Goal: Task Accomplishment & Management: Complete application form

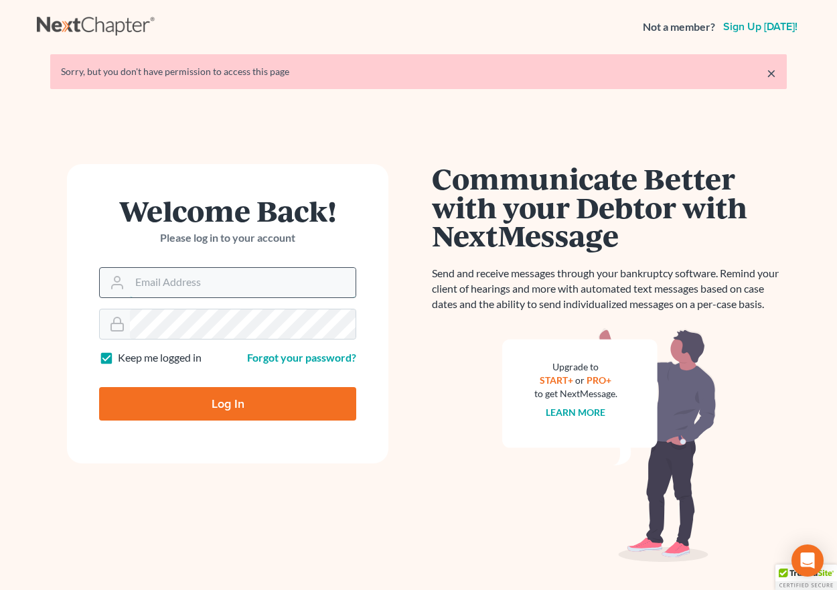
click at [163, 292] on input "Email Address" at bounding box center [243, 282] width 226 height 29
type input "[EMAIL_ADDRESS][DOMAIN_NAME]"
click at [221, 392] on input "Log In" at bounding box center [227, 403] width 257 height 33
type input "Thinking..."
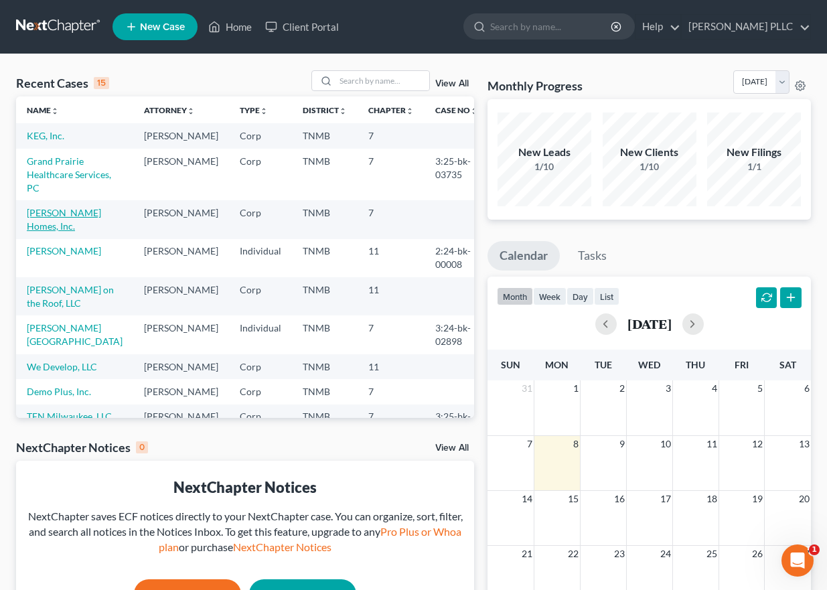
click at [90, 226] on link "[PERSON_NAME] Homes, Inc." at bounding box center [64, 219] width 74 height 25
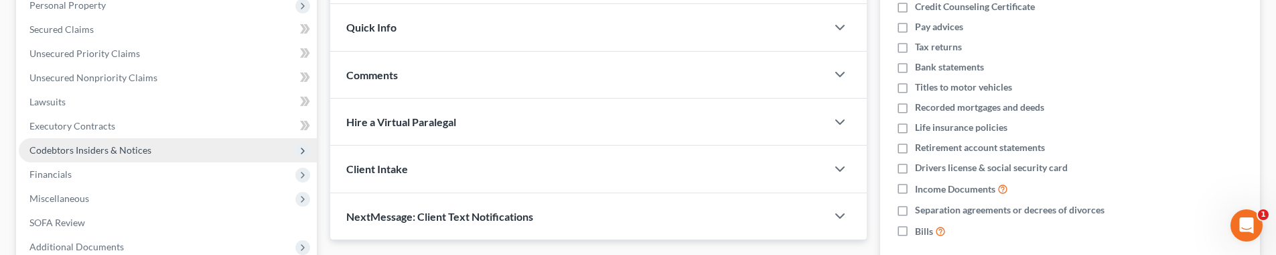
scroll to position [274, 0]
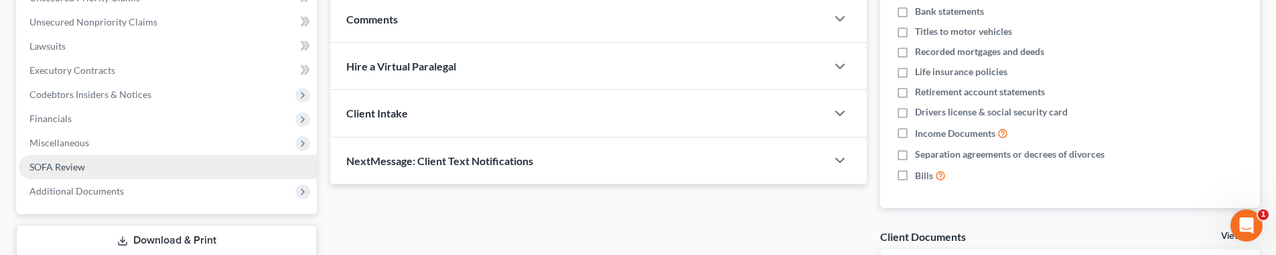
click at [248, 163] on link "SOFA Review" at bounding box center [168, 167] width 298 height 24
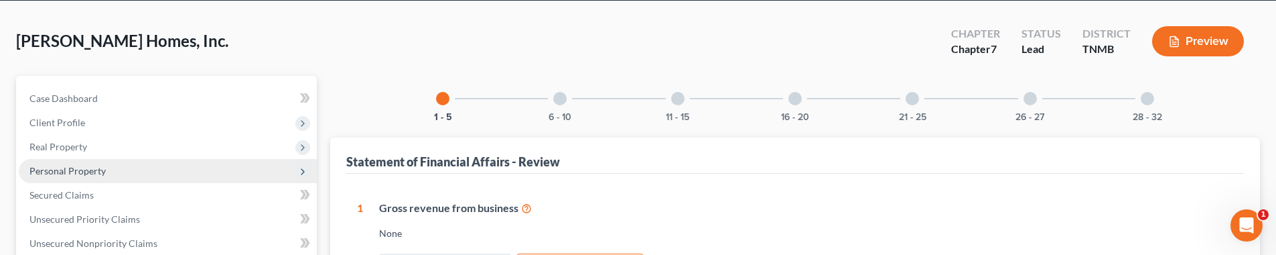
scroll to position [139, 0]
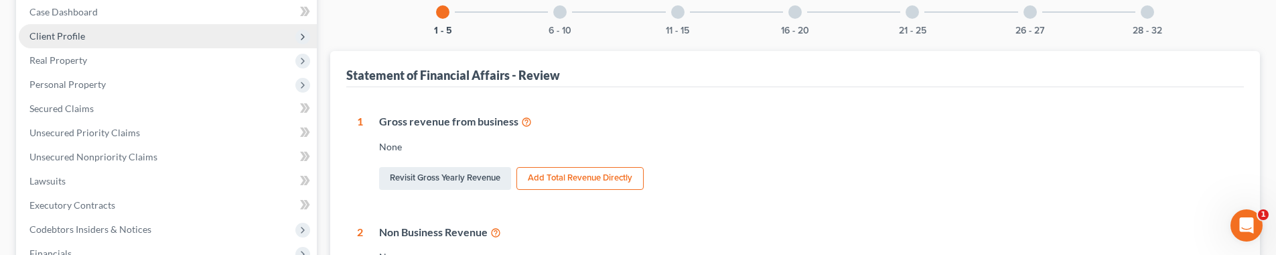
click at [204, 38] on span "Client Profile" at bounding box center [168, 36] width 298 height 24
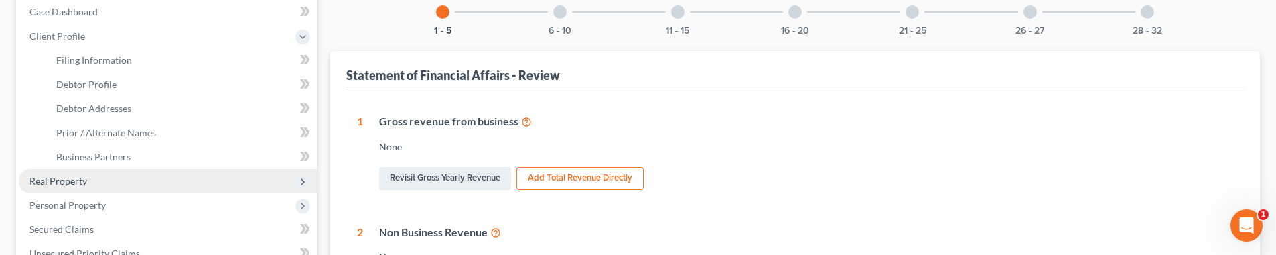
scroll to position [157, 0]
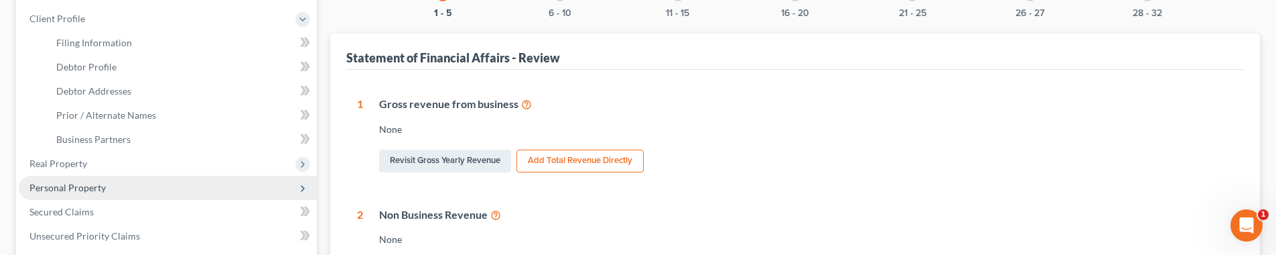
click at [214, 179] on span "Personal Property" at bounding box center [168, 188] width 298 height 24
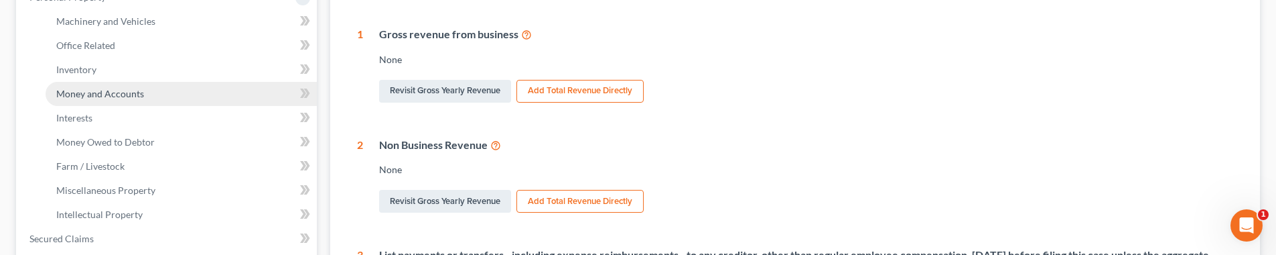
scroll to position [244, 0]
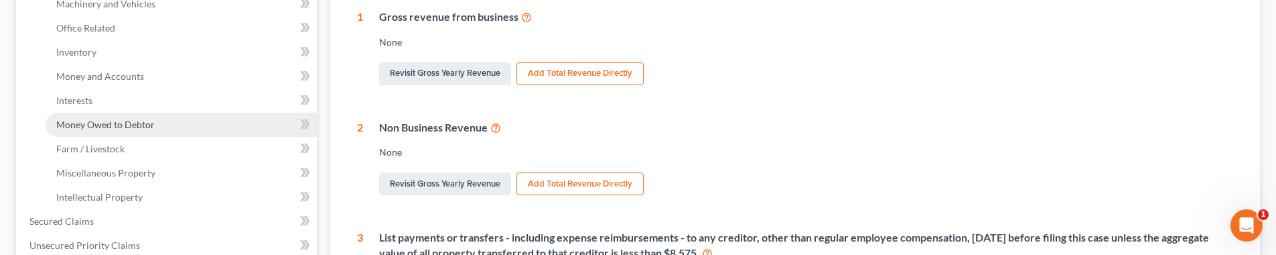
click at [202, 115] on link "Money Owed to Debtor" at bounding box center [181, 125] width 271 height 24
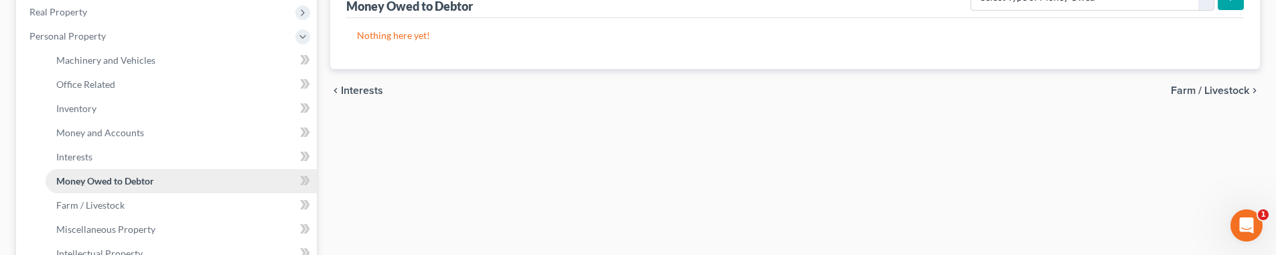
scroll to position [418, 0]
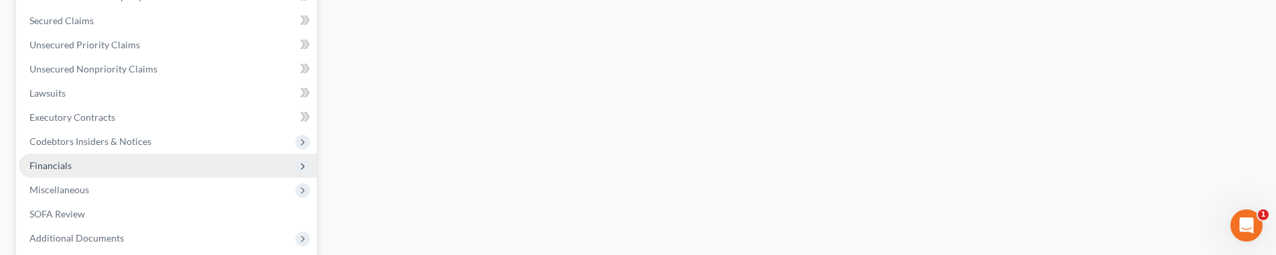
click at [154, 159] on span "Financials" at bounding box center [168, 165] width 298 height 24
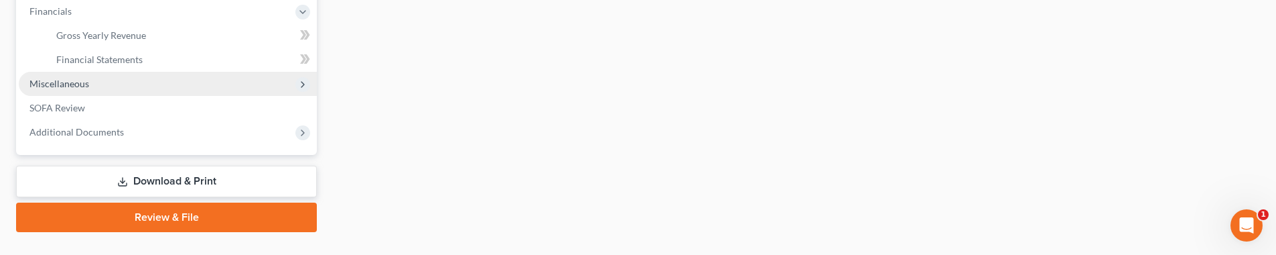
scroll to position [372, 0]
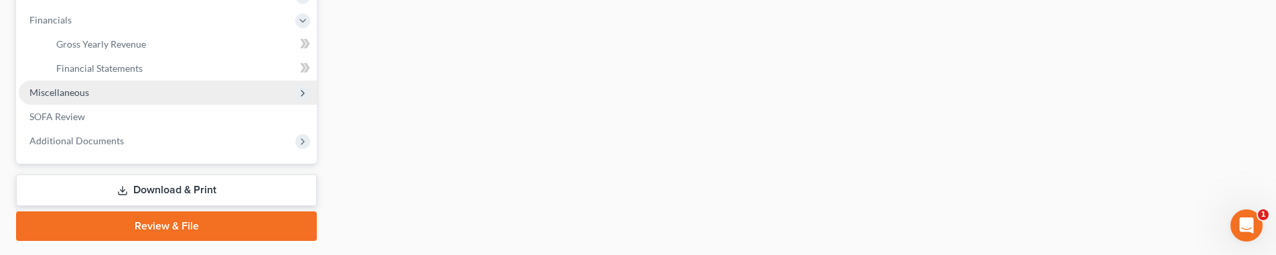
click at [170, 90] on span "Miscellaneous" at bounding box center [168, 92] width 298 height 24
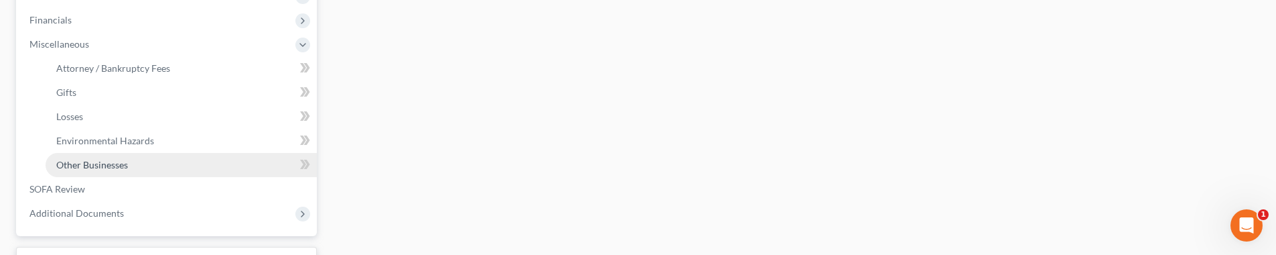
click at [269, 163] on link "Other Businesses" at bounding box center [181, 165] width 271 height 24
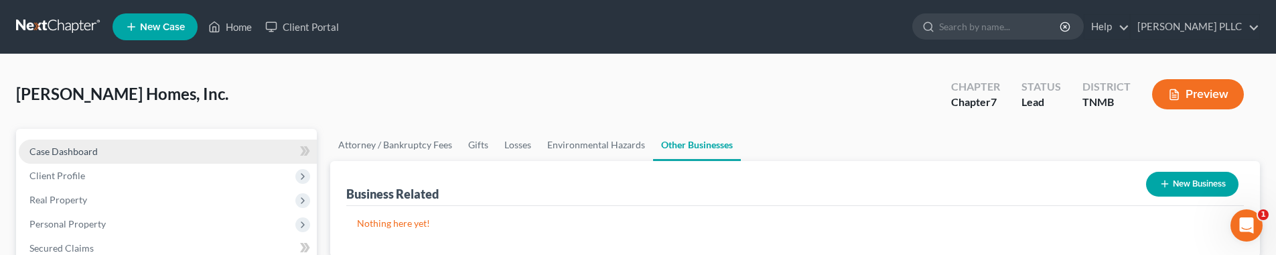
scroll to position [8, 0]
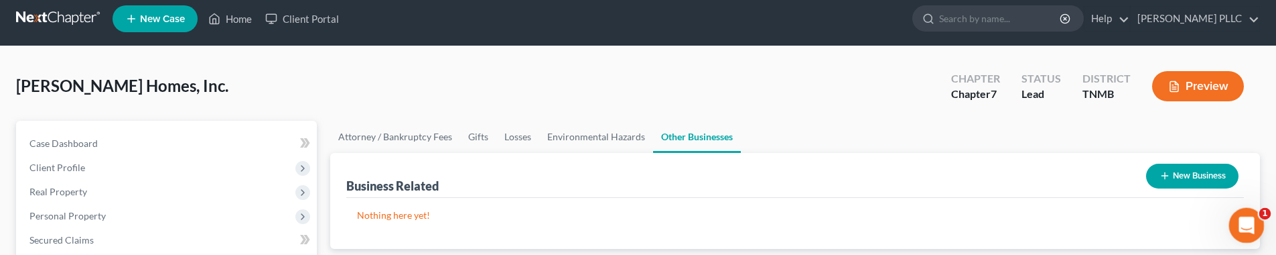
click at [837, 222] on icon "Open Intercom Messenger" at bounding box center [1245, 223] width 22 height 22
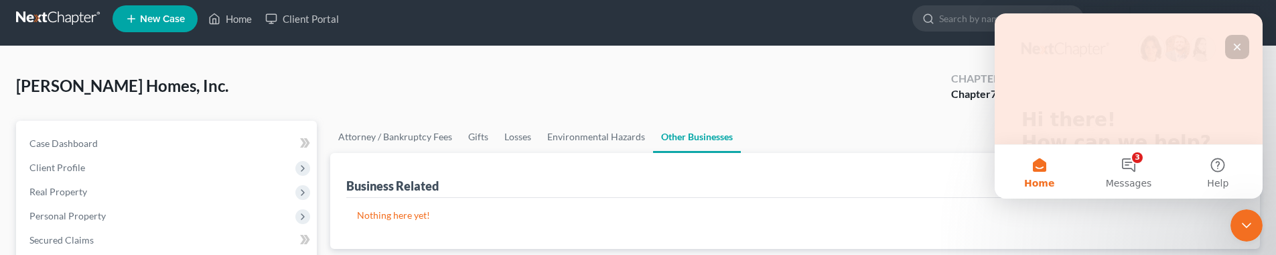
scroll to position [249, 0]
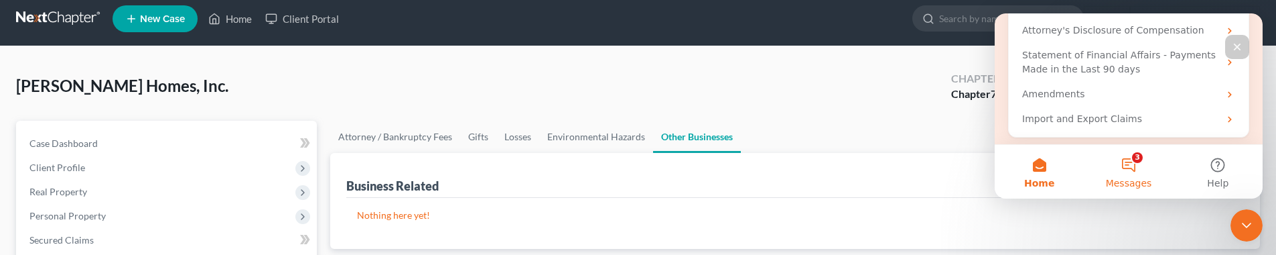
click at [837, 165] on button "3 Messages" at bounding box center [1128, 172] width 89 height 54
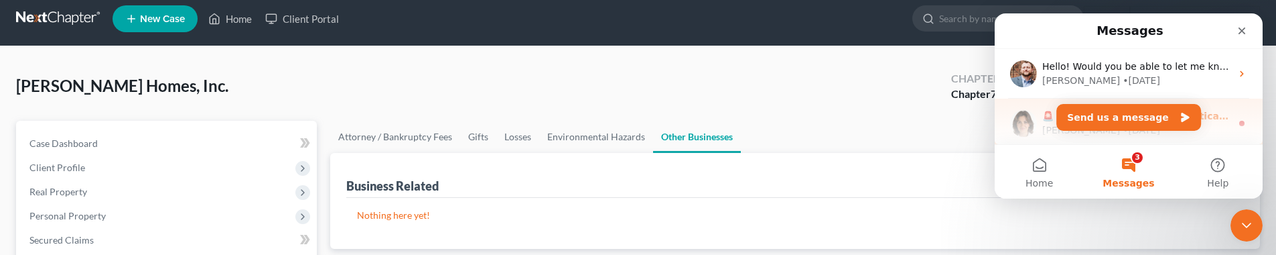
scroll to position [17, 0]
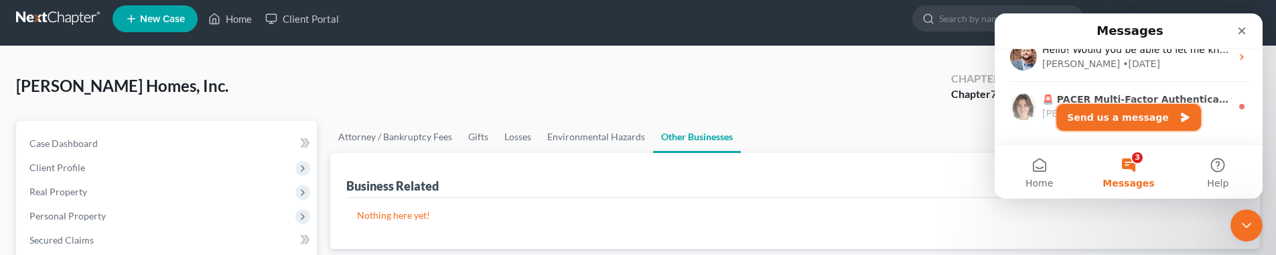
click at [837, 117] on button "Send us a message" at bounding box center [1128, 117] width 145 height 27
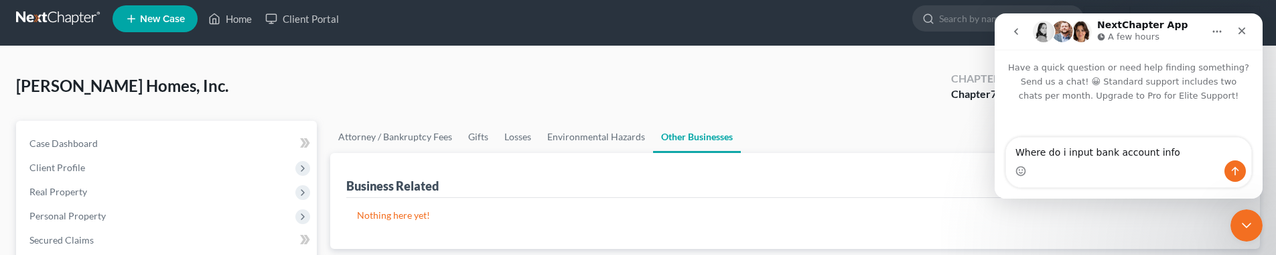
type textarea "Where do i input bank account info?"
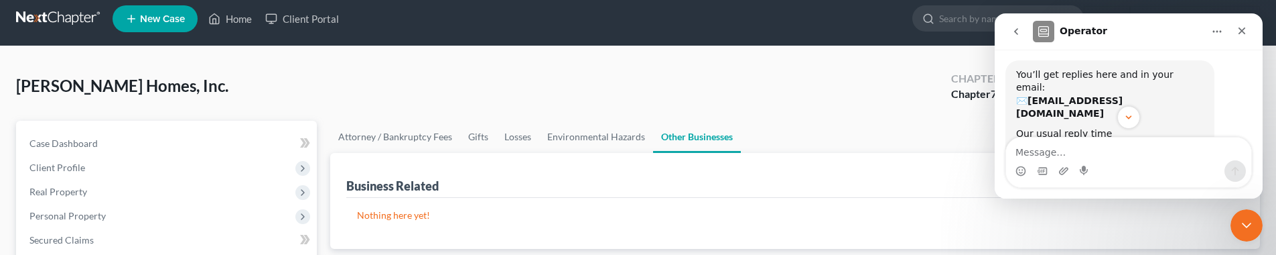
scroll to position [116, 0]
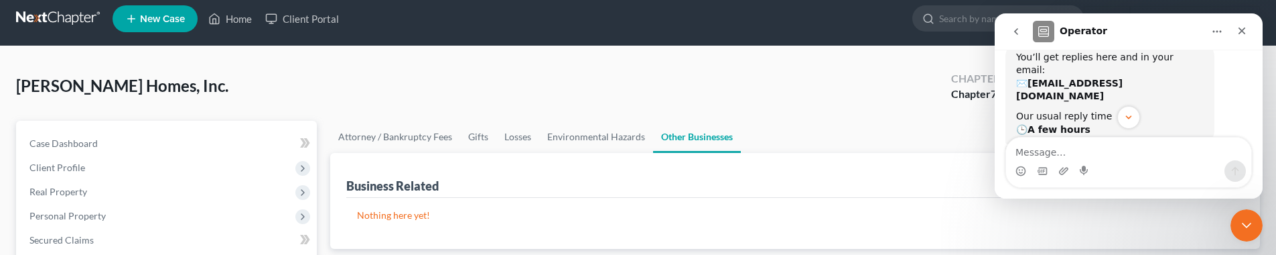
click at [837, 35] on icon "go back" at bounding box center [1016, 31] width 11 height 11
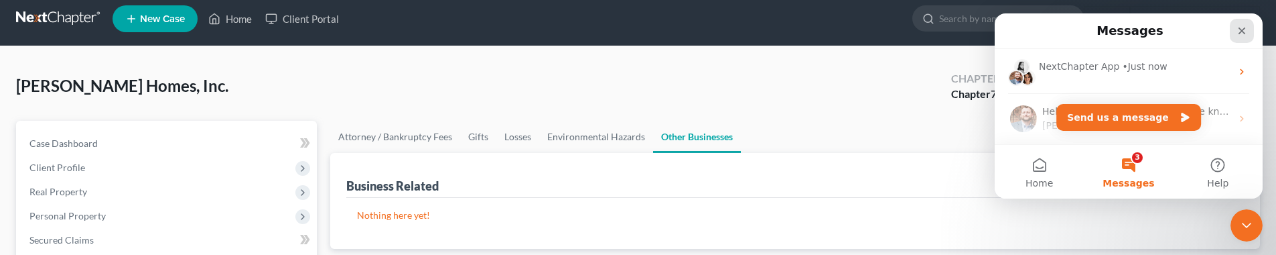
click at [837, 34] on icon "Close" at bounding box center [1242, 30] width 11 height 11
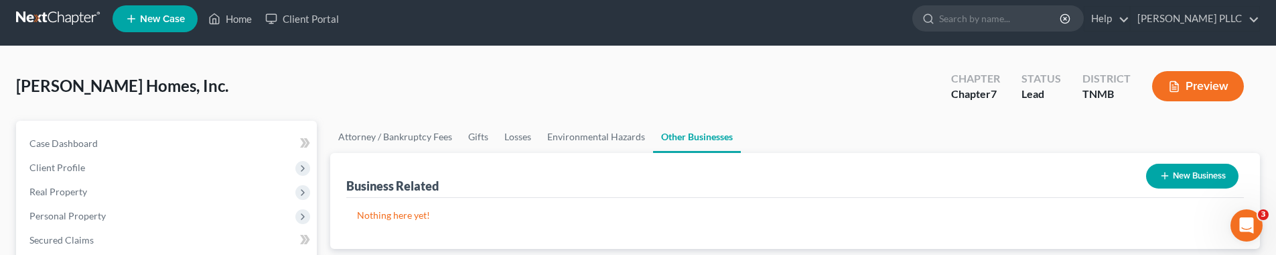
scroll to position [403, 0]
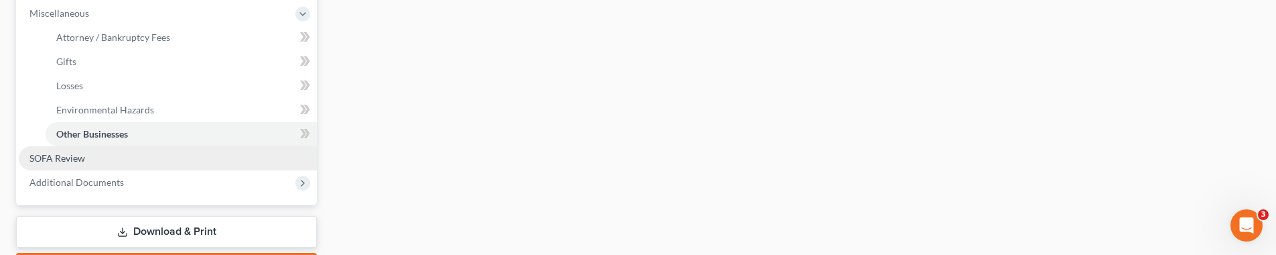
click at [161, 155] on link "SOFA Review" at bounding box center [168, 158] width 298 height 24
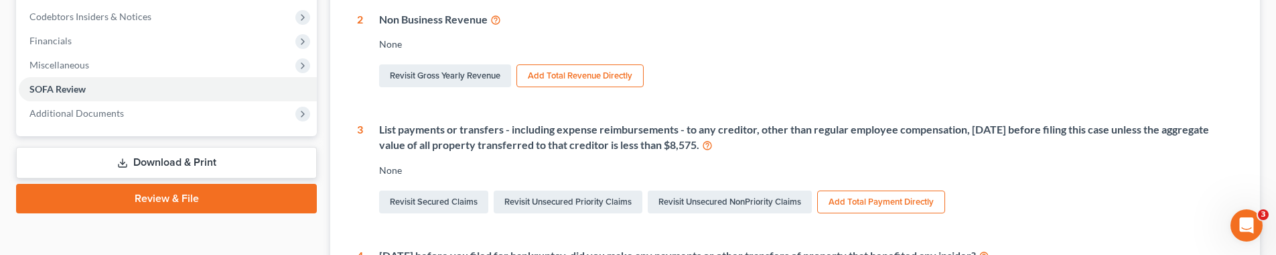
scroll to position [151, 0]
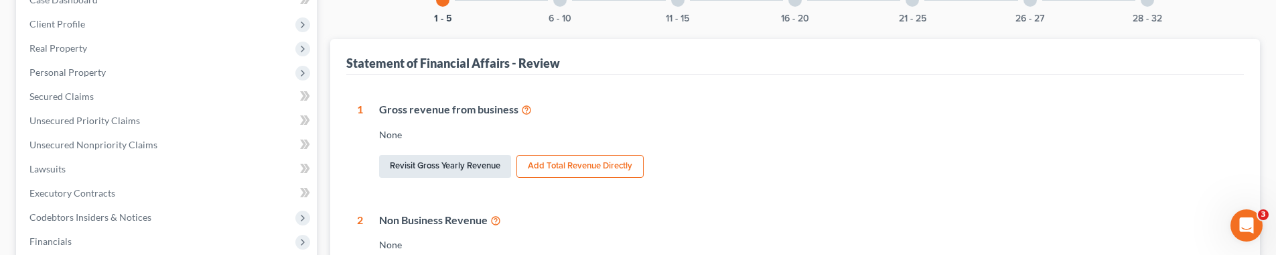
click at [474, 166] on link "Revisit Gross Yearly Revenue" at bounding box center [445, 166] width 132 height 23
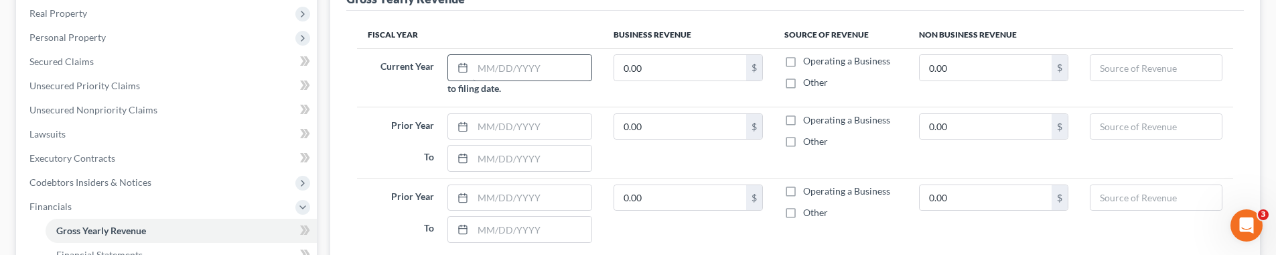
scroll to position [204, 0]
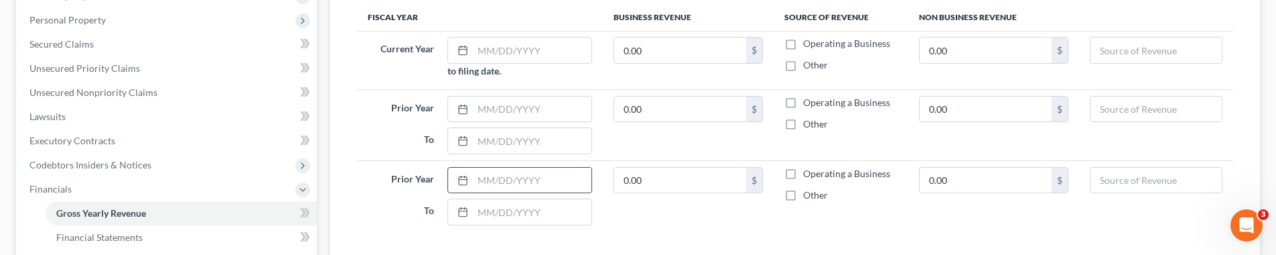
click at [495, 187] on input "text" at bounding box center [532, 179] width 119 height 25
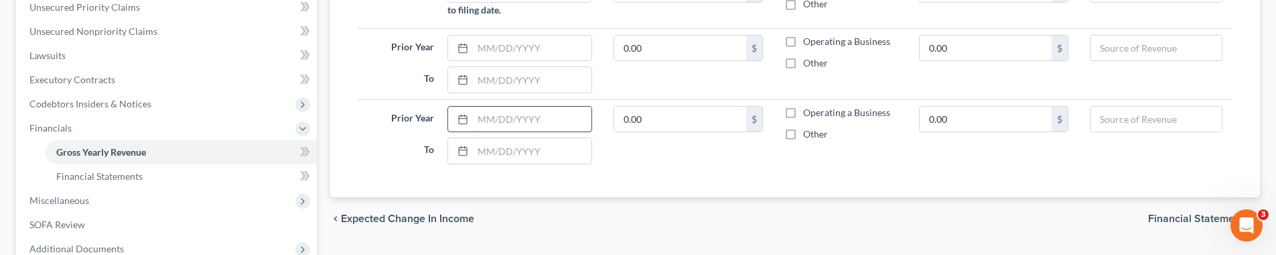
scroll to position [257, 0]
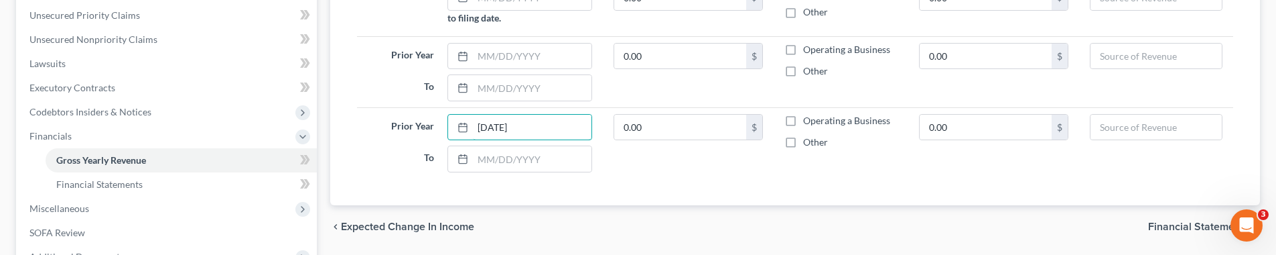
type input "[DATE]"
type input "4,227,943"
click at [760, 194] on div "Fiscal Year Business Revenue Source of Revenue Non Business Revenue Current Yea…" at bounding box center [795, 72] width 898 height 265
click at [837, 151] on td "Operating a Business Other" at bounding box center [841, 142] width 134 height 70
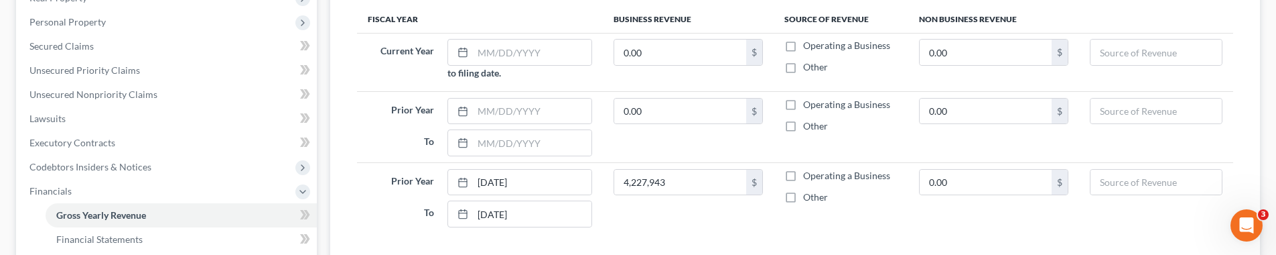
scroll to position [210, 0]
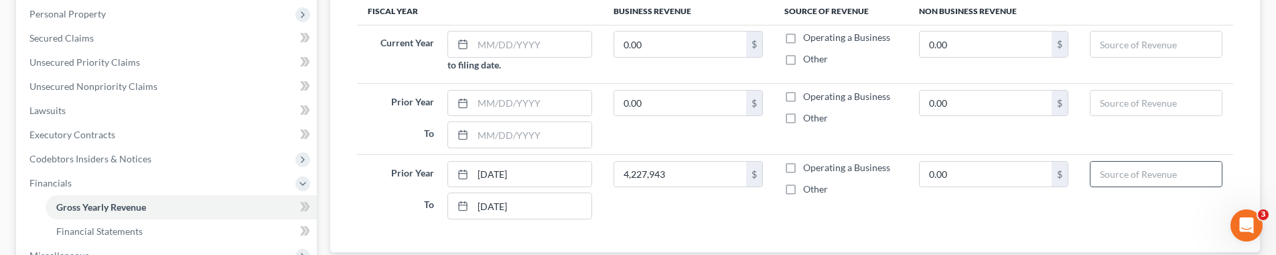
click at [837, 175] on input "text" at bounding box center [1156, 173] width 131 height 25
click at [837, 165] on input "Gross receipts or sales less returns and allowances" at bounding box center [1156, 173] width 131 height 25
type input "Gross receipts or sales less returns and allowances"
click at [837, 111] on input "text" at bounding box center [1156, 102] width 131 height 25
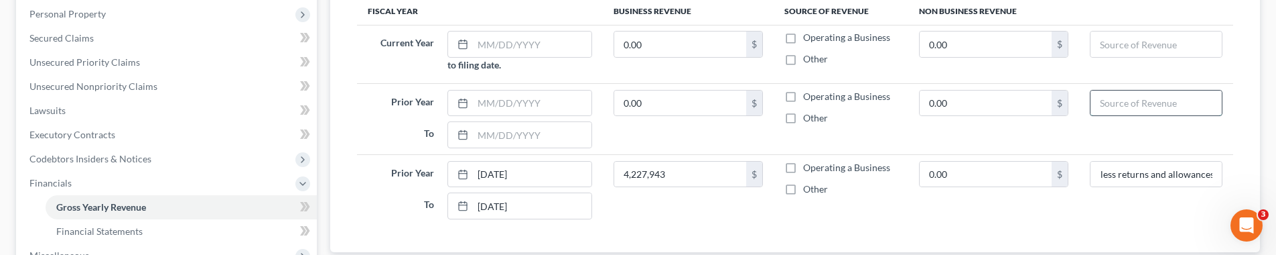
scroll to position [0, 0]
paste input "20-90002"
type input "20-90002"
click at [837, 182] on input "Gross receipts or sales less returns and allowances" at bounding box center [1156, 173] width 131 height 25
paste input "20-90002"
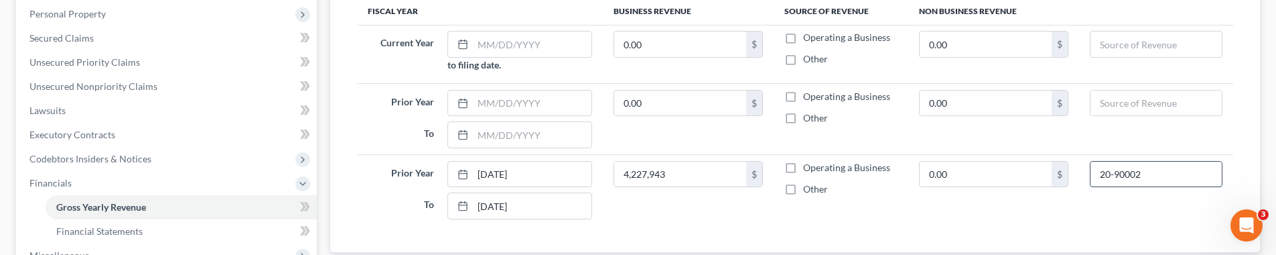
type input "Gross receipts or sales less returns and allowances"
click at [837, 98] on input "text" at bounding box center [1156, 102] width 131 height 25
paste input "Gross receipts or sales less returns and allowances"
type input "Gross receipts or sales less returns and allowances"
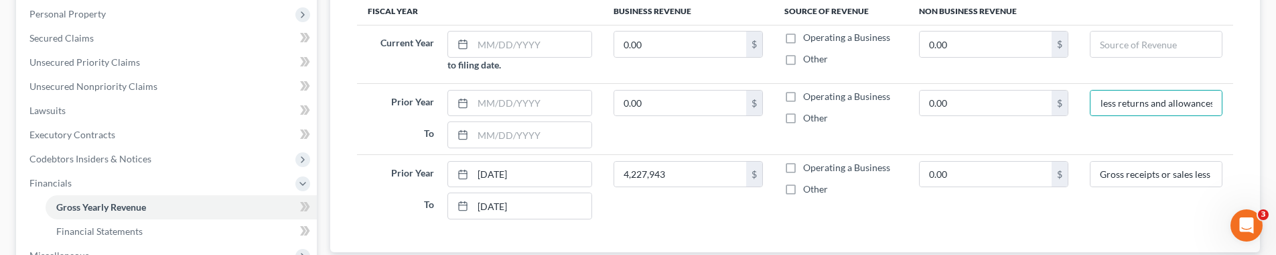
scroll to position [0, 0]
click at [551, 100] on input "text" at bounding box center [532, 102] width 119 height 25
type input "[DATE]"
click at [643, 102] on input "0.00" at bounding box center [680, 102] width 132 height 25
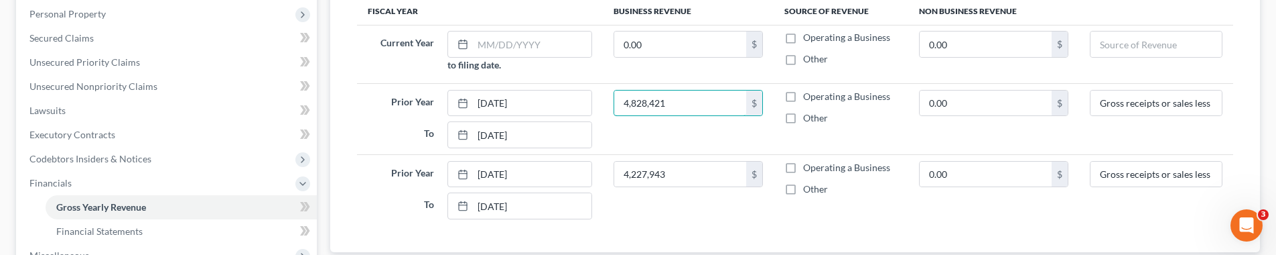
type input "4,828,421"
click at [837, 131] on td "0.00 $" at bounding box center [993, 118] width 171 height 71
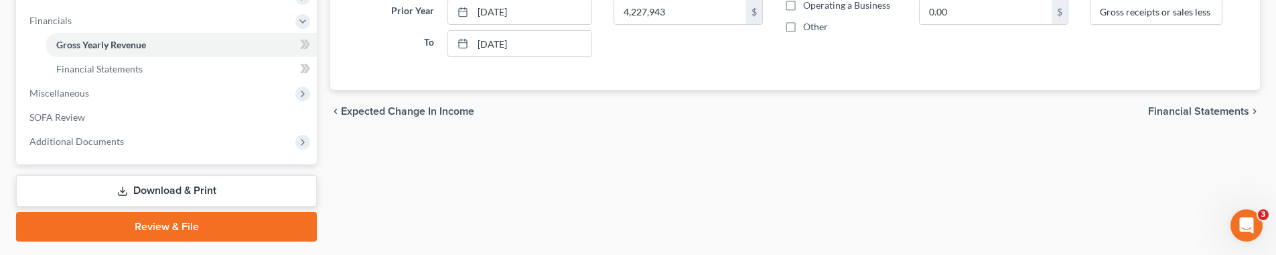
scroll to position [364, 0]
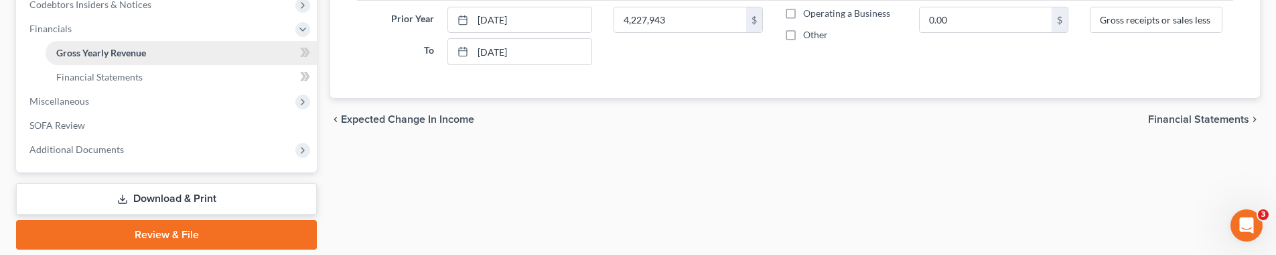
click at [242, 51] on link "Gross Yearly Revenue" at bounding box center [181, 53] width 271 height 24
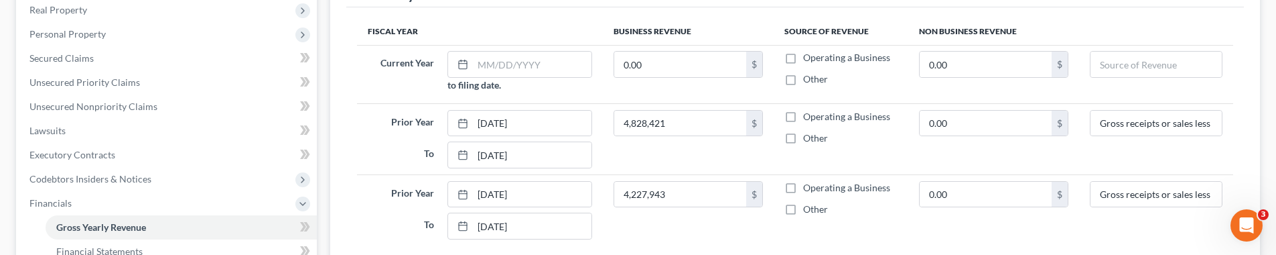
scroll to position [121, 0]
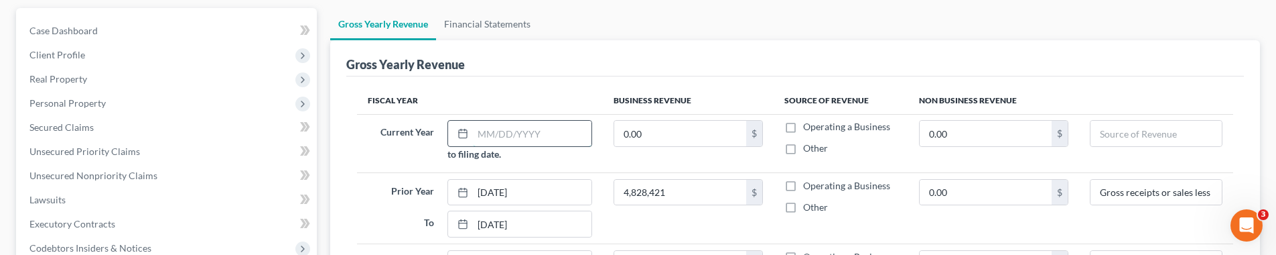
click at [517, 130] on input "text" at bounding box center [532, 133] width 119 height 25
type input "[DATE]"
type input "20,679.14"
click at [837, 189] on input "Gross receipts or sales less returns and allowances" at bounding box center [1156, 192] width 131 height 25
click at [837, 127] on input "text" at bounding box center [1156, 133] width 131 height 25
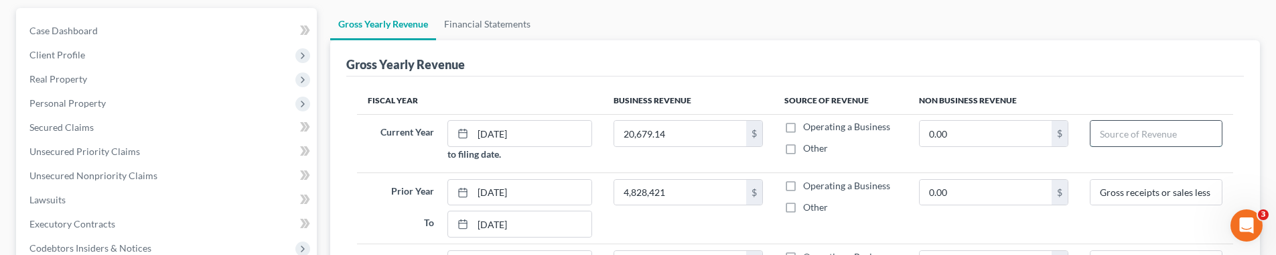
paste input "Gross receipts or sales less returns and allowances"
type input "Gross receipts or sales less returns and allowances"
click at [509, 23] on link "Financial Statements" at bounding box center [487, 24] width 102 height 32
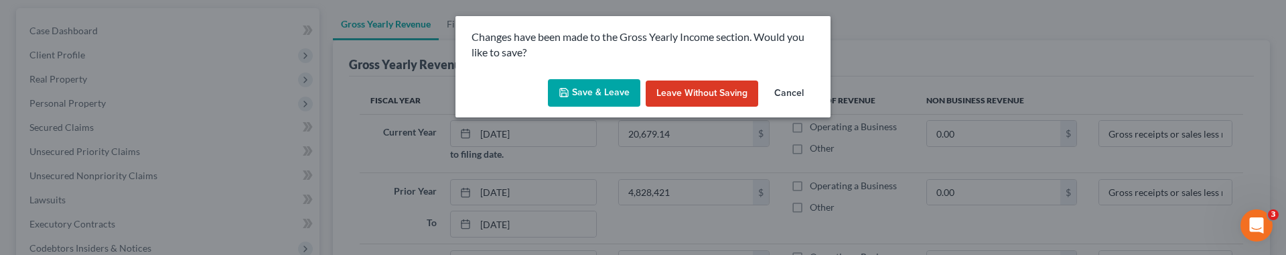
click at [596, 96] on button "Save & Leave" at bounding box center [594, 93] width 92 height 28
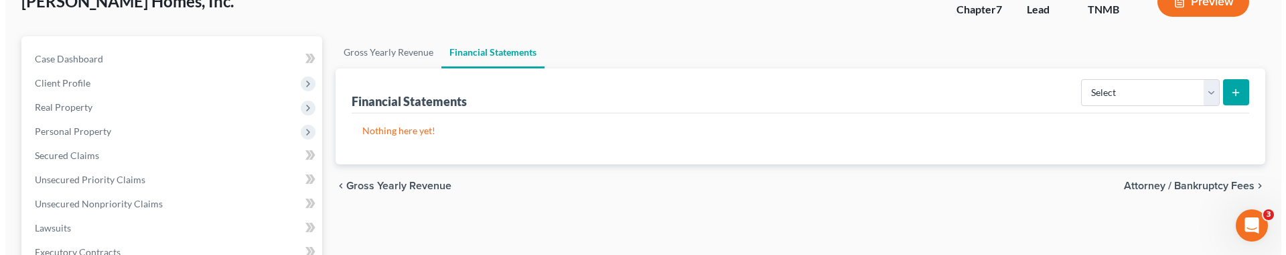
scroll to position [76, 0]
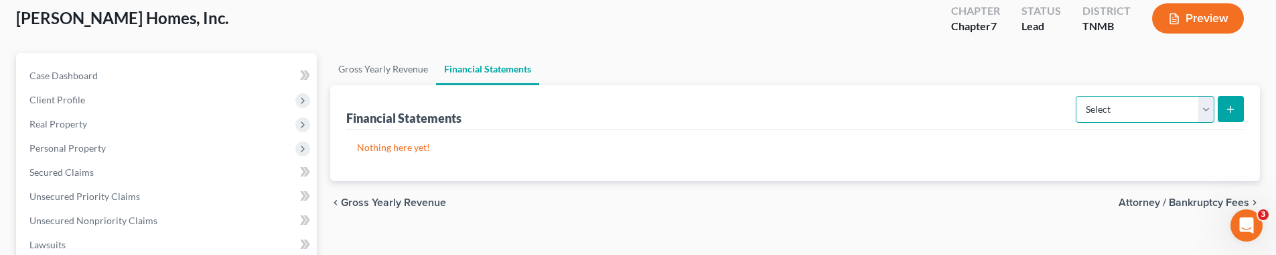
click at [837, 109] on select "Select Auditor Bookkeeper Creditor Pension Contribution Records Keeper Tax Cons…" at bounding box center [1145, 109] width 139 height 27
click at [837, 109] on button "submit" at bounding box center [1231, 109] width 26 height 26
click at [837, 110] on select "Select Auditor Bookkeeper Creditor Pension Contribution Records Keeper Tax Cons…" at bounding box center [1145, 109] width 139 height 27
select select "records_keeper"
click at [837, 96] on select "Select Auditor Bookkeeper Creditor Pension Contribution Records Keeper Tax Cons…" at bounding box center [1145, 109] width 139 height 27
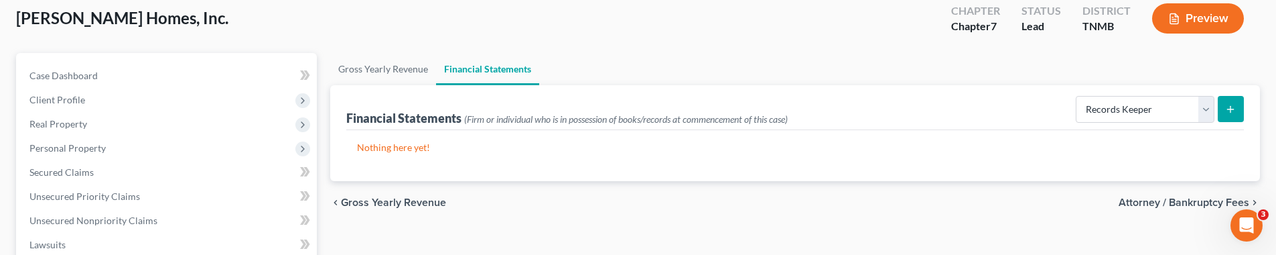
click at [837, 104] on icon "submit" at bounding box center [1230, 109] width 11 height 11
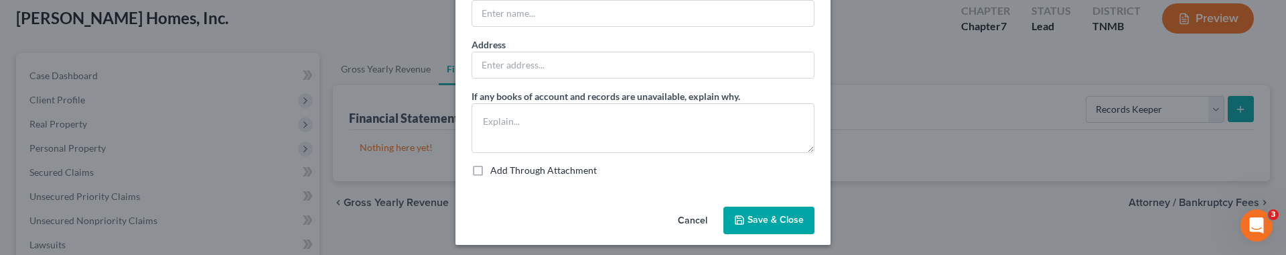
click at [688, 219] on button "Cancel" at bounding box center [692, 221] width 51 height 27
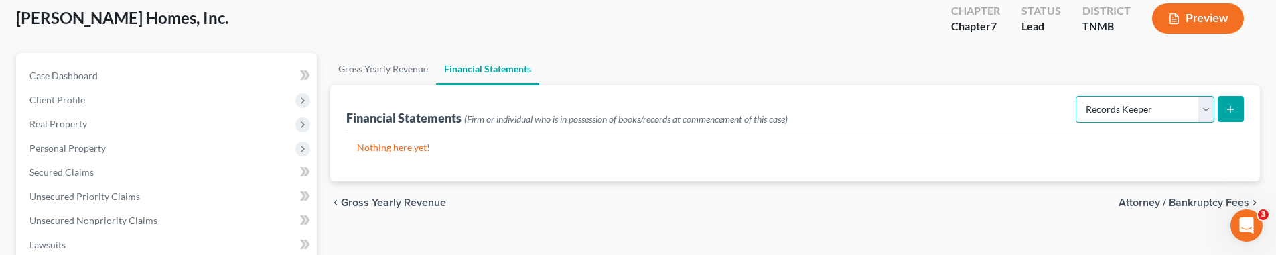
click at [837, 107] on select "Select Auditor Bookkeeper Creditor Pension Contribution Records Keeper Tax Cons…" at bounding box center [1145, 109] width 139 height 27
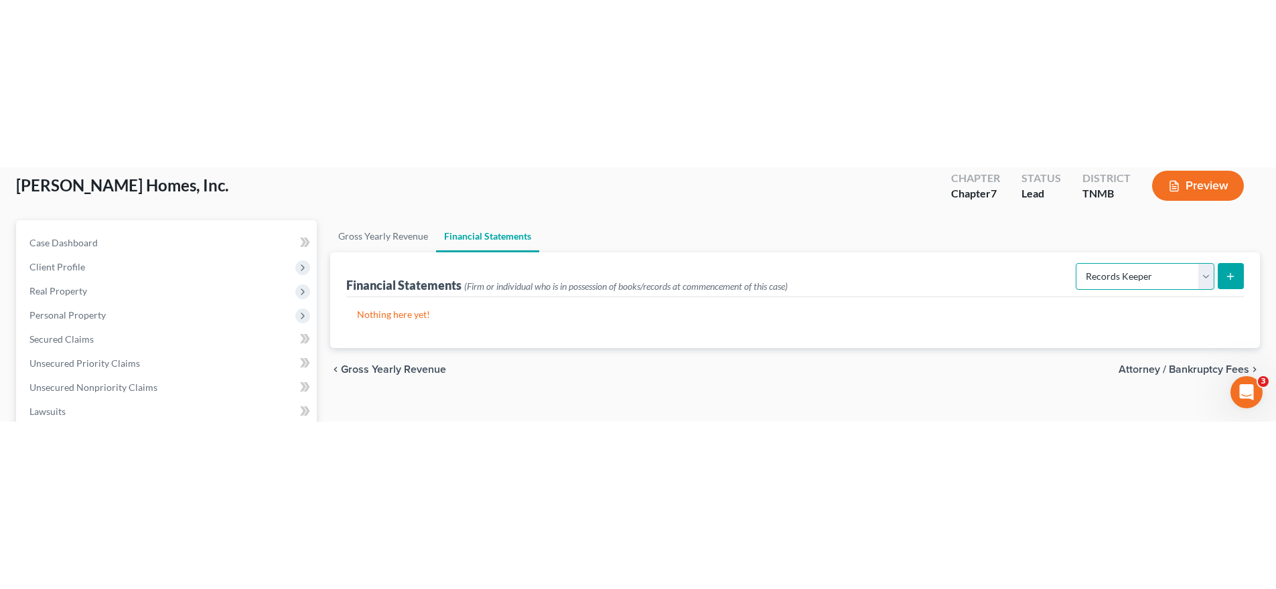
scroll to position [73, 0]
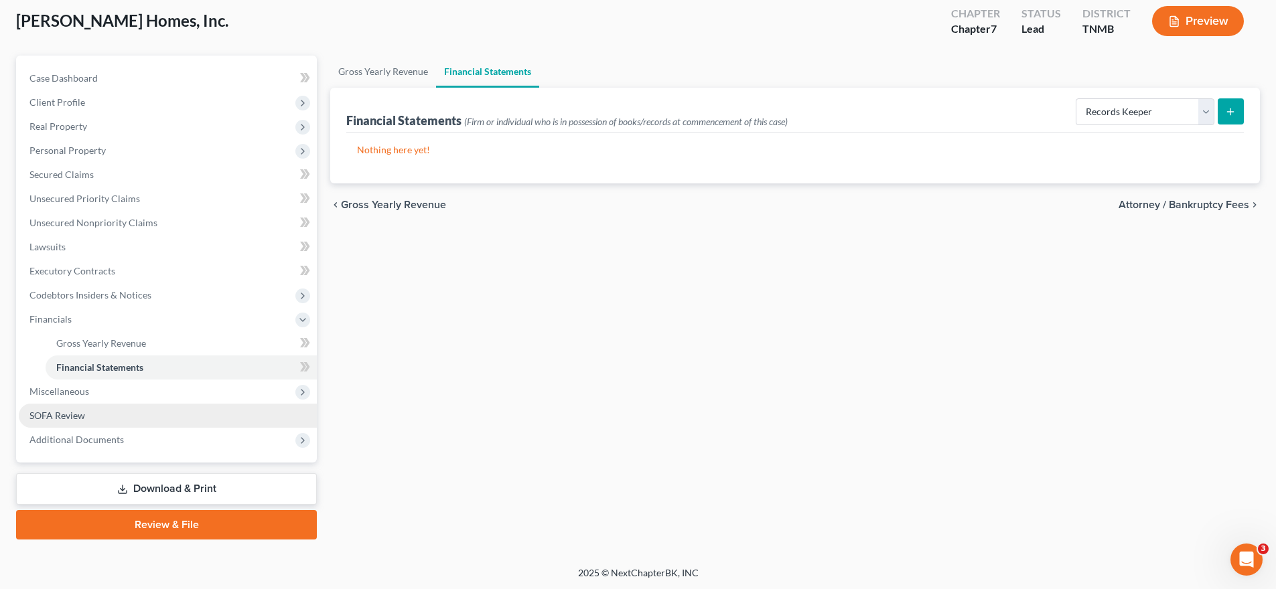
click at [137, 405] on link "SOFA Review" at bounding box center [168, 416] width 298 height 24
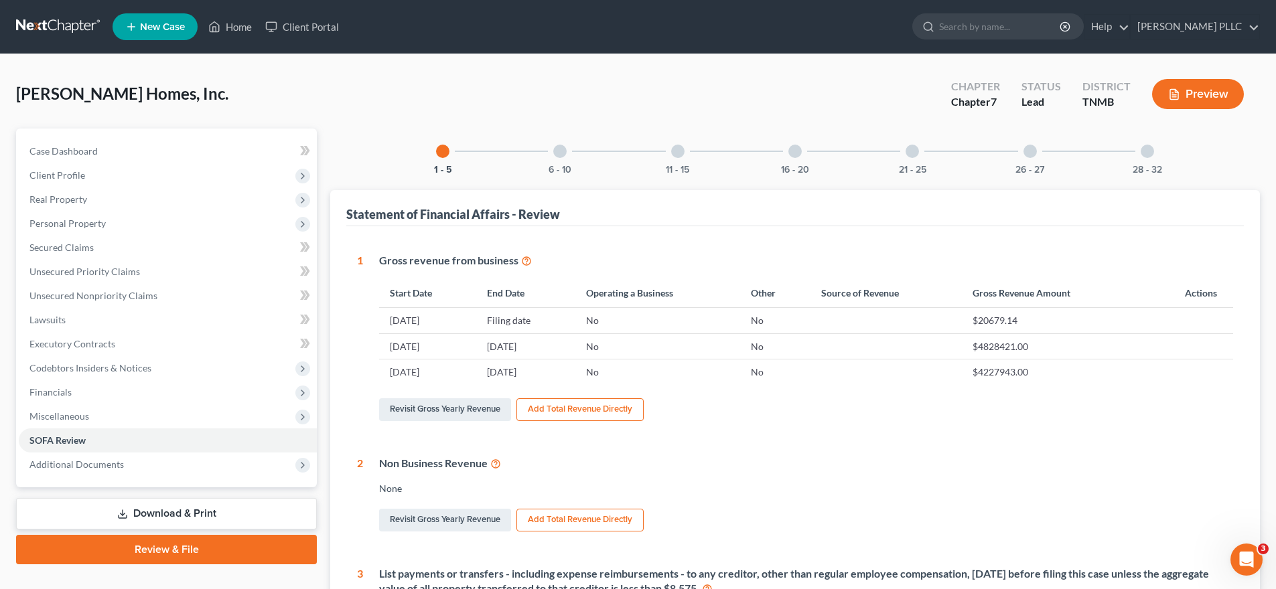
click at [567, 411] on button "Add Total Revenue Directly" at bounding box center [579, 410] width 127 height 23
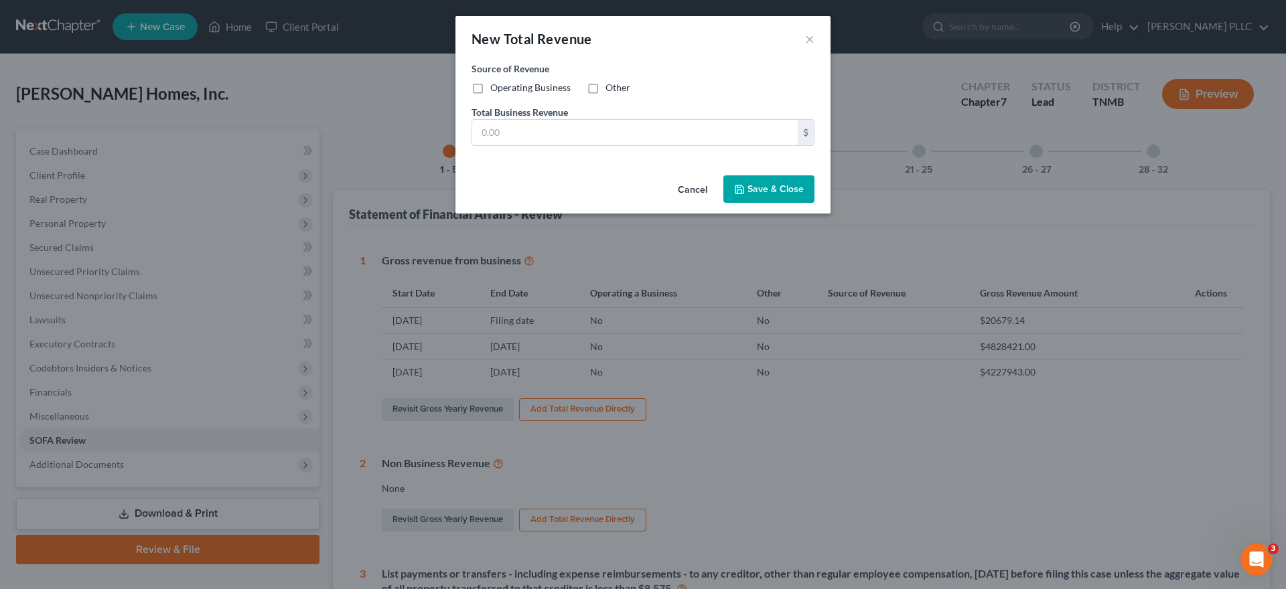
click at [703, 190] on button "Cancel" at bounding box center [692, 190] width 51 height 27
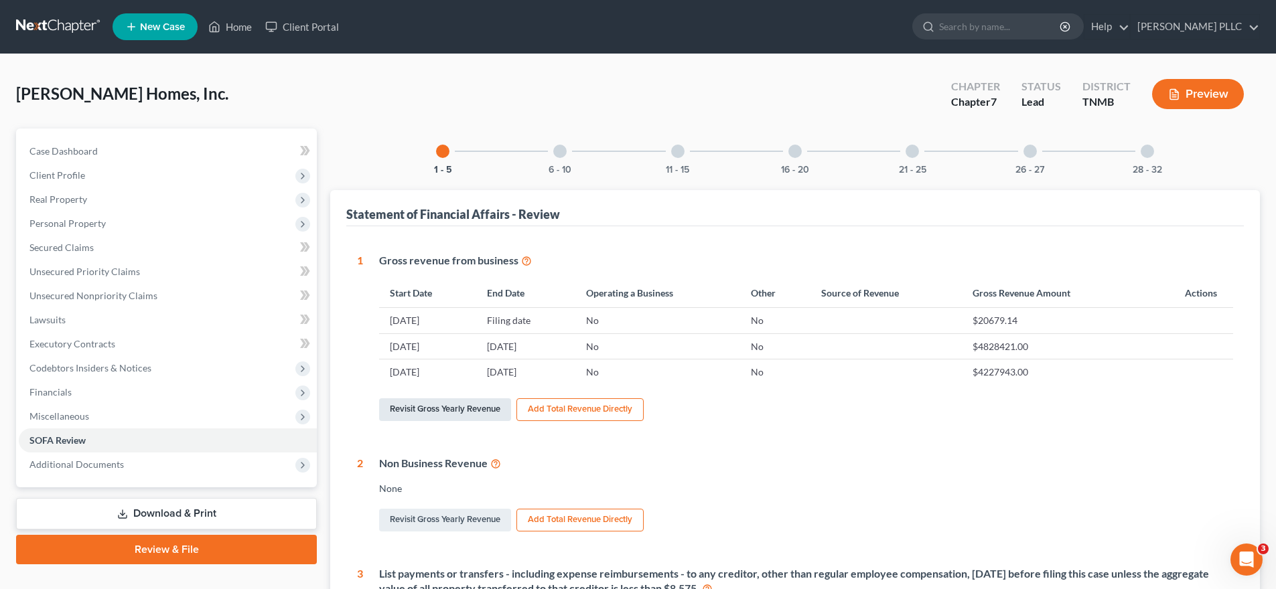
click at [464, 411] on link "Revisit Gross Yearly Revenue" at bounding box center [445, 410] width 132 height 23
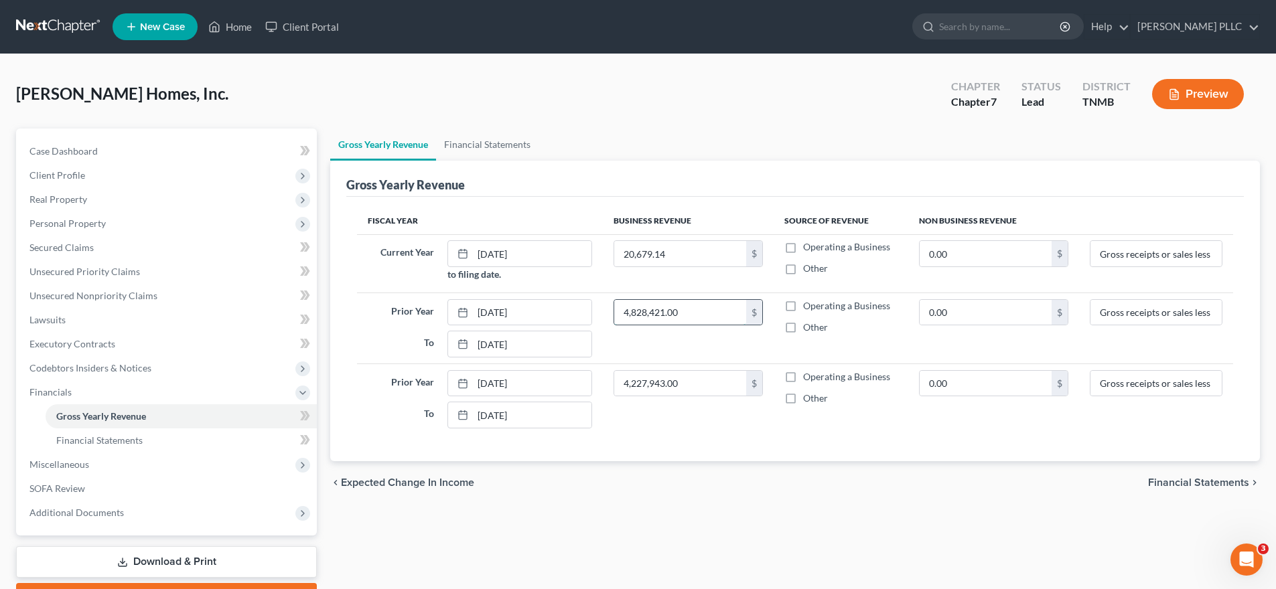
click at [661, 312] on input "4,828,421.00" at bounding box center [680, 312] width 132 height 25
click at [668, 378] on input "4,227,943.00" at bounding box center [680, 383] width 132 height 25
paste input "828,421"
type input "4,828,421.00"
click at [540, 313] on input "[DATE]" at bounding box center [532, 312] width 119 height 25
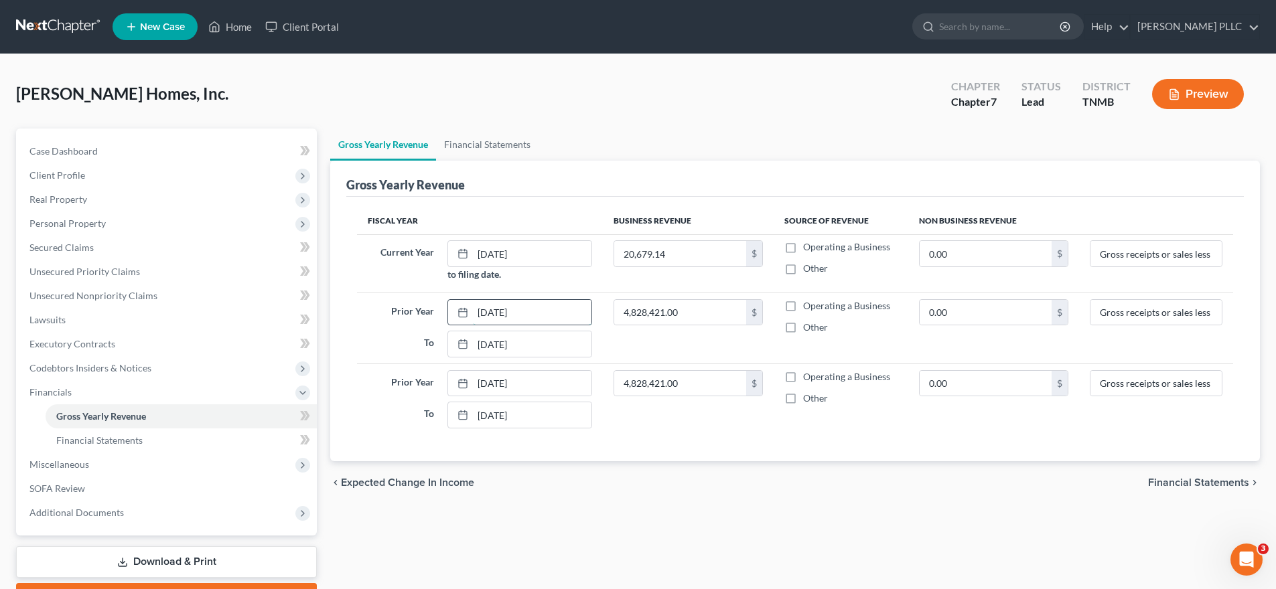
type input "[DATE]"
click at [545, 388] on input "[DATE]" at bounding box center [532, 383] width 119 height 25
type input "[DATE]"
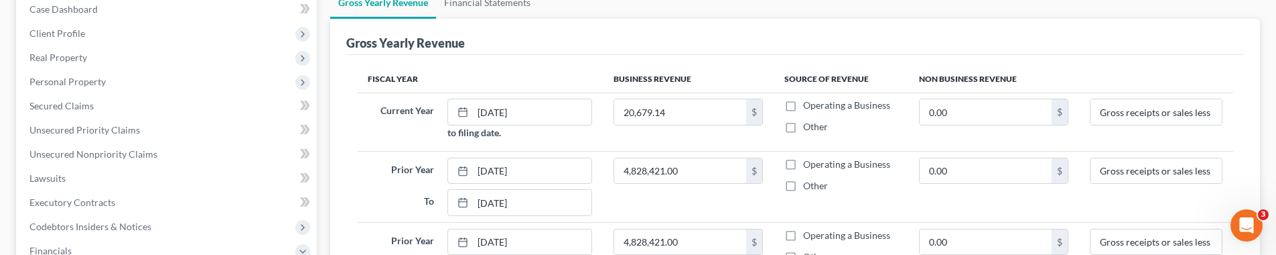
scroll to position [174, 0]
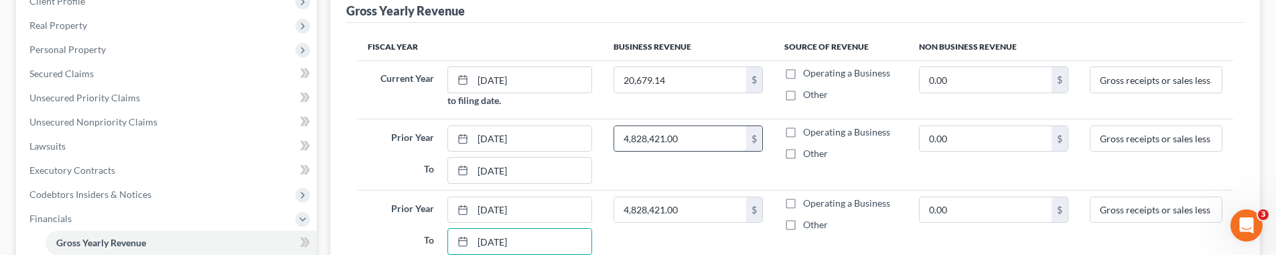
click at [672, 135] on input "4,828,421.00" at bounding box center [680, 138] width 132 height 25
type input "740,440.47"
click at [837, 117] on td "Gross receipts or sales less returns and allowances" at bounding box center [1156, 89] width 154 height 58
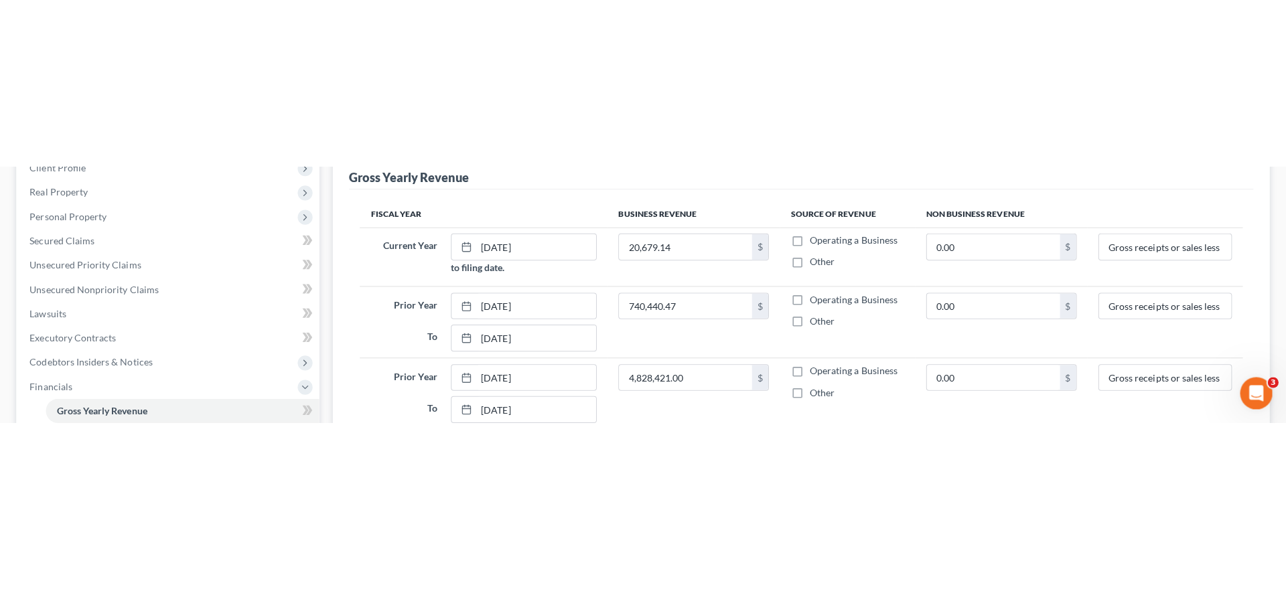
scroll to position [73, 0]
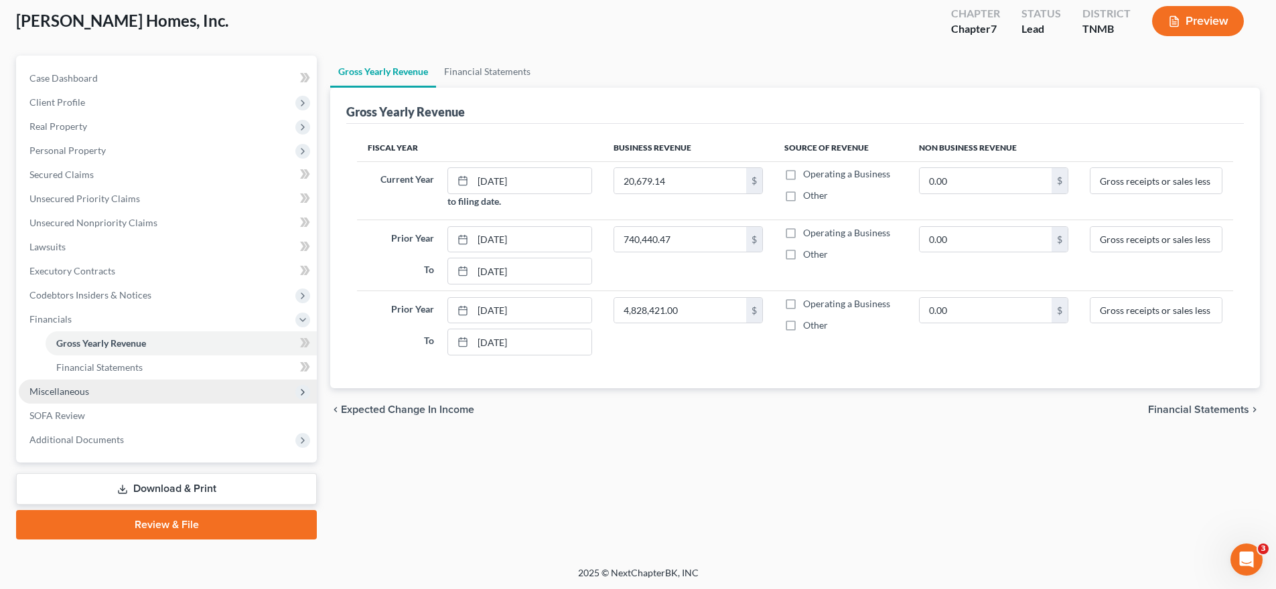
click at [190, 394] on span "Miscellaneous" at bounding box center [168, 392] width 298 height 24
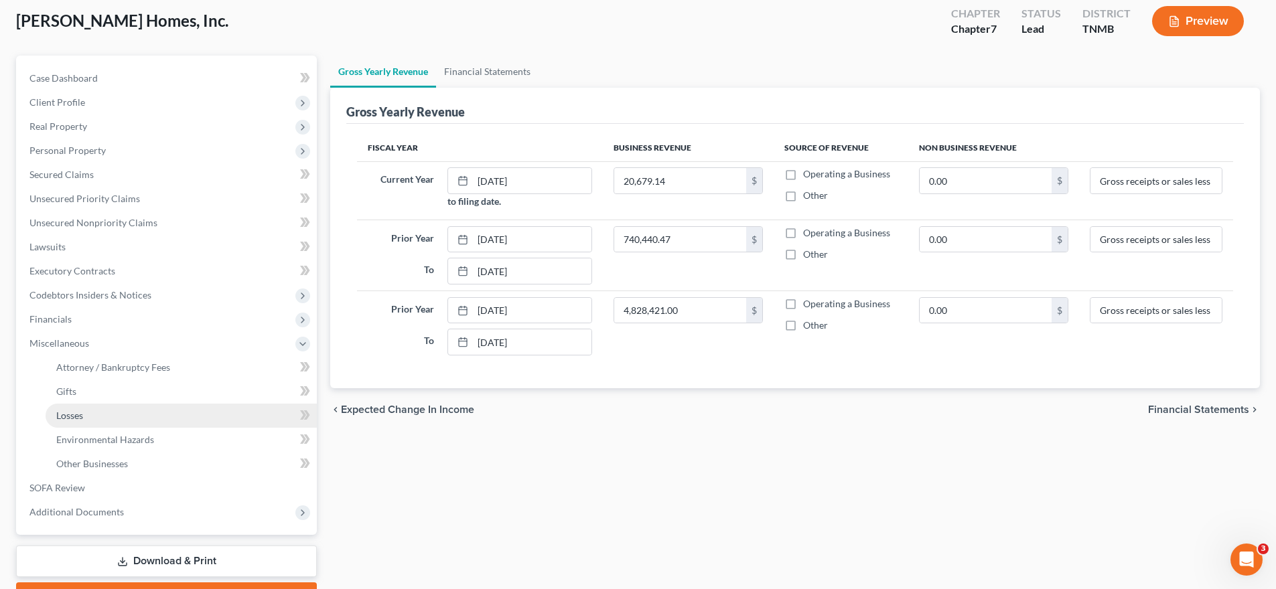
click at [168, 423] on link "Losses" at bounding box center [181, 416] width 271 height 24
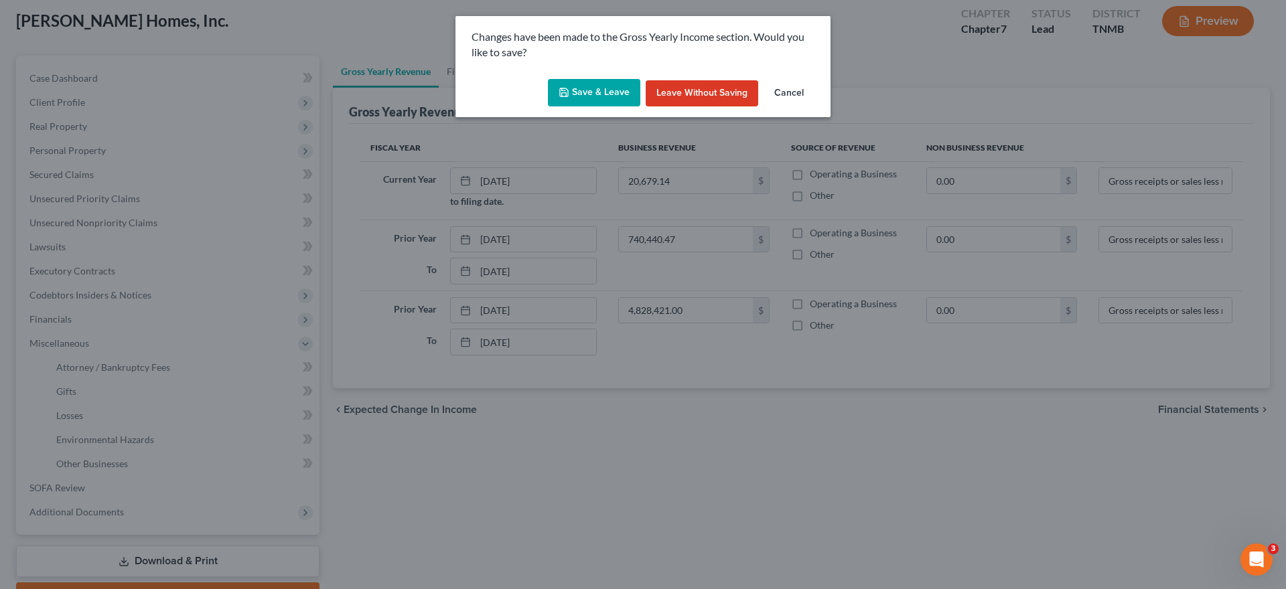
click at [589, 89] on button "Save & Leave" at bounding box center [594, 93] width 92 height 28
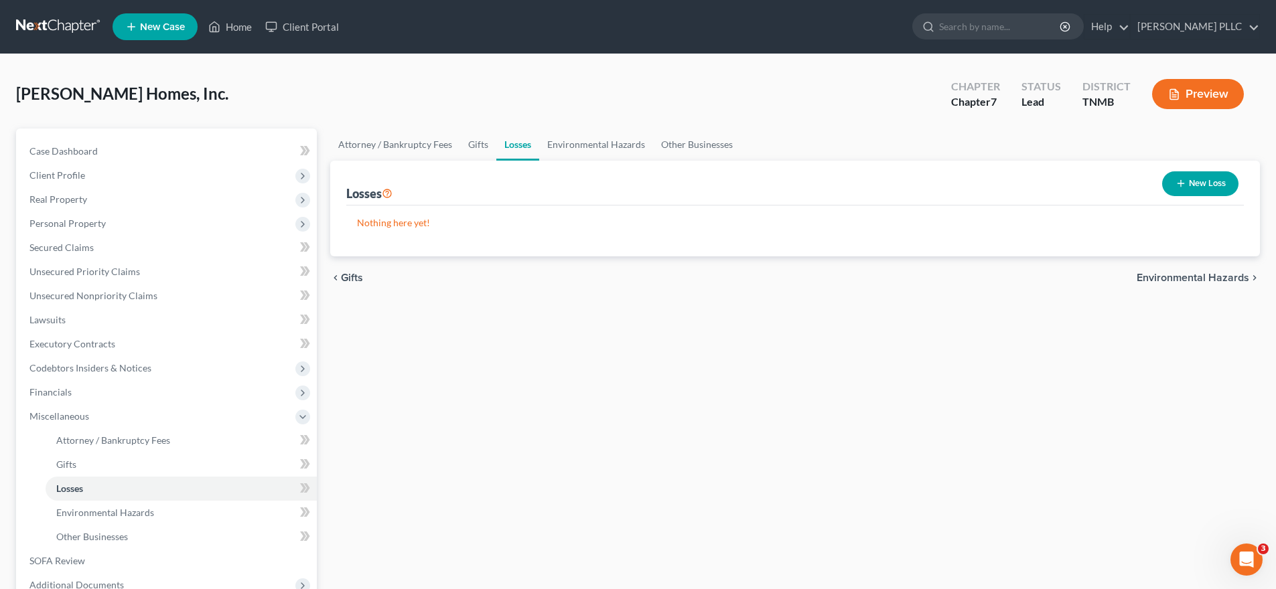
click at [837, 183] on button "New Loss" at bounding box center [1200, 183] width 76 height 25
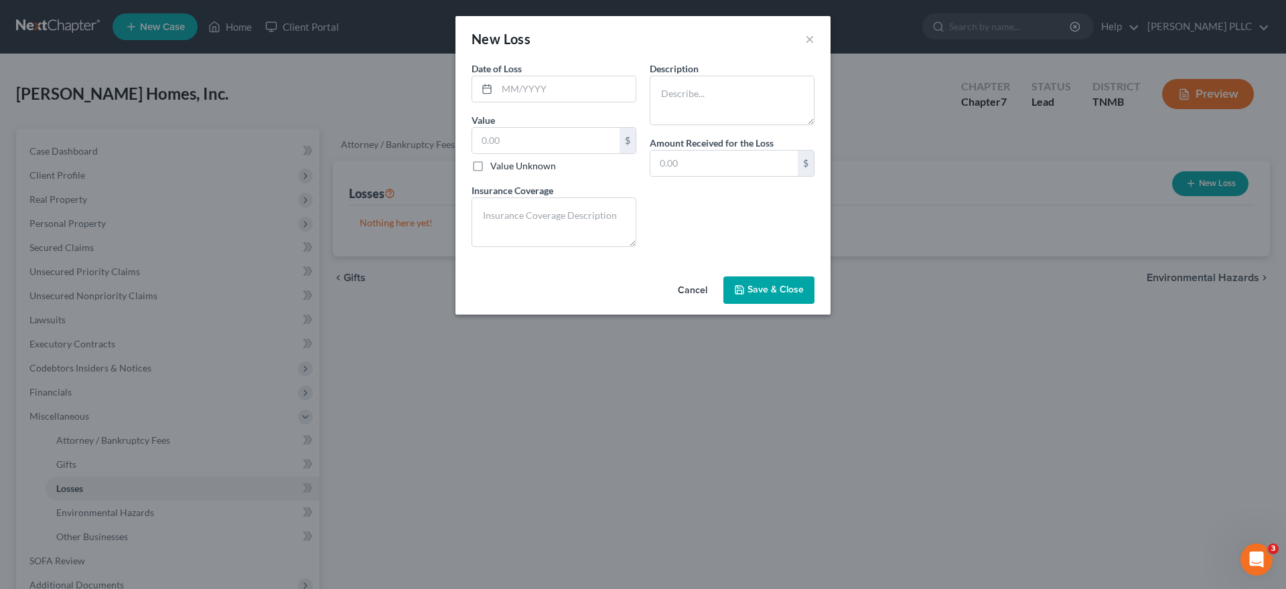
click at [695, 287] on button "Cancel" at bounding box center [692, 291] width 51 height 27
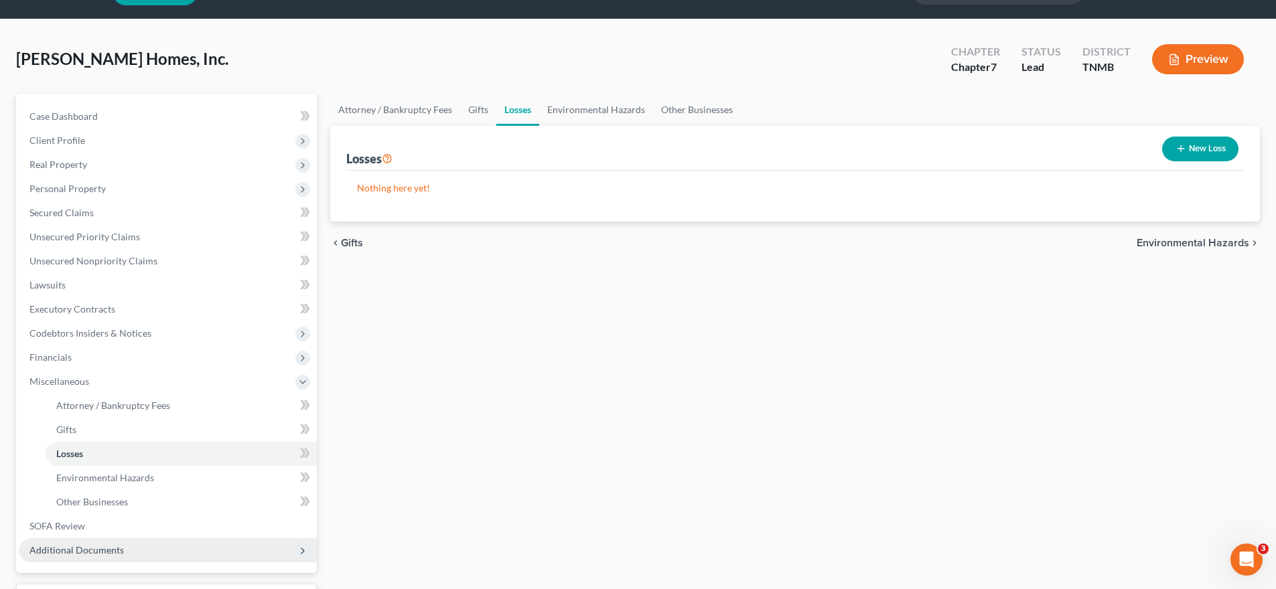
scroll to position [52, 0]
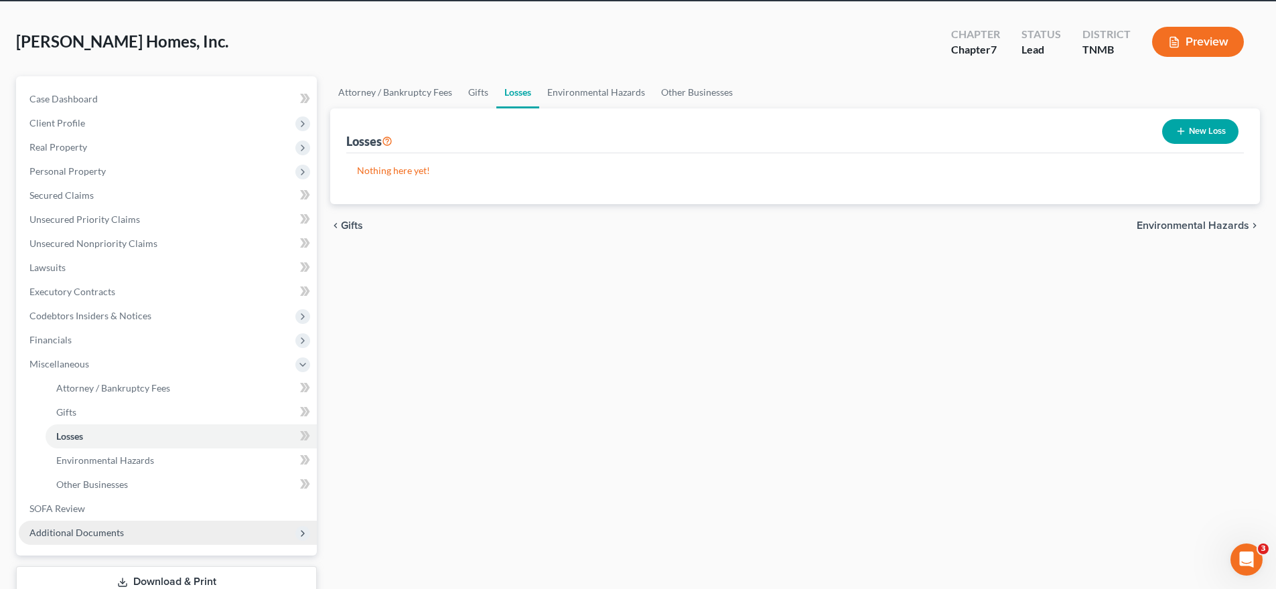
click at [159, 533] on span "Additional Documents" at bounding box center [168, 533] width 298 height 24
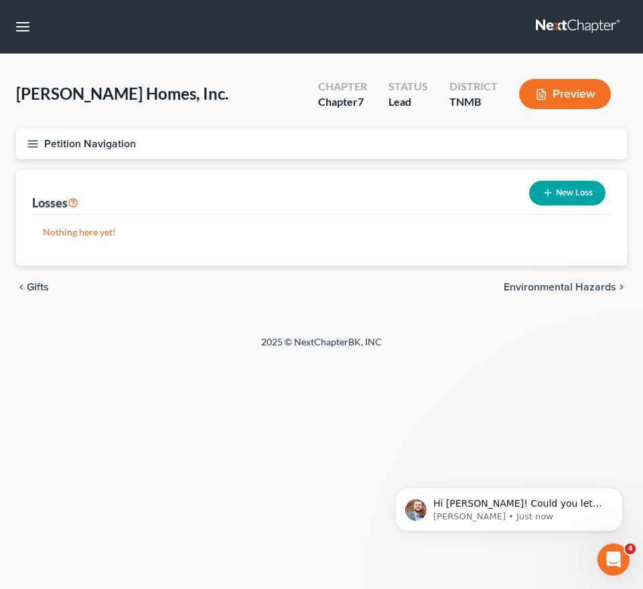
scroll to position [0, 0]
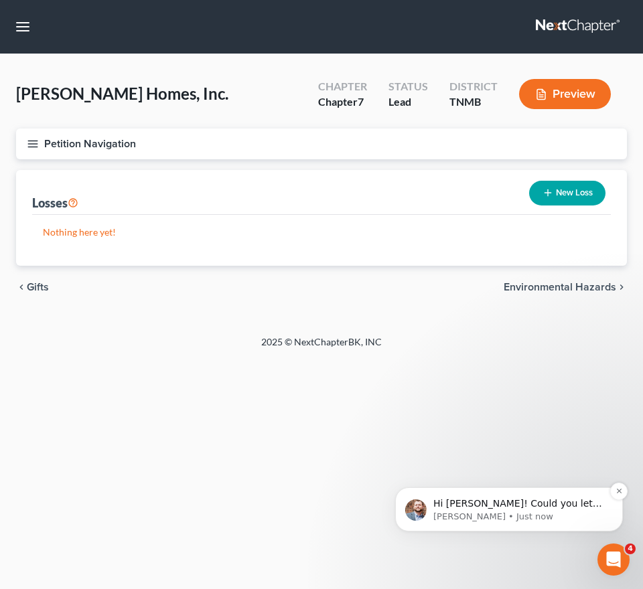
click at [495, 511] on p "[PERSON_NAME] • Just now" at bounding box center [519, 517] width 173 height 12
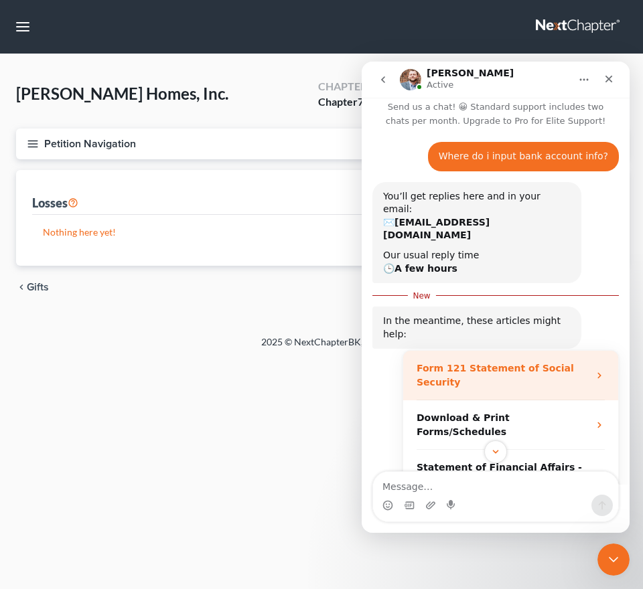
scroll to position [170, 0]
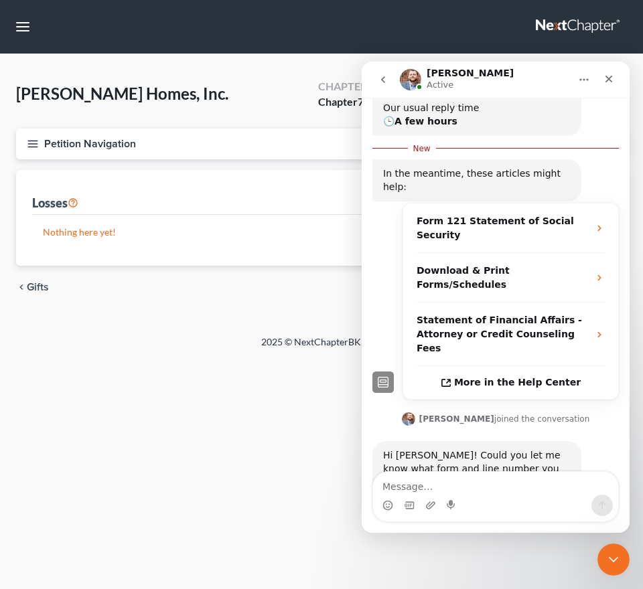
click at [510, 489] on textarea "Message…" at bounding box center [495, 483] width 245 height 23
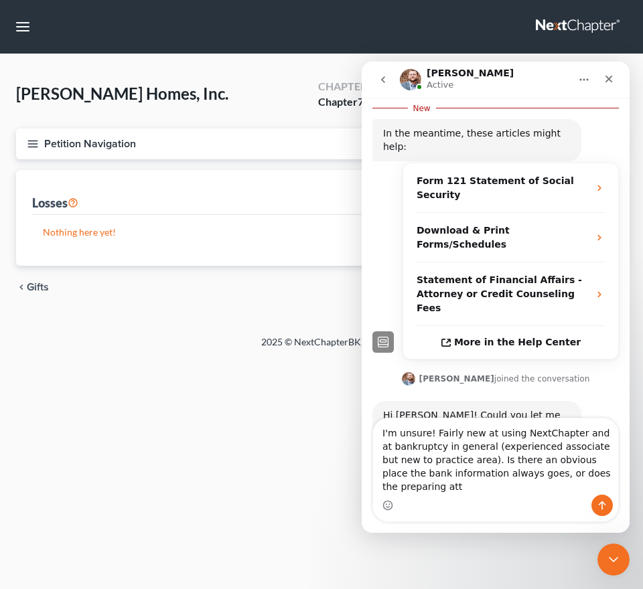
scroll to position [224, 0]
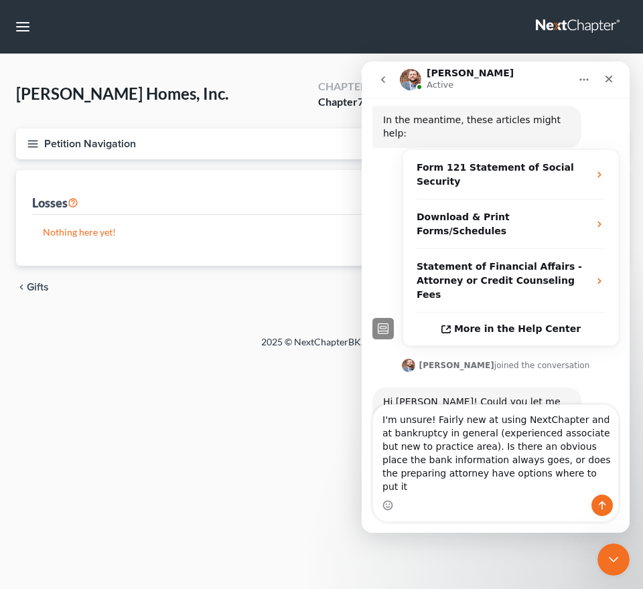
type textarea "I'm unsure! Fairly new at using NextChapter and at bankruptcy in general (exper…"
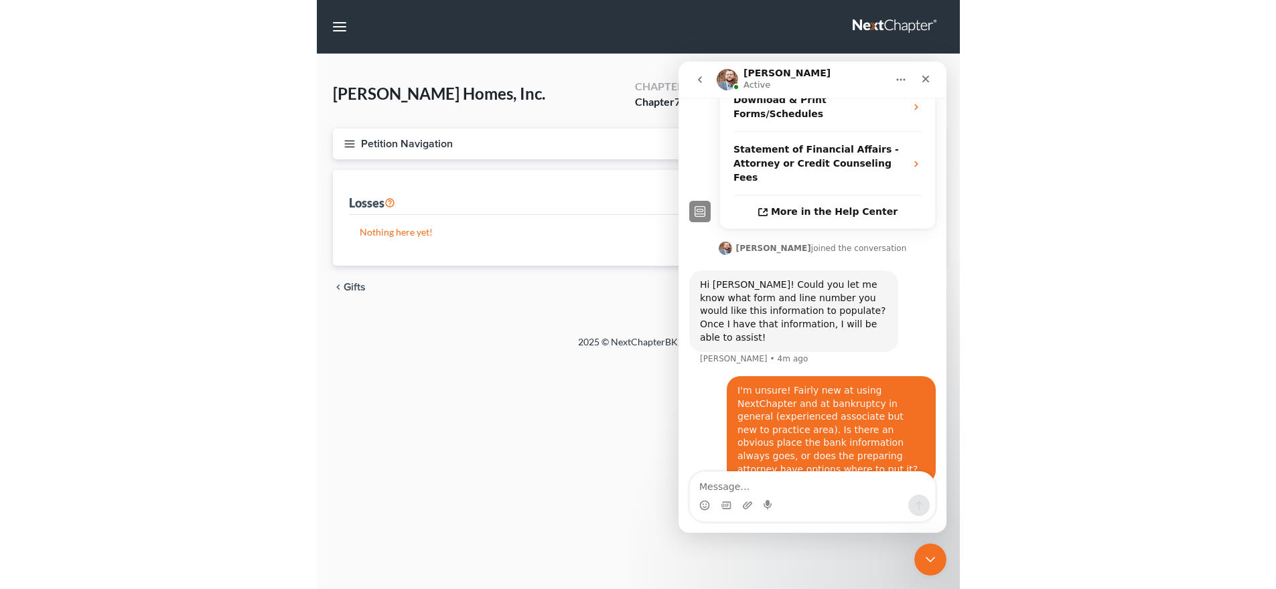
scroll to position [267, 0]
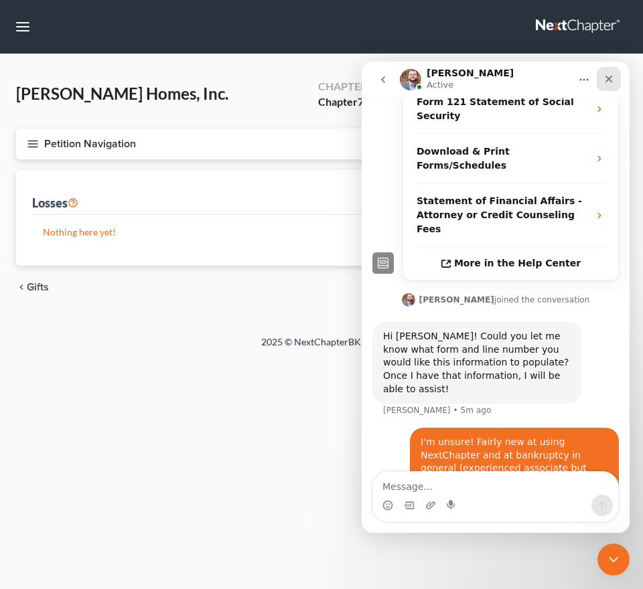
click at [615, 83] on div "Close" at bounding box center [609, 79] width 24 height 24
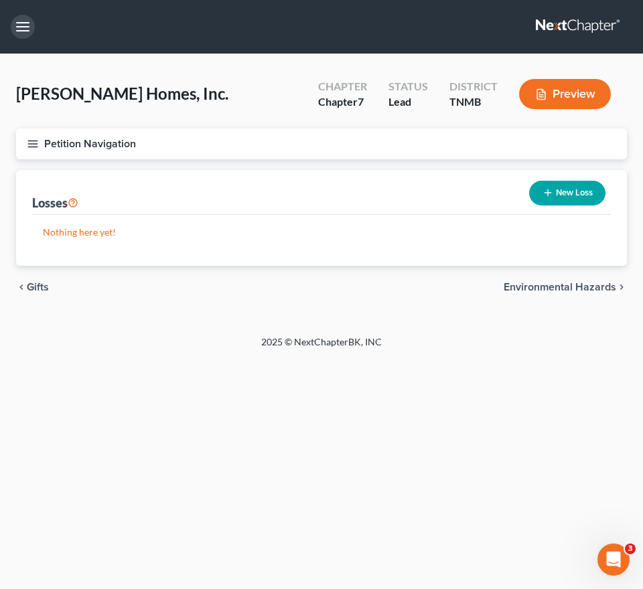
click at [11, 25] on button "button" at bounding box center [23, 27] width 24 height 24
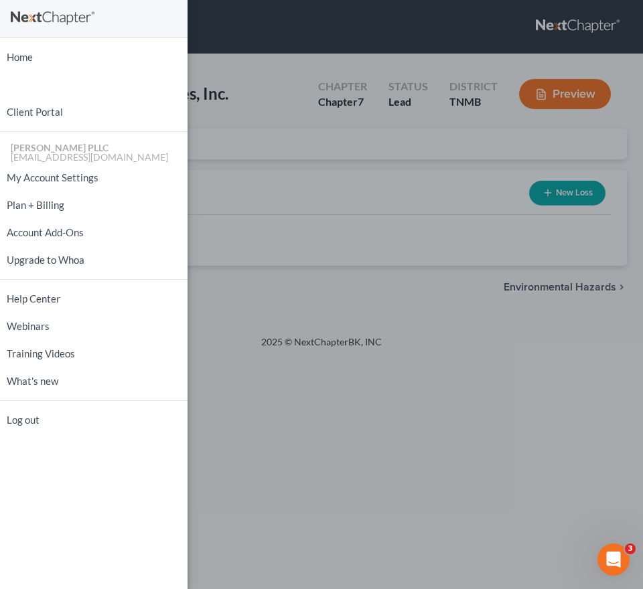
click at [347, 100] on div "Home New Case Client Portal [PERSON_NAME] PLLC [EMAIL_ADDRESS][DOMAIN_NAME] My …" at bounding box center [321, 294] width 643 height 589
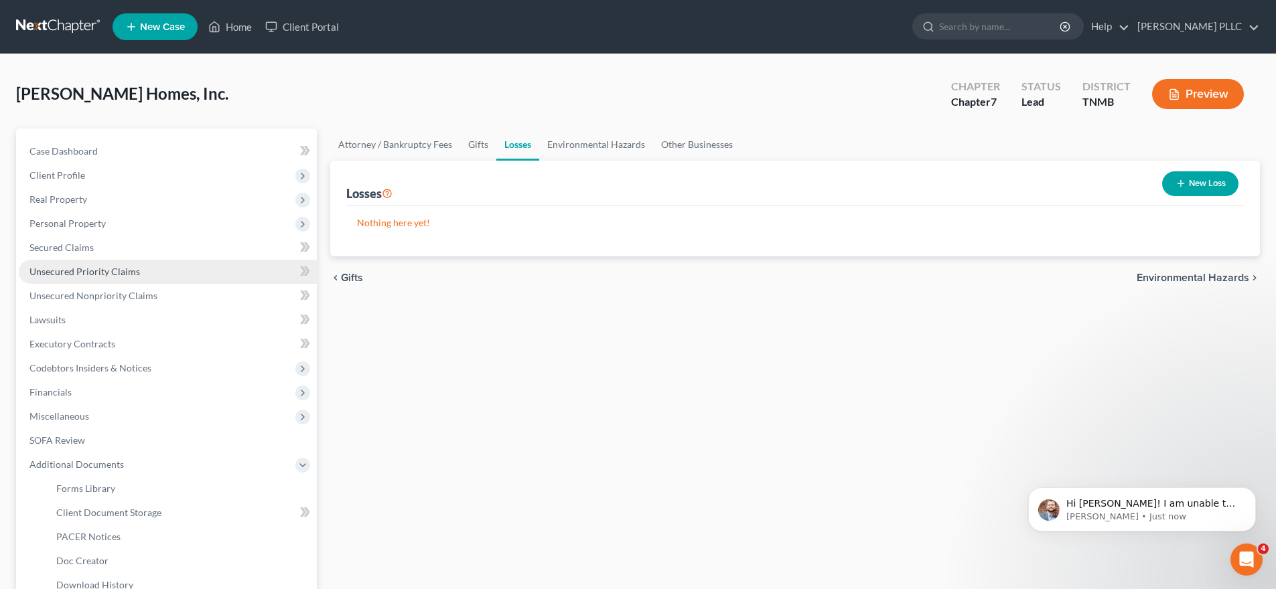
scroll to position [372, 0]
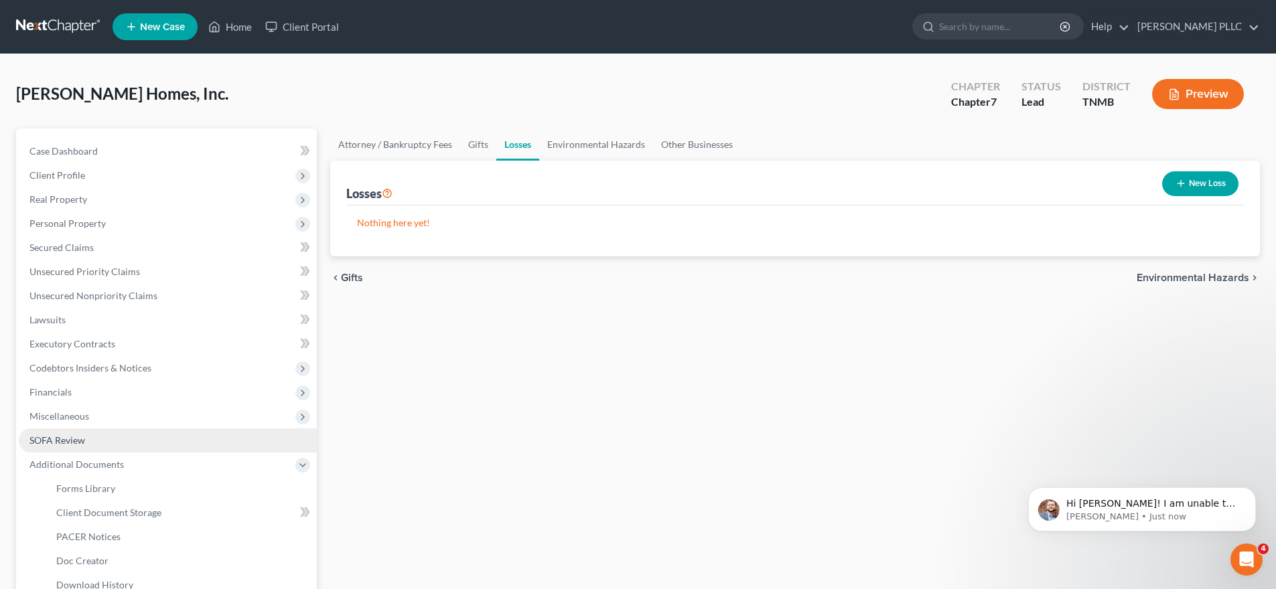
click at [159, 443] on link "SOFA Review" at bounding box center [168, 441] width 298 height 24
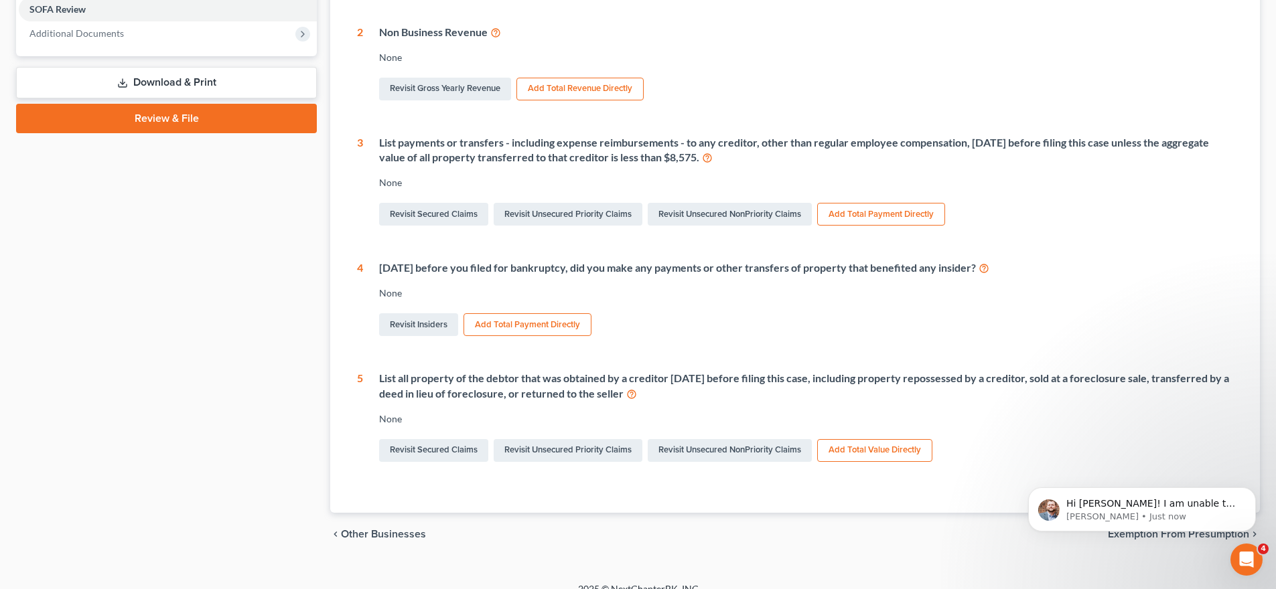
scroll to position [344, 0]
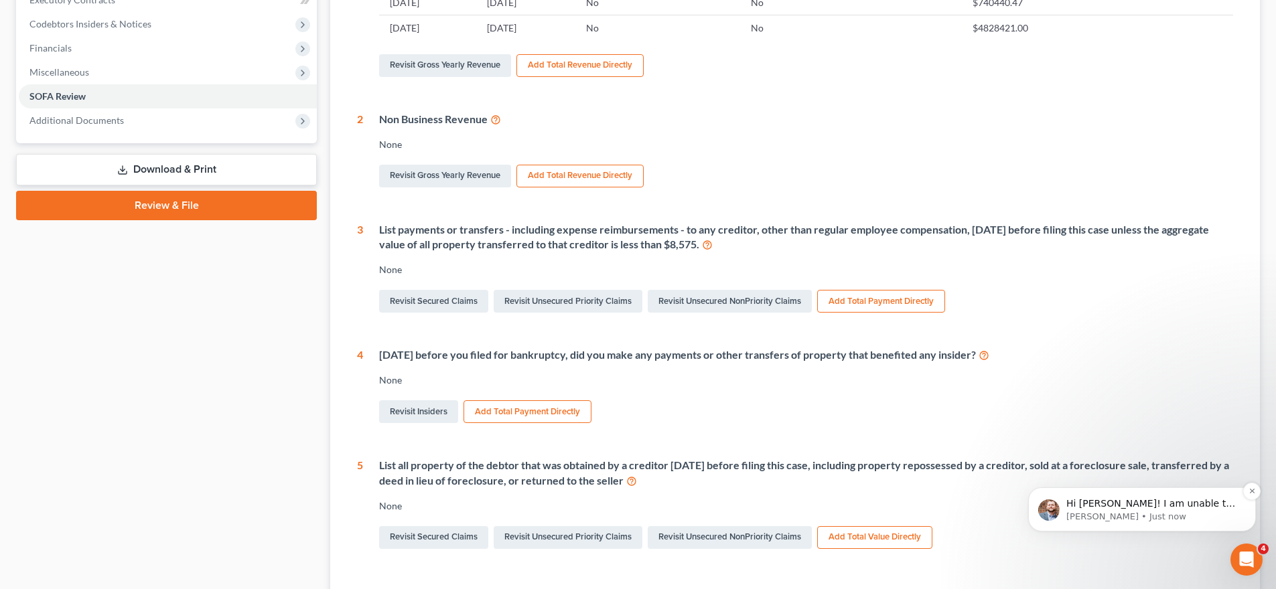
click at [837, 515] on p "[PERSON_NAME] • Just now" at bounding box center [1152, 517] width 173 height 12
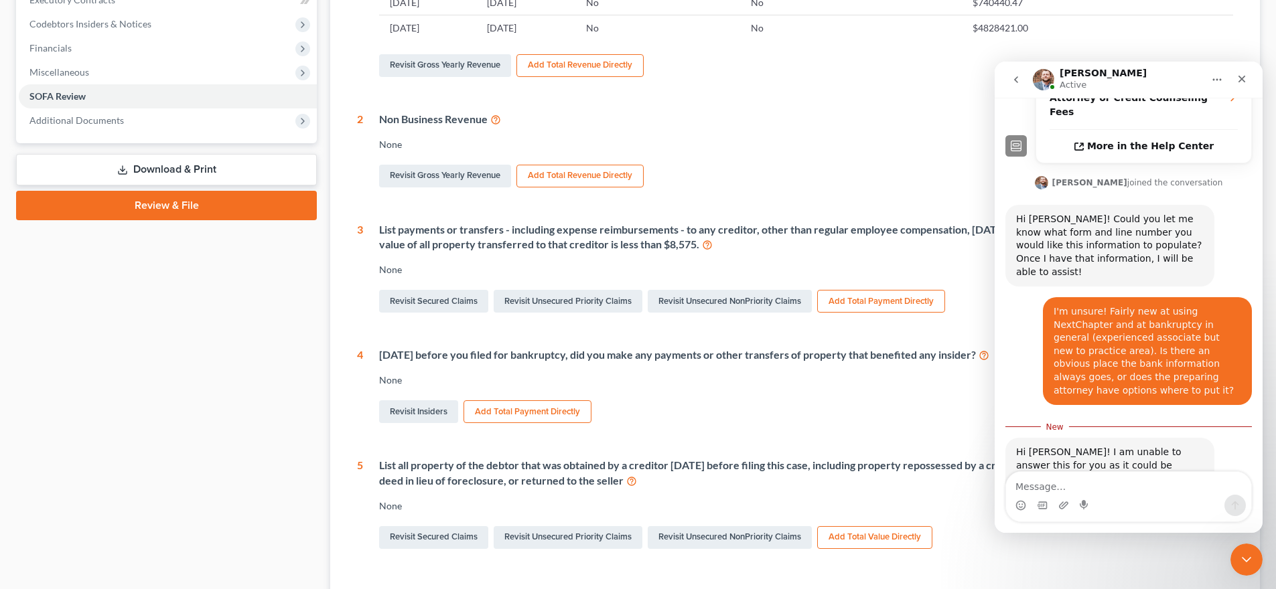
scroll to position [395, 0]
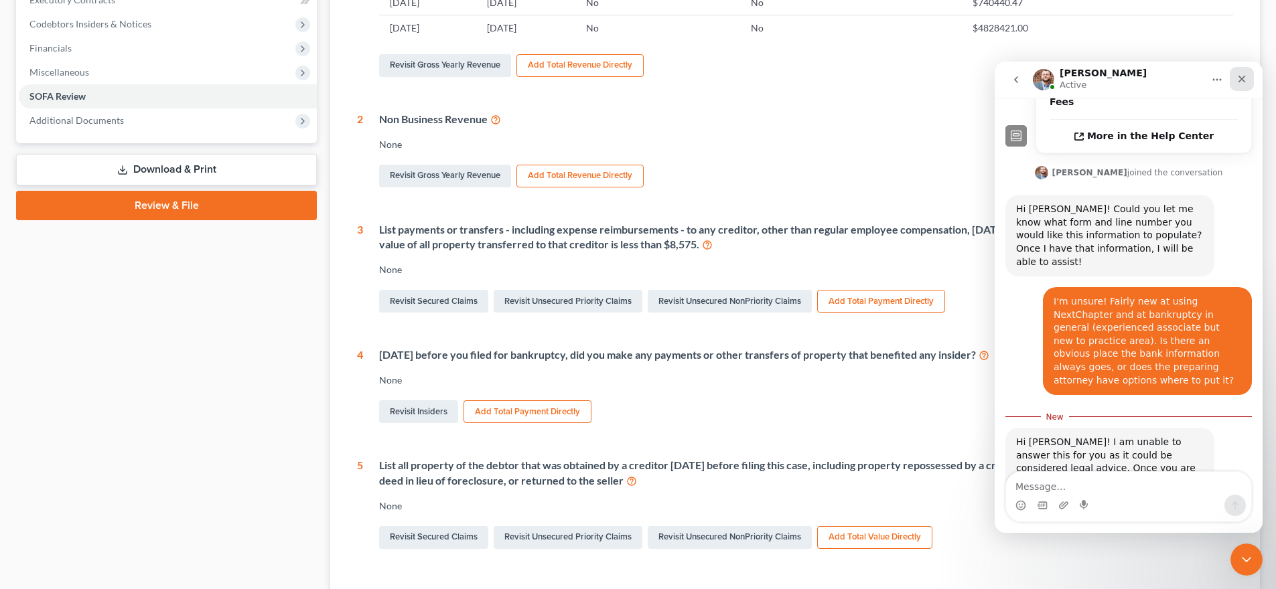
click at [837, 80] on icon "Close" at bounding box center [1242, 79] width 11 height 11
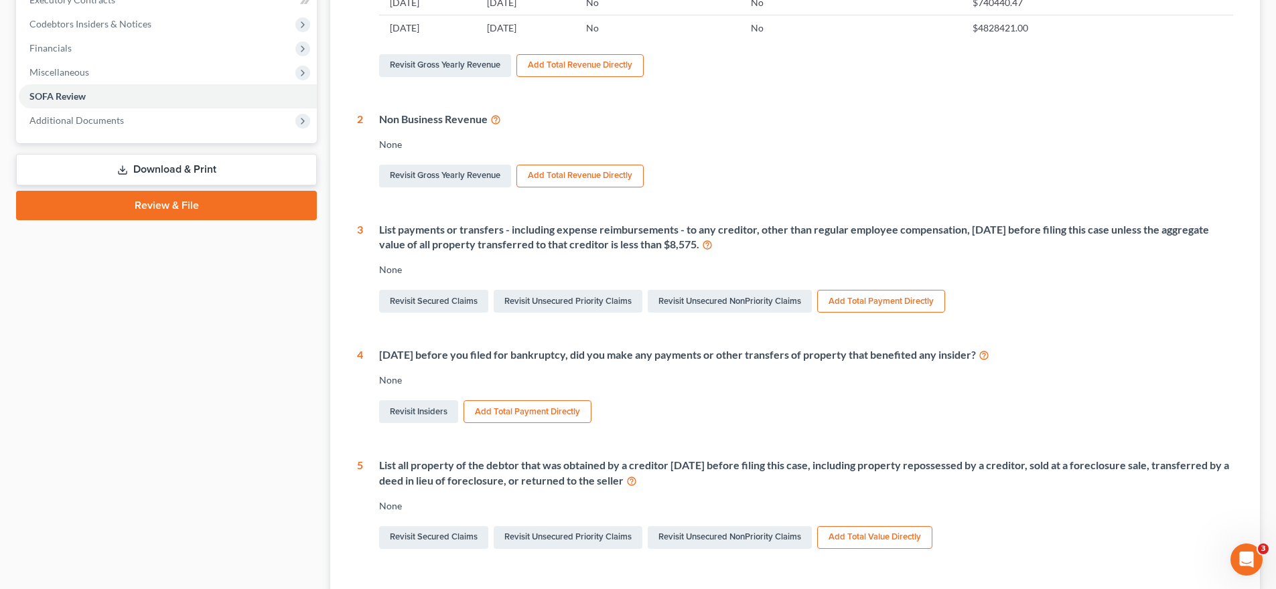
click at [837, 86] on div "1 Gross revenue from business Start Date End Date Operating a Business Other So…" at bounding box center [795, 241] width 898 height 718
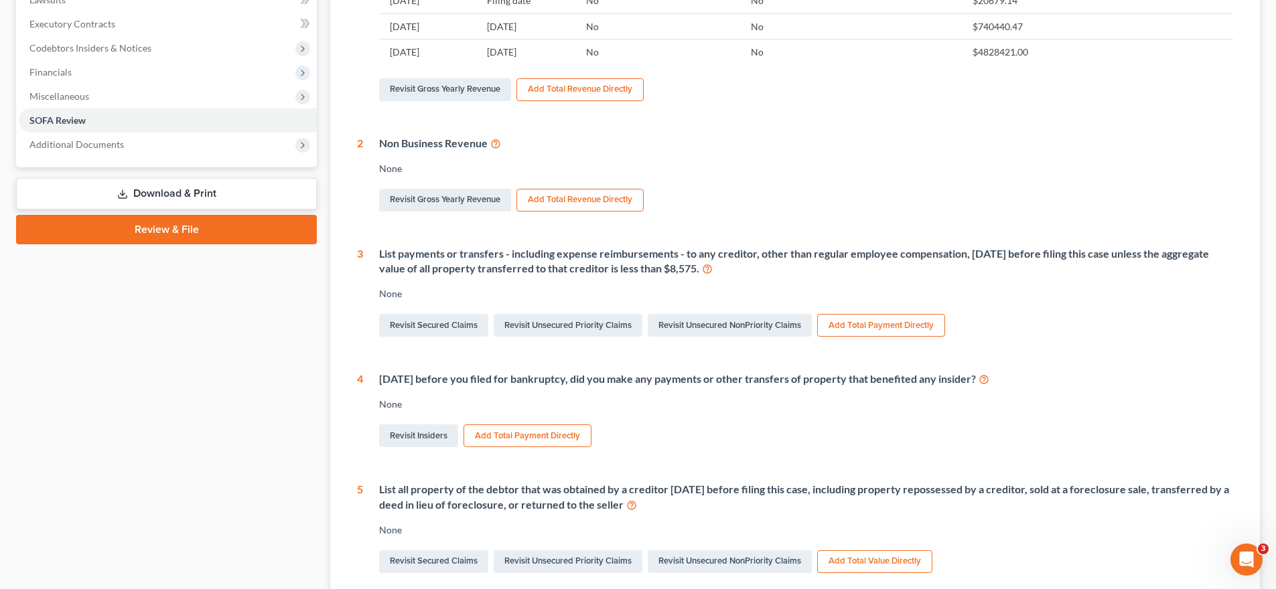
scroll to position [252, 0]
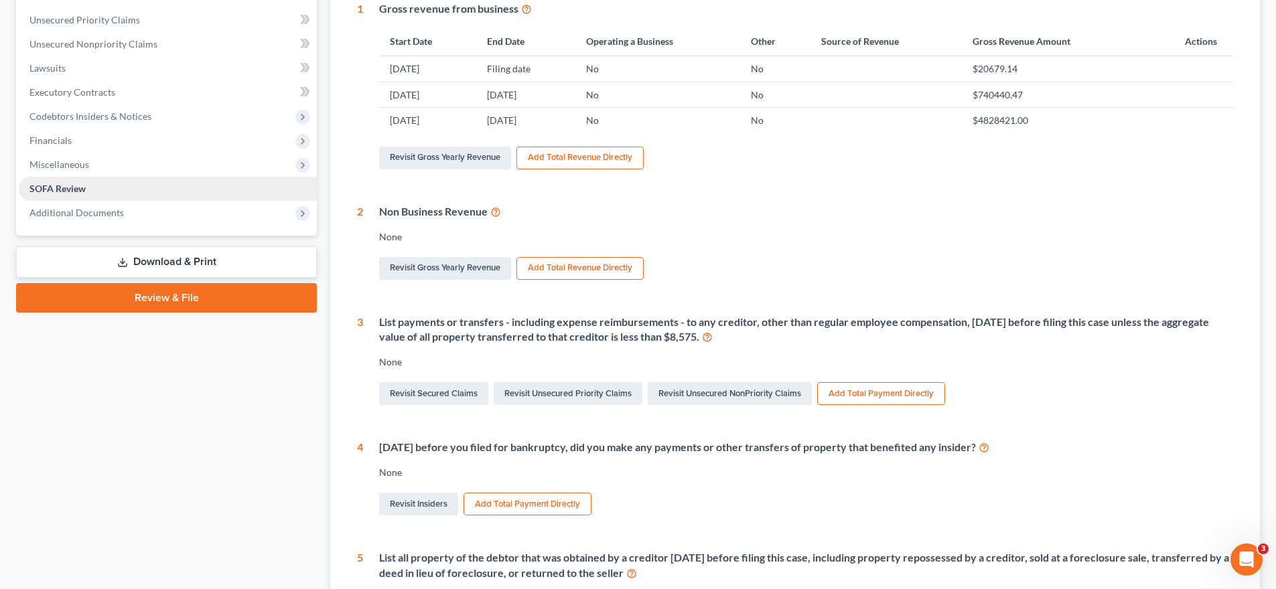
click at [226, 180] on link "SOFA Review" at bounding box center [168, 189] width 298 height 24
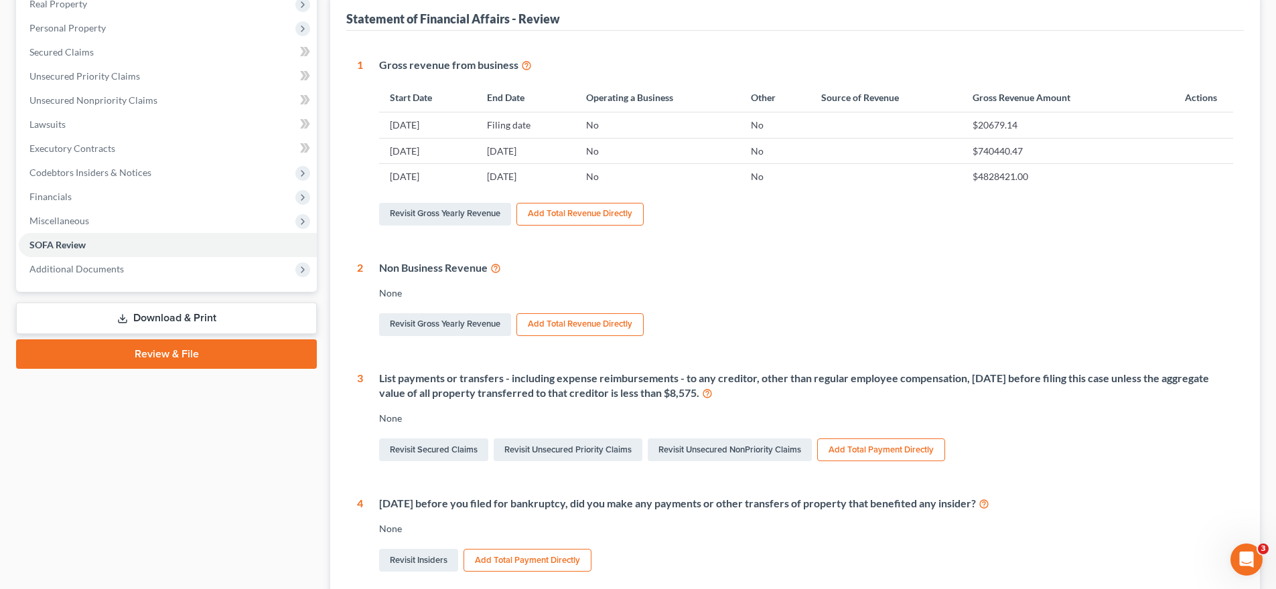
scroll to position [29, 0]
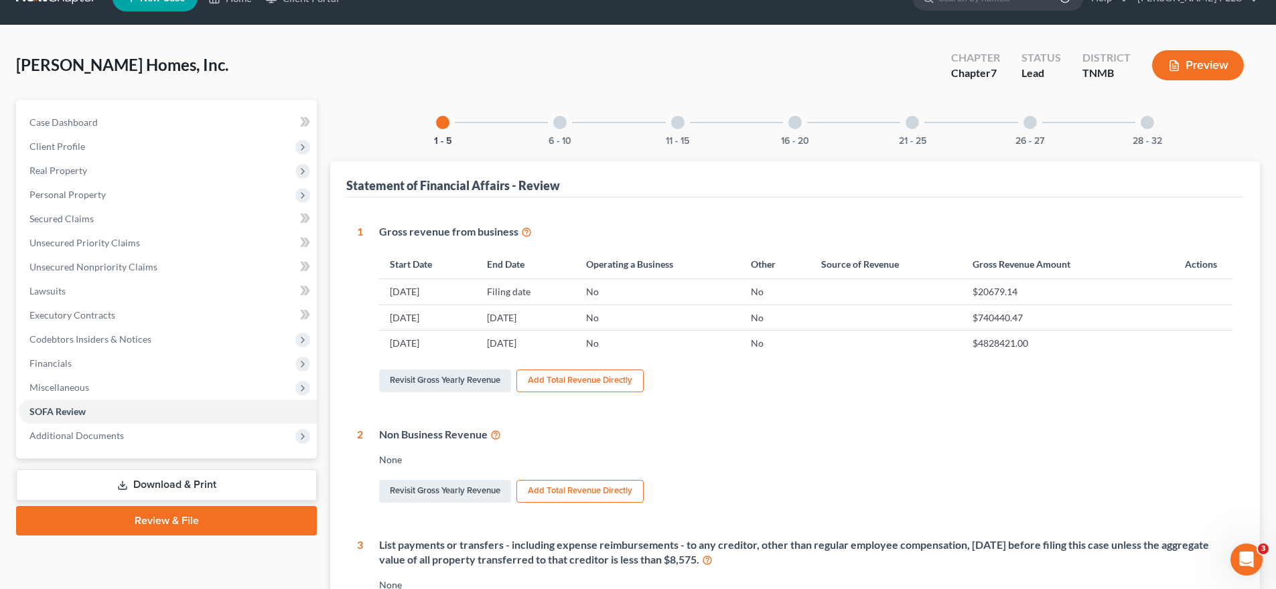
click at [791, 117] on div at bounding box center [794, 122] width 13 height 13
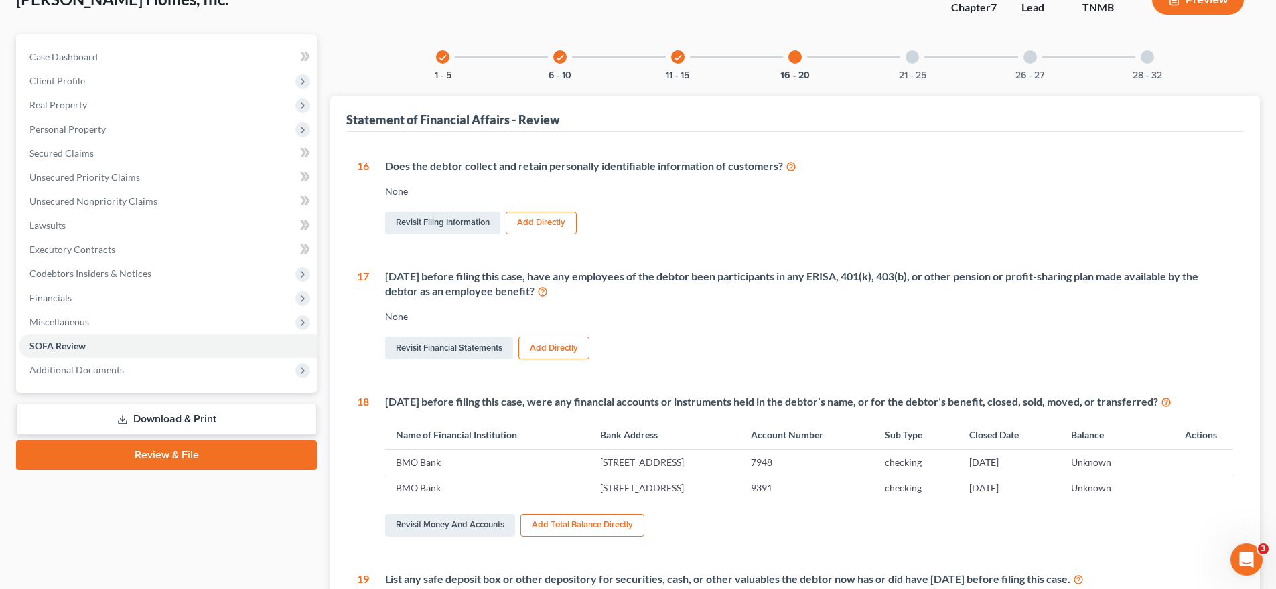
scroll to position [103, 0]
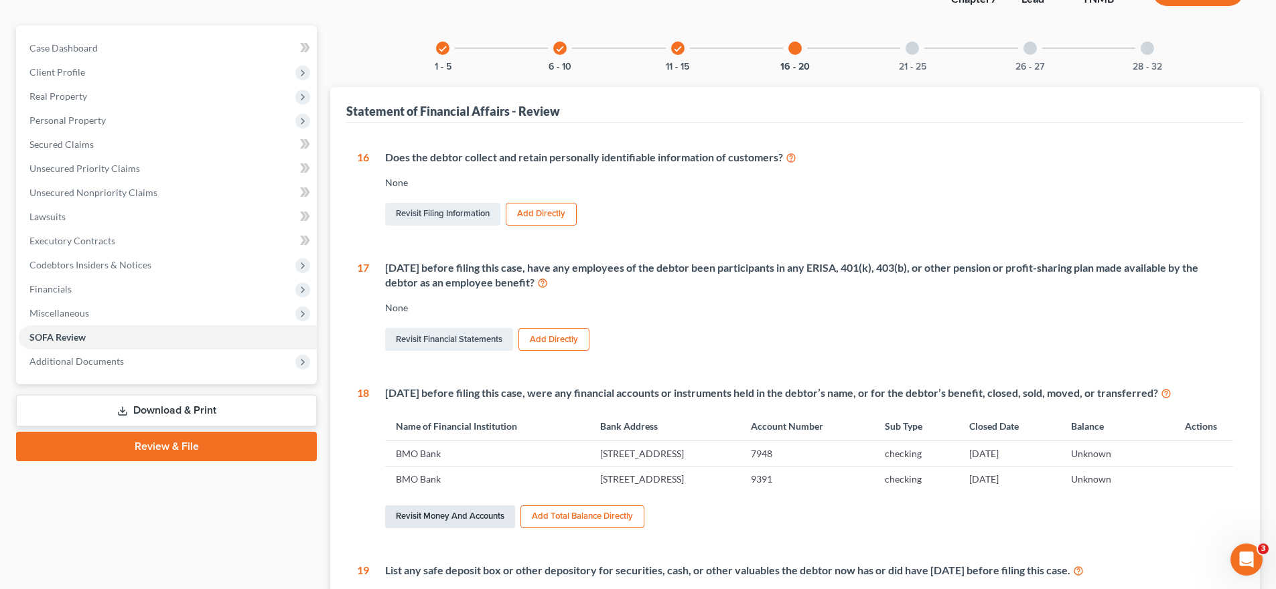
click at [477, 512] on link "Revisit Money and Accounts" at bounding box center [450, 517] width 130 height 23
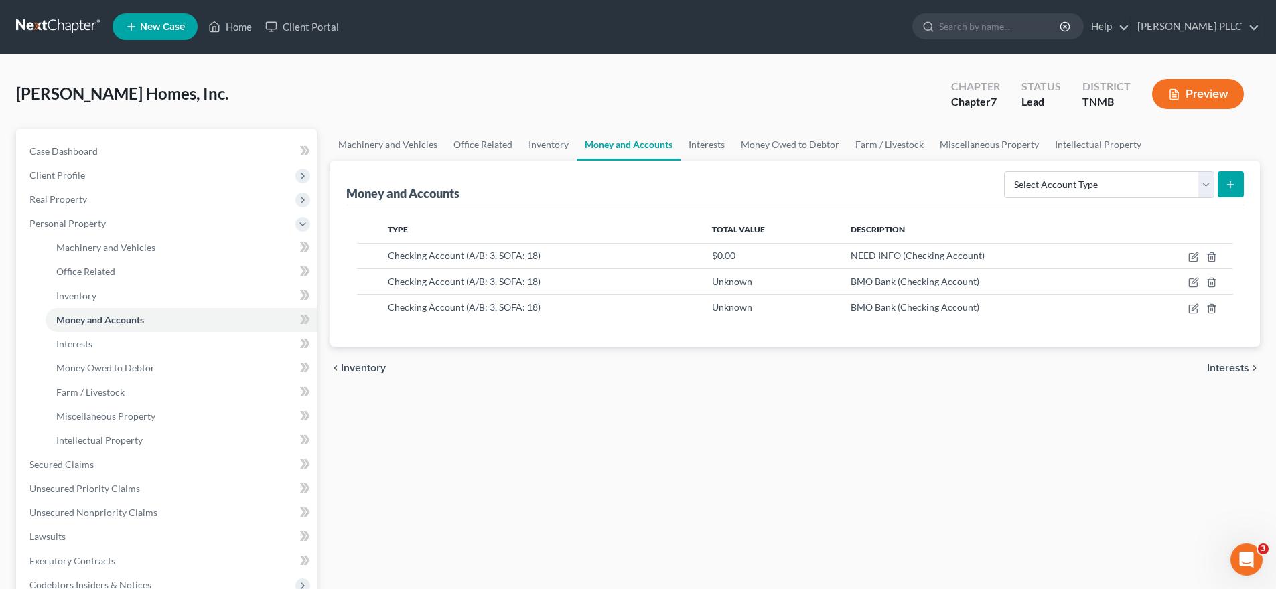
click at [837, 188] on icon "submit" at bounding box center [1230, 185] width 11 height 11
click at [837, 188] on select "Select Account Type Brokerage (A/B: 3, SOFA: 18) Cash on Hand (A/B: 2) Certific…" at bounding box center [1109, 184] width 210 height 27
click at [837, 182] on select "Select Account Type Brokerage (A/B: 3, SOFA: 18) Cash on Hand (A/B: 2) Certific…" at bounding box center [1109, 184] width 210 height 27
click at [837, 186] on line "submit" at bounding box center [1231, 185] width 0 height 6
click at [837, 182] on select "Select Account Type Brokerage (A/B: 3, SOFA: 18) Cash on Hand (A/B: 2) Certific…" at bounding box center [1109, 184] width 210 height 27
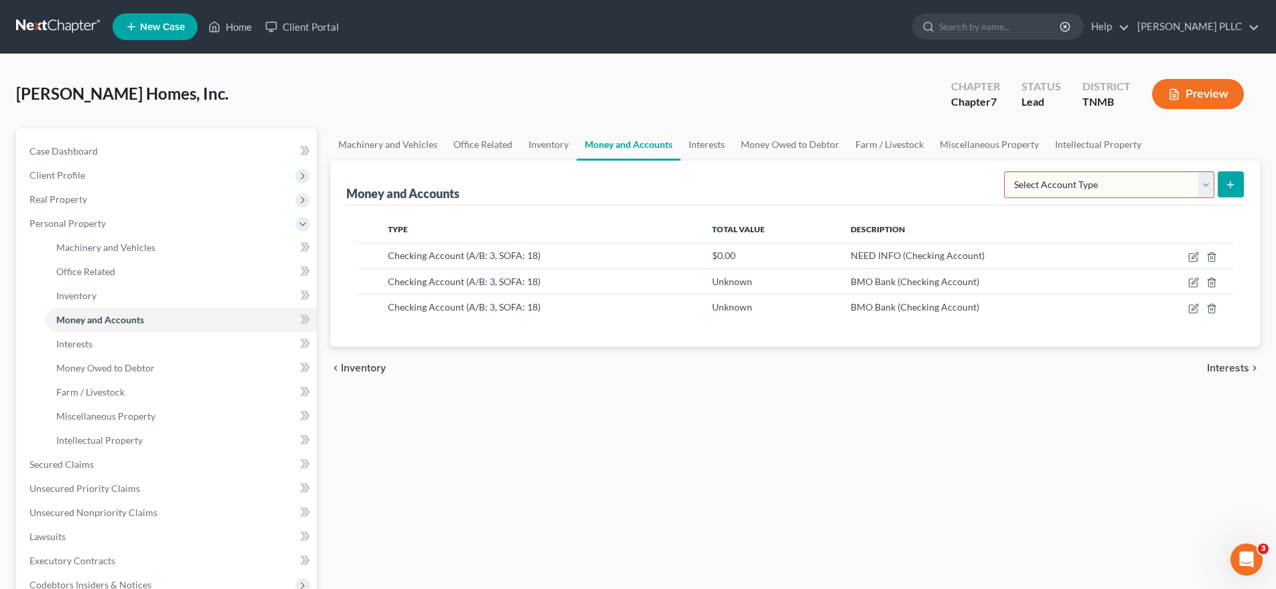
select select "checking"
click at [837, 171] on select "Select Account Type Brokerage (A/B: 3, SOFA: 18) Cash on Hand (A/B: 2) Certific…" at bounding box center [1109, 184] width 210 height 27
click at [837, 182] on icon "submit" at bounding box center [1230, 185] width 11 height 11
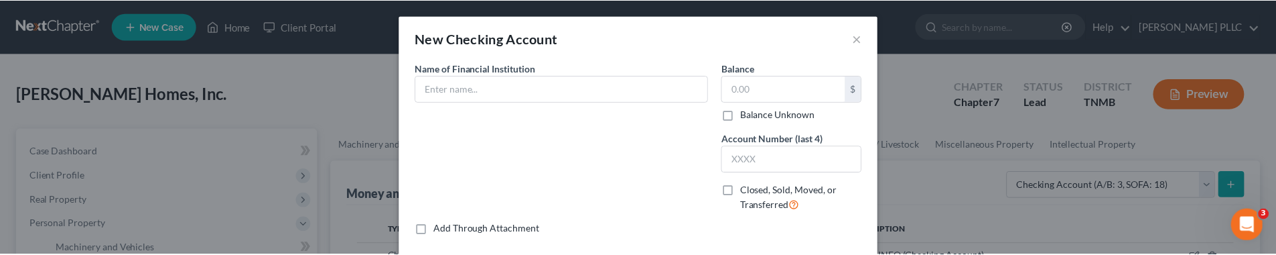
scroll to position [626, 0]
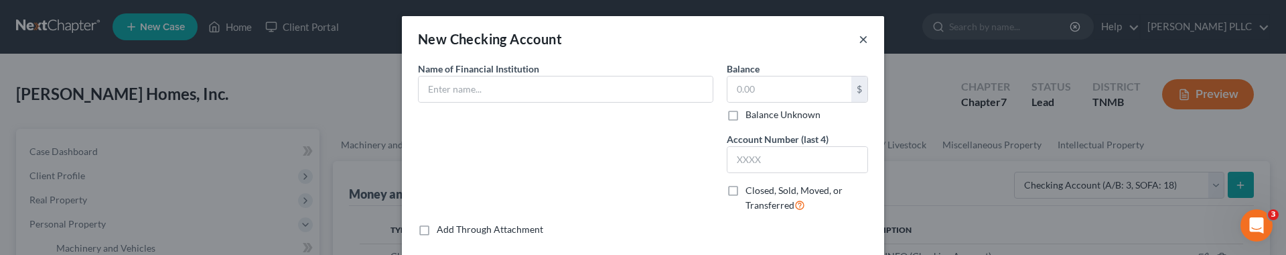
click at [837, 40] on button "×" at bounding box center [863, 39] width 9 height 16
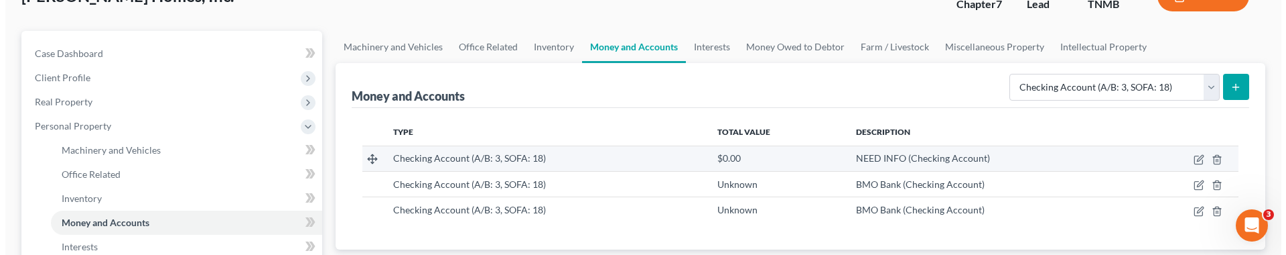
scroll to position [107, 0]
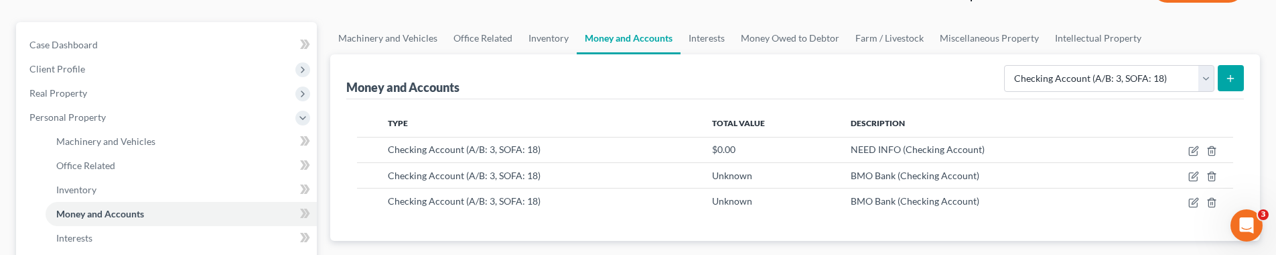
click at [837, 78] on icon "submit" at bounding box center [1230, 78] width 11 height 11
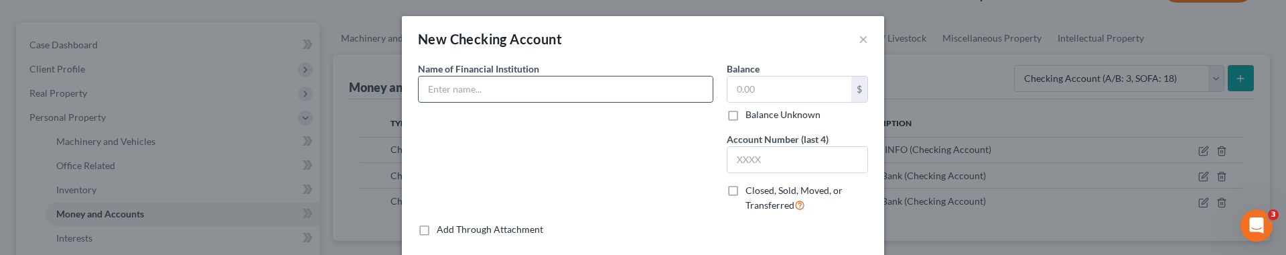
click at [623, 94] on input "text" at bounding box center [566, 88] width 294 height 25
type input "Bank of [PERSON_NAME]"
click at [763, 91] on input "text" at bounding box center [789, 88] width 124 height 25
click at [750, 89] on input "0" at bounding box center [789, 88] width 124 height 25
type input "0.00"
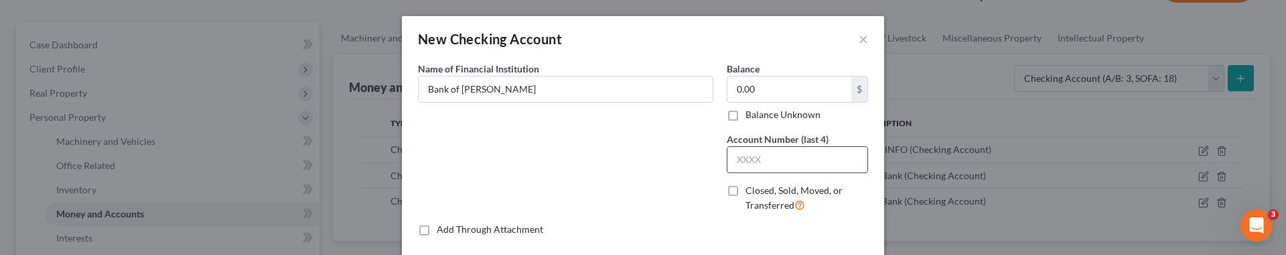
click at [761, 147] on input "text" at bounding box center [797, 159] width 140 height 25
click at [760, 153] on input "text" at bounding box center [797, 159] width 140 height 25
type input "8242"
click at [746, 188] on label "Closed, Sold, Moved, or Transferred" at bounding box center [807, 198] width 123 height 29
click at [751, 188] on input "Closed, Sold, Moved, or Transferred" at bounding box center [755, 188] width 9 height 9
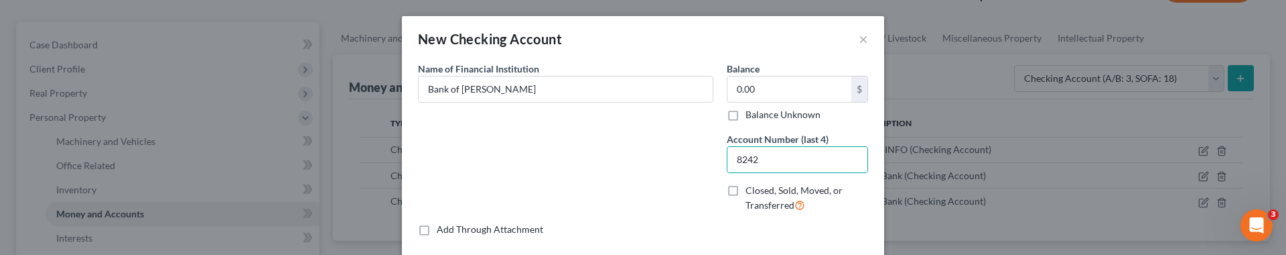
checkbox input "true"
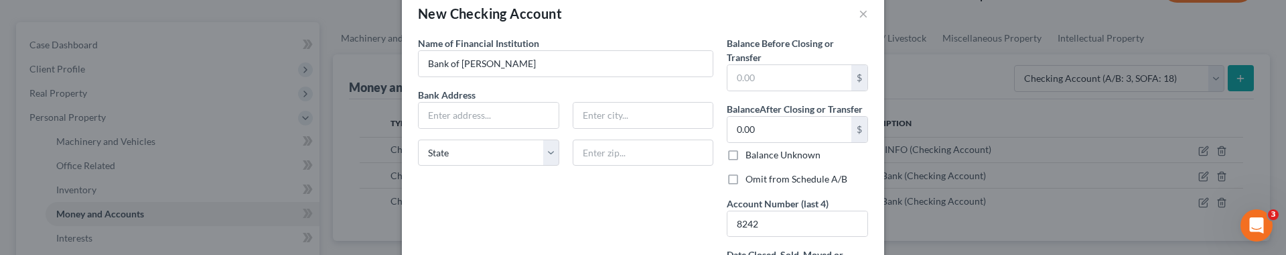
scroll to position [34, 0]
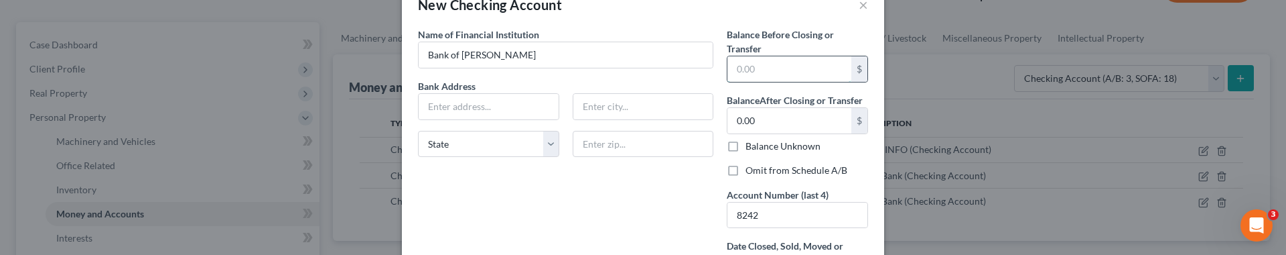
click at [742, 73] on input "text" at bounding box center [789, 68] width 124 height 25
click at [746, 143] on label "Balance Unknown" at bounding box center [783, 145] width 75 height 13
click at [751, 143] on input "Balance Unknown" at bounding box center [755, 143] width 9 height 9
click at [746, 145] on label "Balance Unknown" at bounding box center [783, 145] width 75 height 13
click at [751, 145] on input "Balance Unknown" at bounding box center [755, 143] width 9 height 9
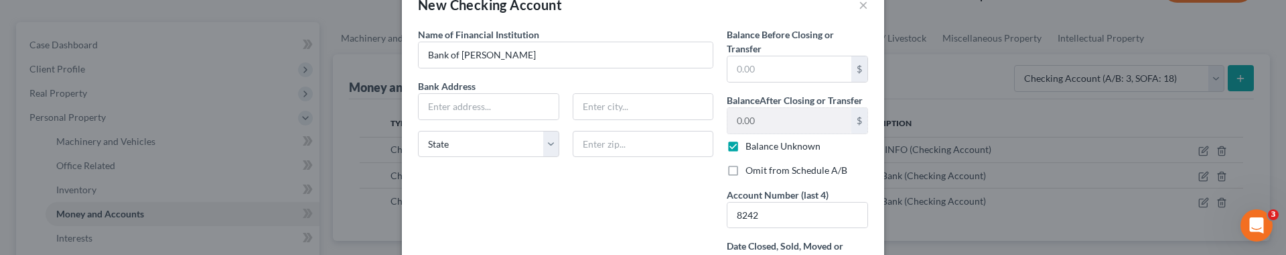
checkbox input "false"
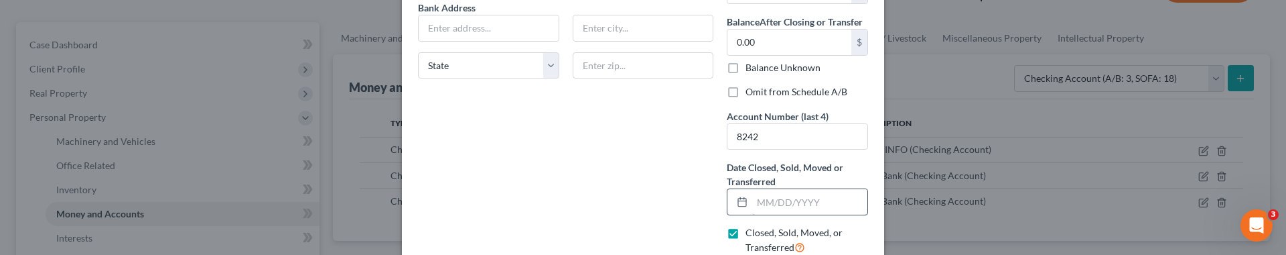
scroll to position [121, 0]
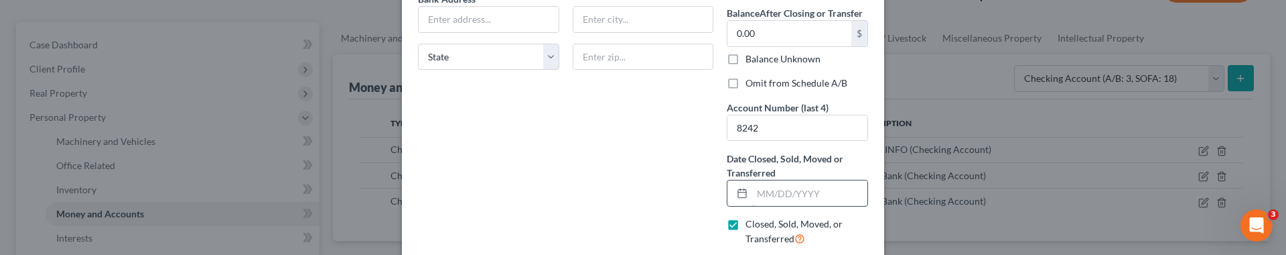
click at [783, 192] on input "text" at bounding box center [809, 192] width 115 height 25
click at [653, 189] on div "Name of Financial Institution * Bank of [PERSON_NAME] Address State [US_STATE][…" at bounding box center [565, 98] width 309 height 316
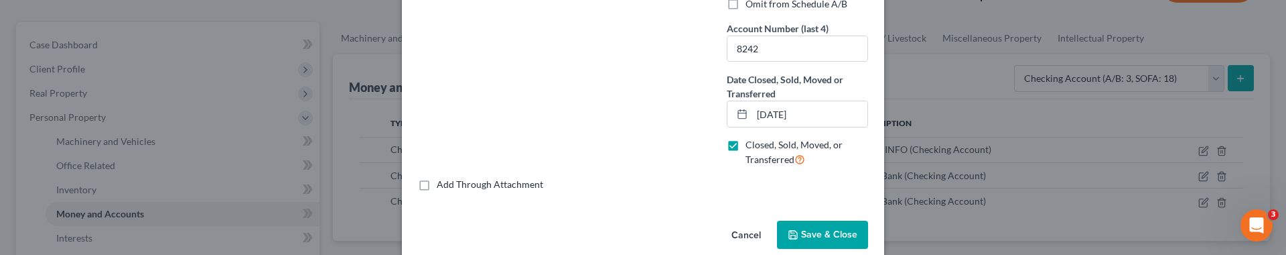
click at [794, 230] on icon "button" at bounding box center [793, 234] width 11 height 11
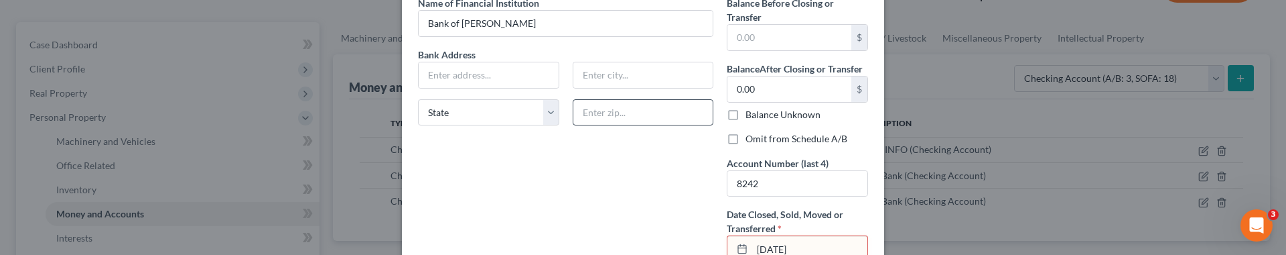
scroll to position [96, 0]
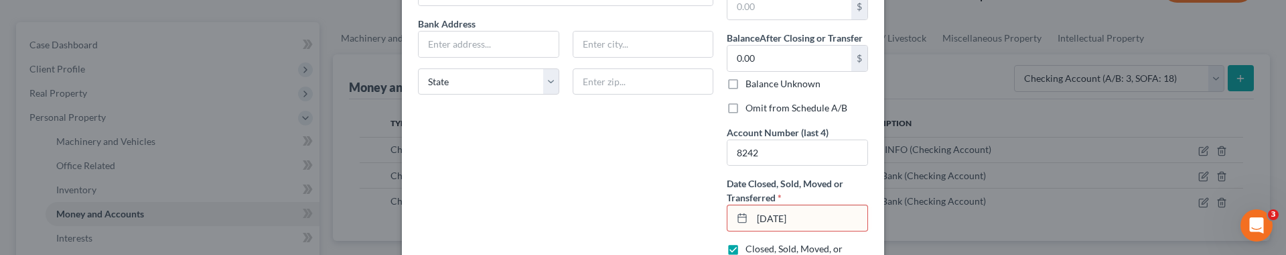
click at [822, 214] on input "[DATE]" at bounding box center [809, 217] width 115 height 25
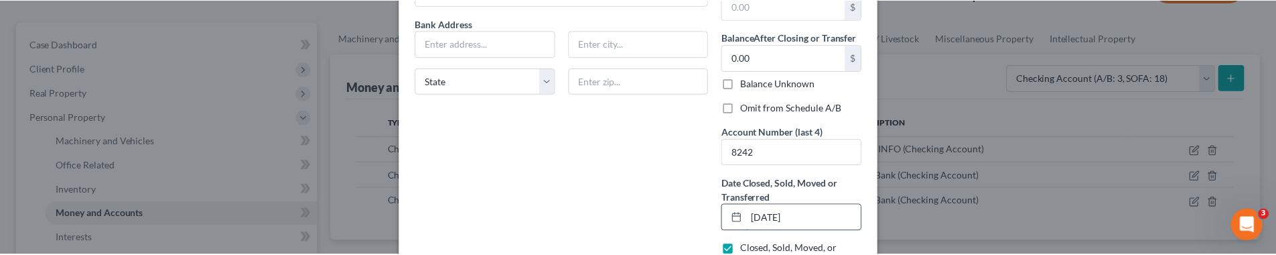
scroll to position [220, 0]
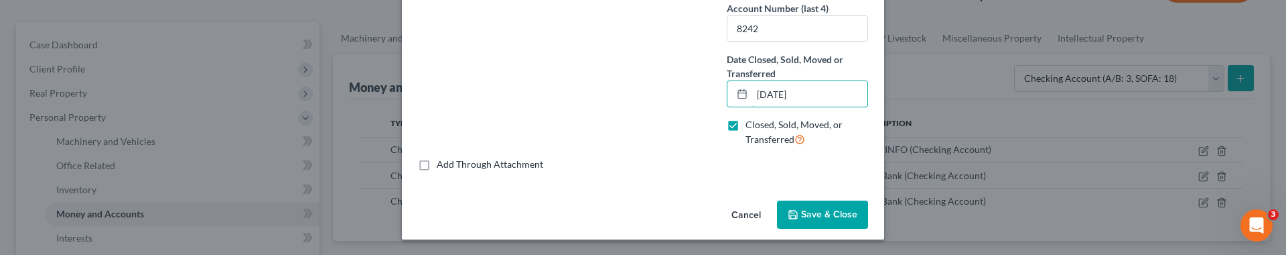
type input "[DATE]"
click at [801, 216] on span "Save & Close" at bounding box center [829, 213] width 56 height 11
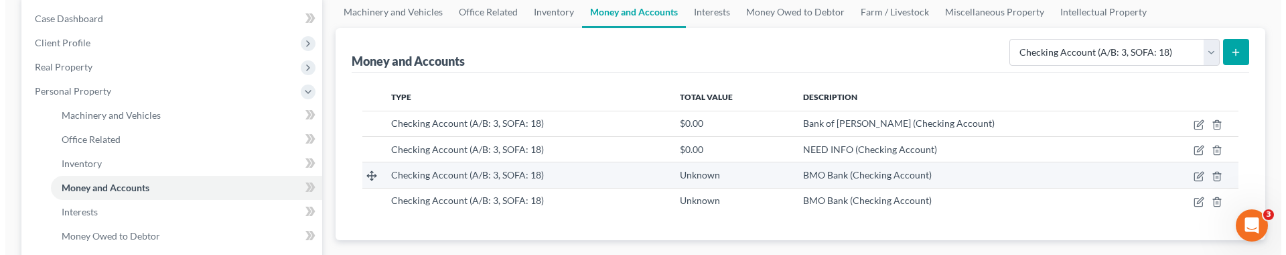
scroll to position [141, 0]
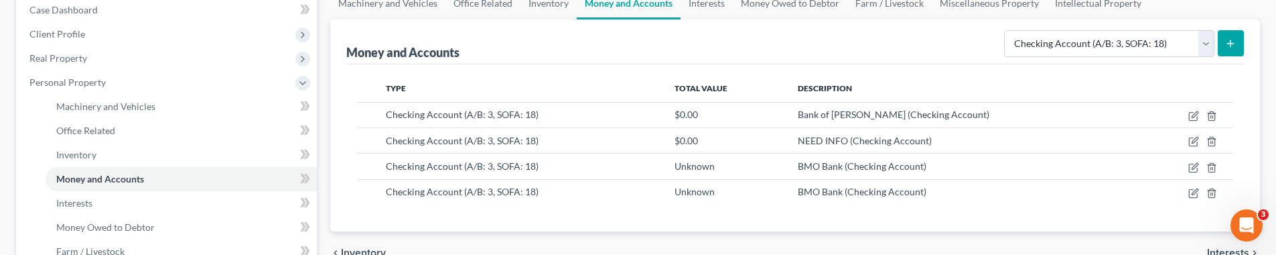
click at [837, 39] on icon "submit" at bounding box center [1230, 43] width 11 height 11
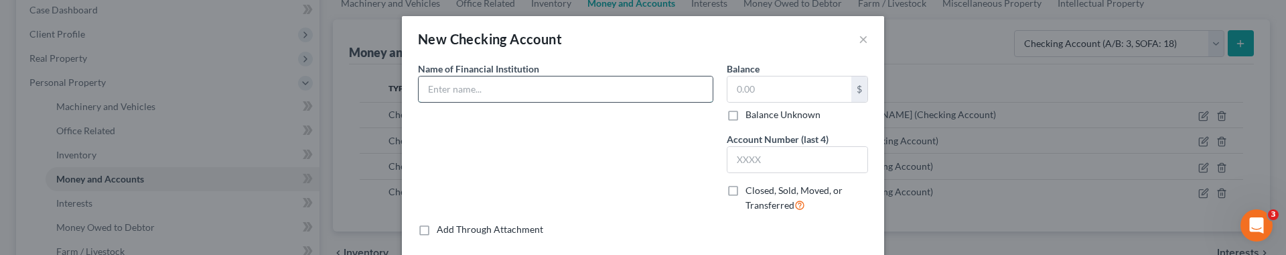
click at [565, 99] on input "text" at bounding box center [566, 88] width 294 height 25
type input "Bank of [PERSON_NAME]"
click at [802, 84] on input "text" at bounding box center [789, 88] width 124 height 25
type input "1"
click at [748, 166] on input "text" at bounding box center [797, 159] width 140 height 25
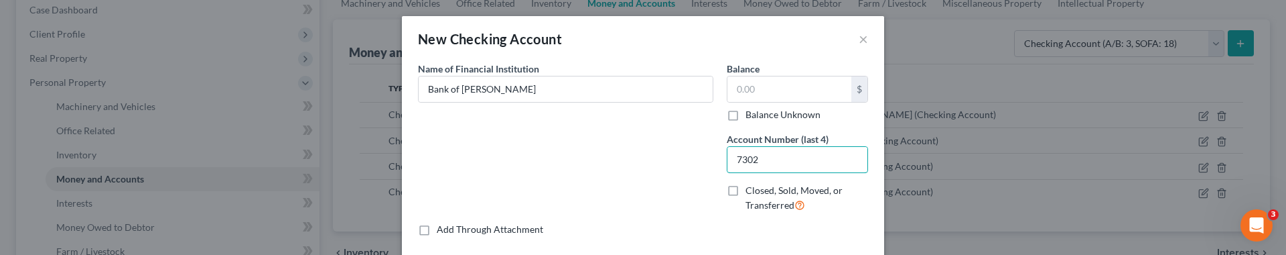
type input "7302"
click at [703, 183] on div "Name of Financial Institution * Bank of [PERSON_NAME]" at bounding box center [565, 142] width 309 height 161
click at [746, 192] on label "Closed, Sold, Moved, or Transferred" at bounding box center [807, 198] width 123 height 29
click at [751, 192] on input "Closed, Sold, Moved, or Transferred" at bounding box center [755, 188] width 9 height 9
checkbox input "true"
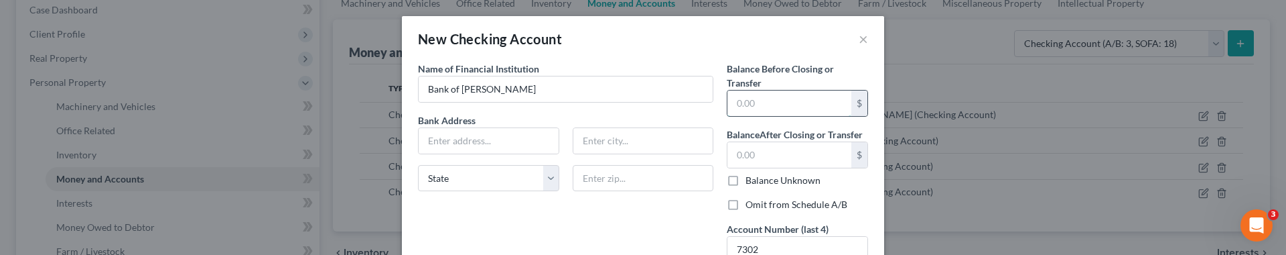
click at [745, 106] on input "text" at bounding box center [789, 102] width 124 height 25
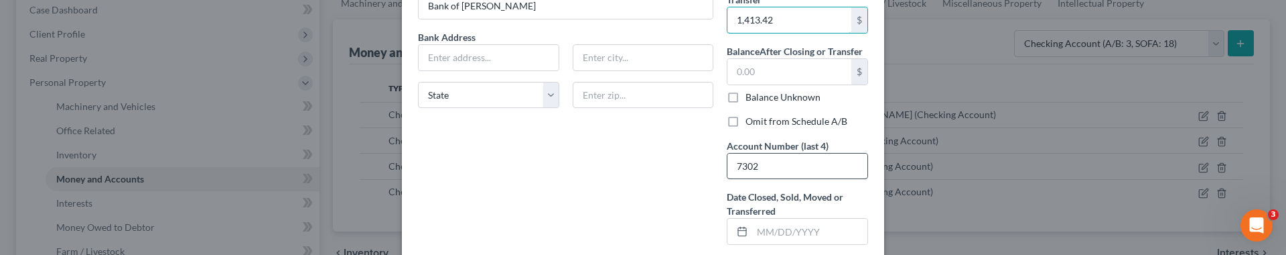
scroll to position [100, 0]
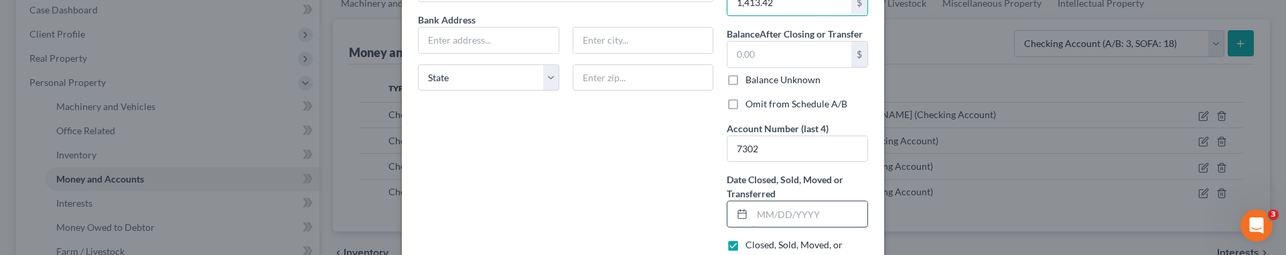
type input "1,413.42"
click at [774, 210] on input "text" at bounding box center [809, 213] width 115 height 25
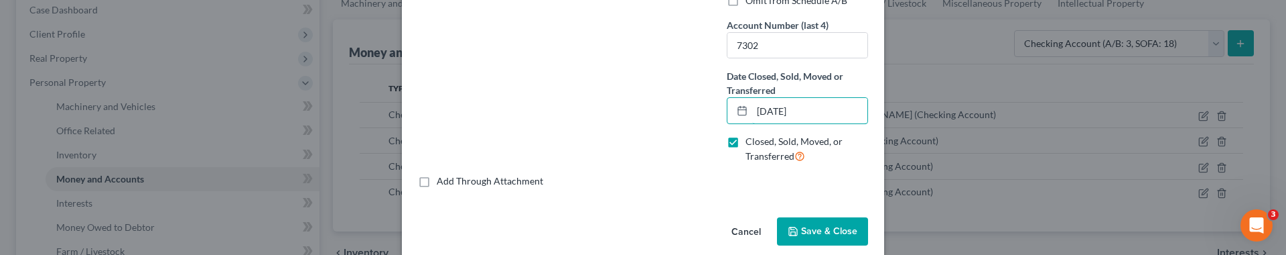
scroll to position [46, 0]
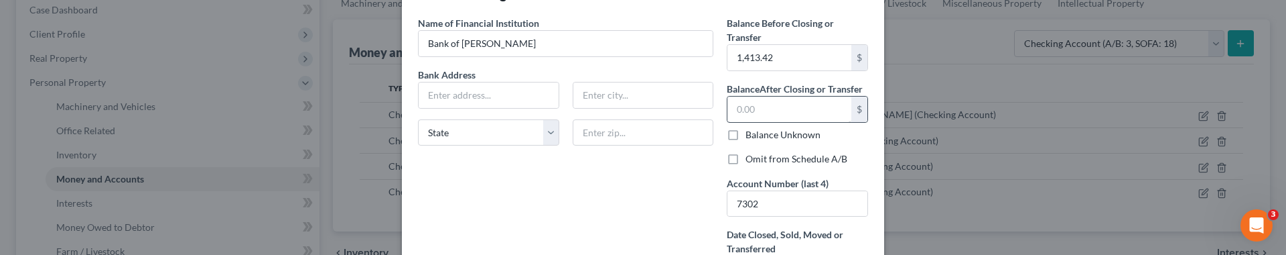
type input "[DATE]"
click at [757, 106] on input "text" at bounding box center [789, 108] width 124 height 25
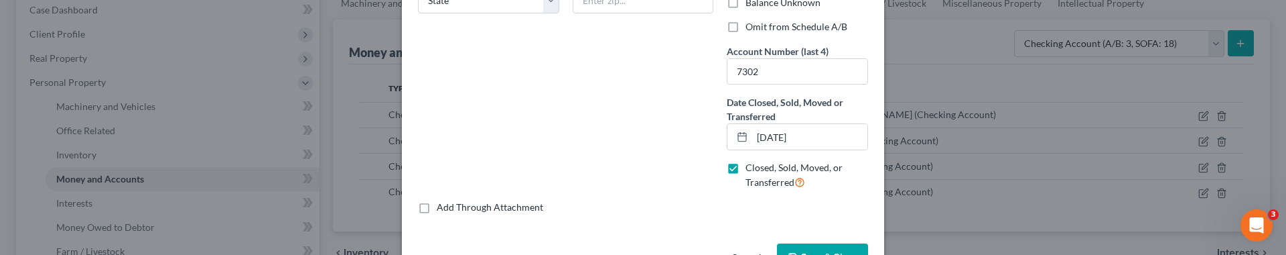
type input "0.00"
click at [817, 251] on span "Save & Close" at bounding box center [829, 256] width 56 height 11
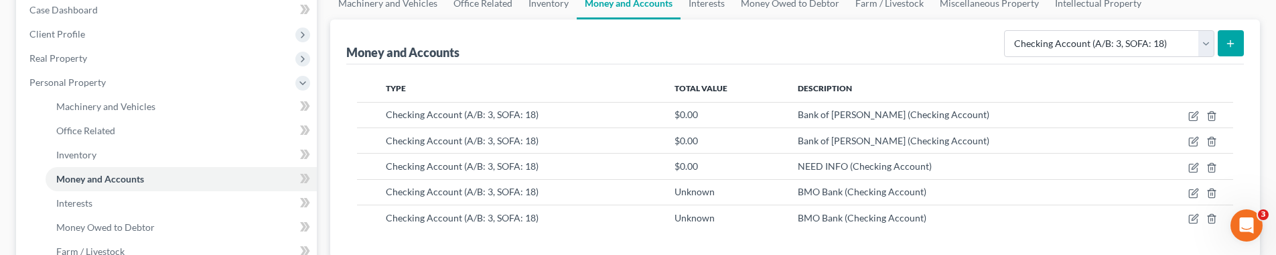
click at [837, 42] on button "submit" at bounding box center [1231, 43] width 26 height 26
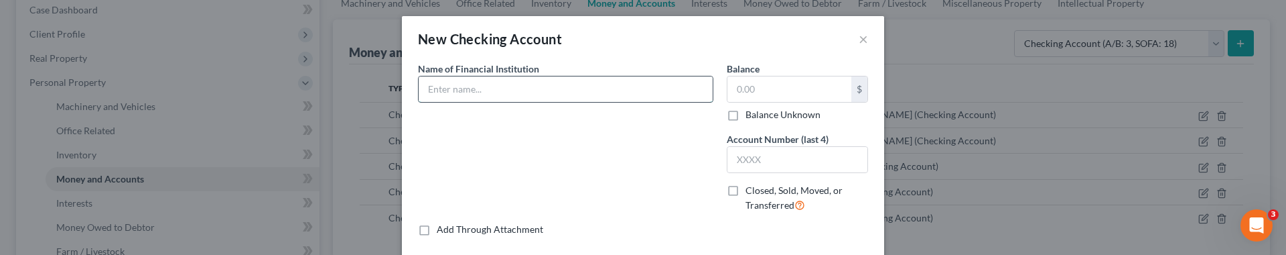
click at [624, 92] on input "text" at bounding box center [566, 88] width 294 height 25
type input "Bank of [PERSON_NAME]"
click at [804, 86] on input "text" at bounding box center [789, 88] width 124 height 25
click at [764, 154] on input "text" at bounding box center [797, 159] width 140 height 25
type input "3304"
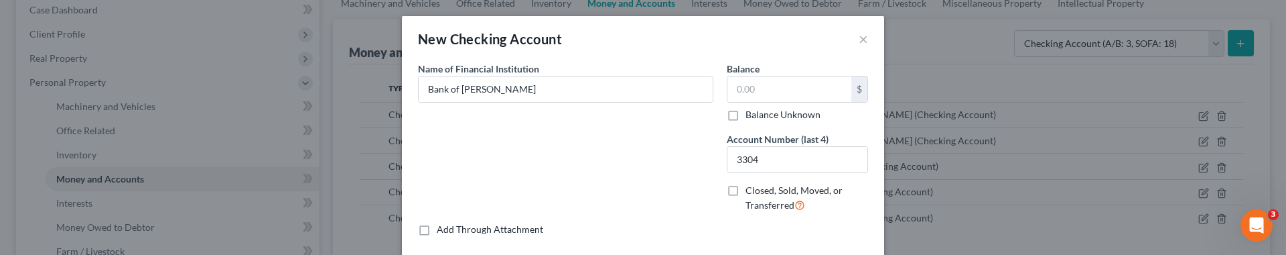
click at [746, 187] on label "Closed, Sold, Moved, or Transferred" at bounding box center [807, 198] width 123 height 29
click at [751, 187] on input "Closed, Sold, Moved, or Transferred" at bounding box center [755, 188] width 9 height 9
checkbox input "true"
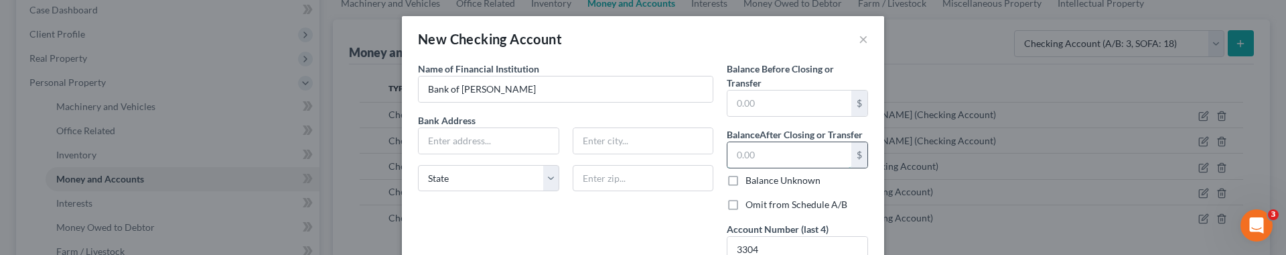
click at [754, 157] on input "text" at bounding box center [789, 154] width 124 height 25
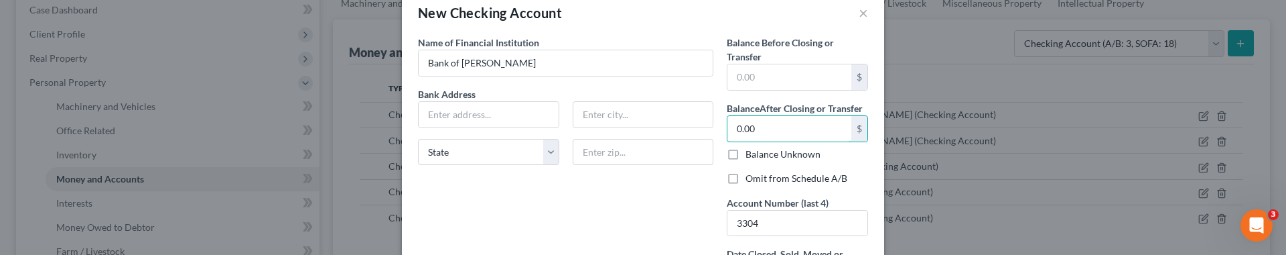
scroll to position [174, 0]
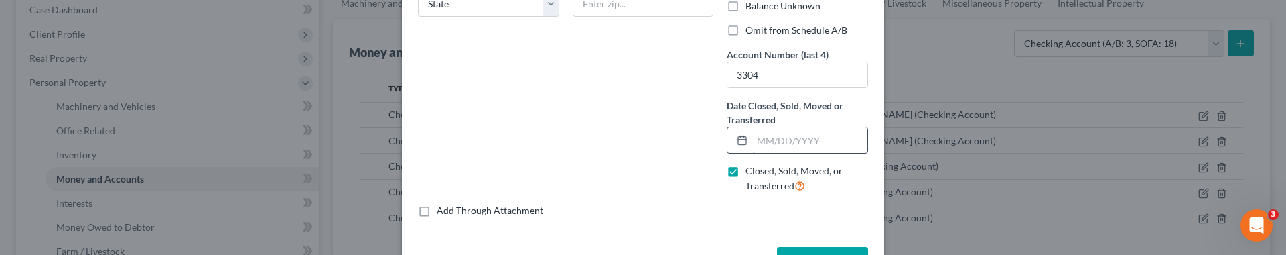
type input "0.00"
click at [771, 143] on input "text" at bounding box center [809, 139] width 115 height 25
type input "0"
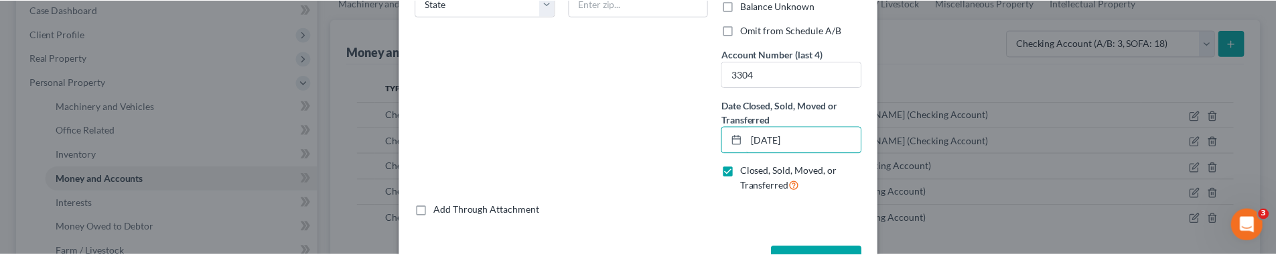
scroll to position [220, 0]
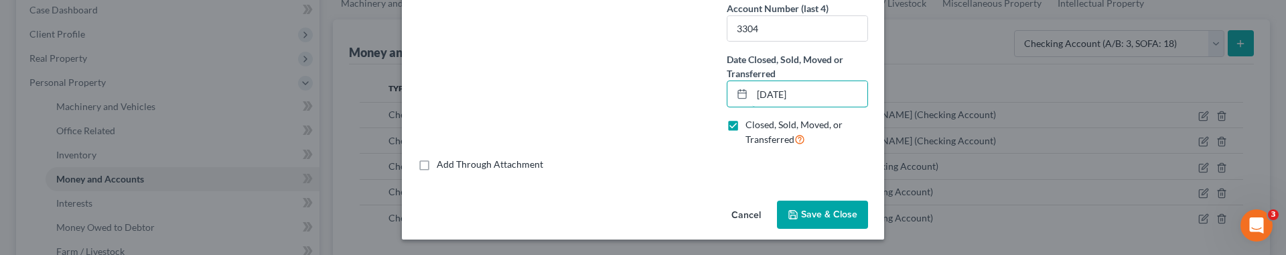
type input "[DATE]"
click at [819, 206] on button "Save & Close" at bounding box center [822, 214] width 91 height 28
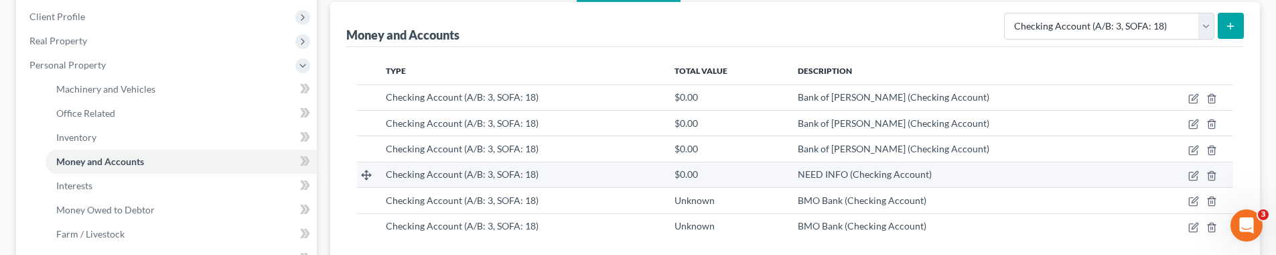
scroll to position [167, 0]
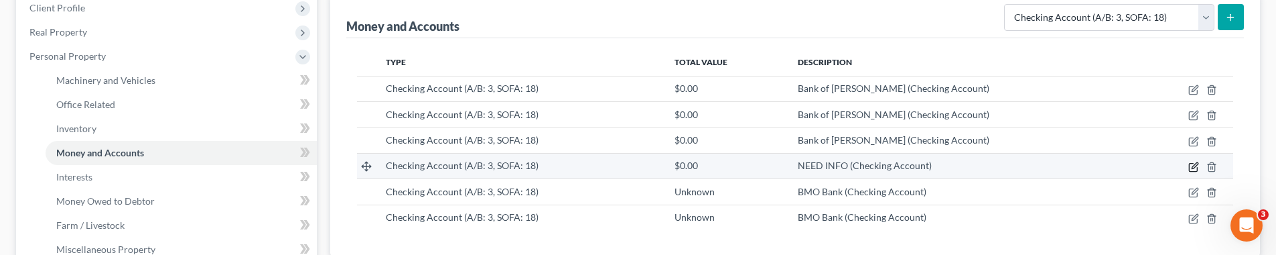
click at [837, 165] on icon "button" at bounding box center [1193, 166] width 11 height 11
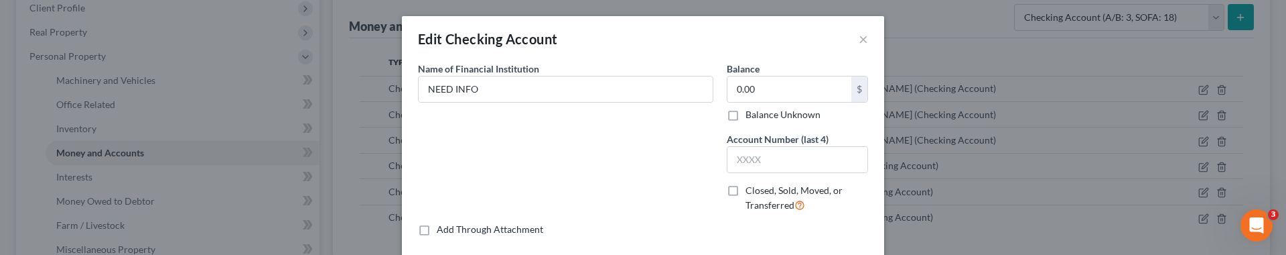
click at [837, 38] on div "Edit Checking Account ×" at bounding box center [643, 39] width 482 height 46
click at [837, 40] on button "×" at bounding box center [863, 39] width 9 height 16
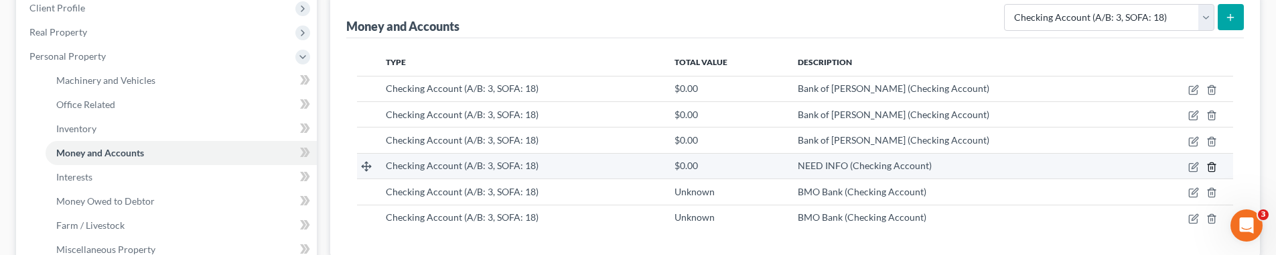
click at [837, 165] on icon "button" at bounding box center [1211, 166] width 11 height 11
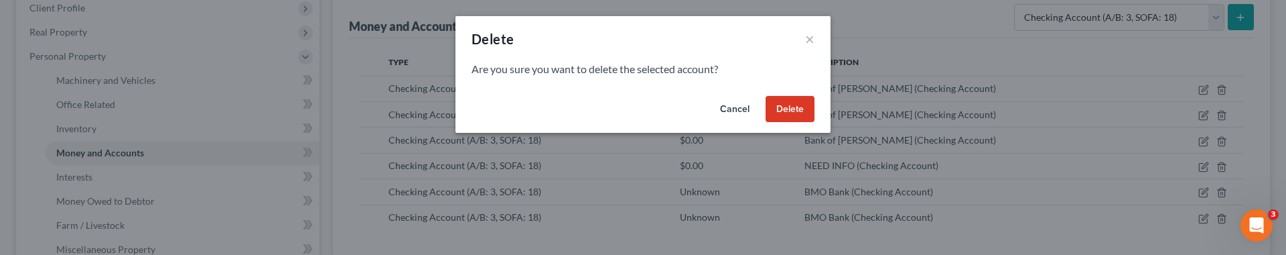
click at [781, 113] on button "Delete" at bounding box center [790, 109] width 49 height 27
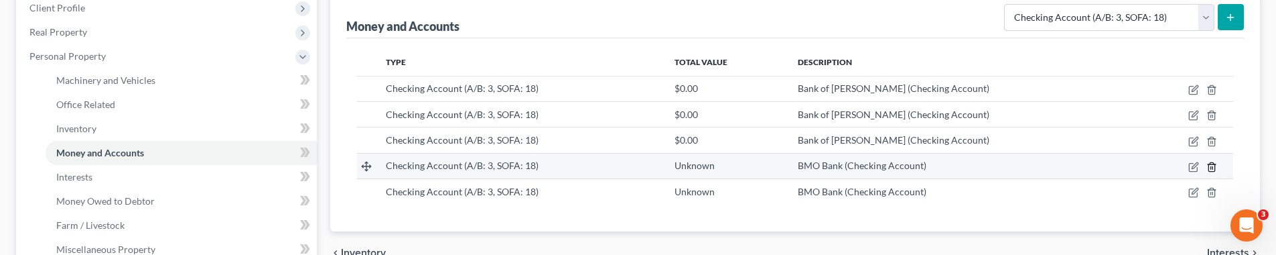
click at [837, 165] on icon "button" at bounding box center [1211, 166] width 11 height 11
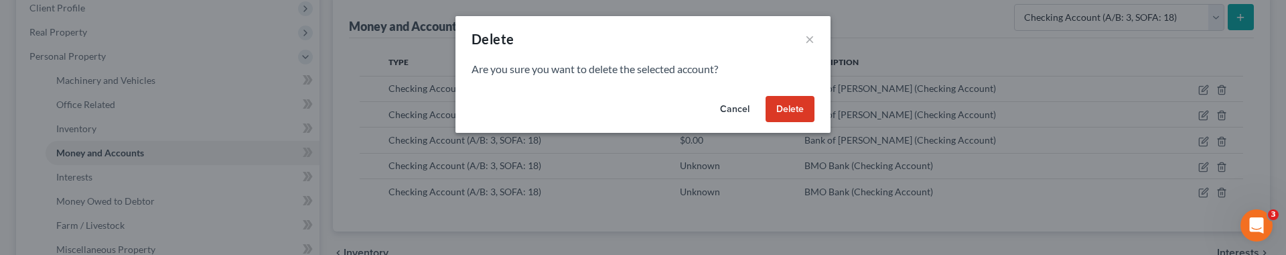
click at [787, 102] on button "Delete" at bounding box center [790, 109] width 49 height 27
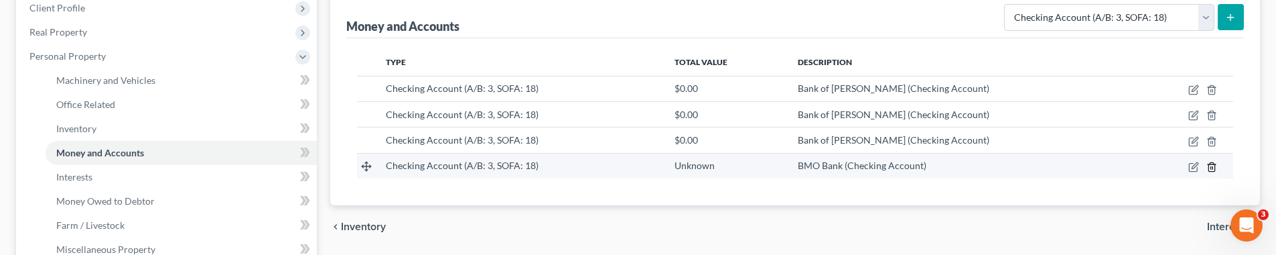
click at [837, 165] on icon "button" at bounding box center [1211, 166] width 11 height 11
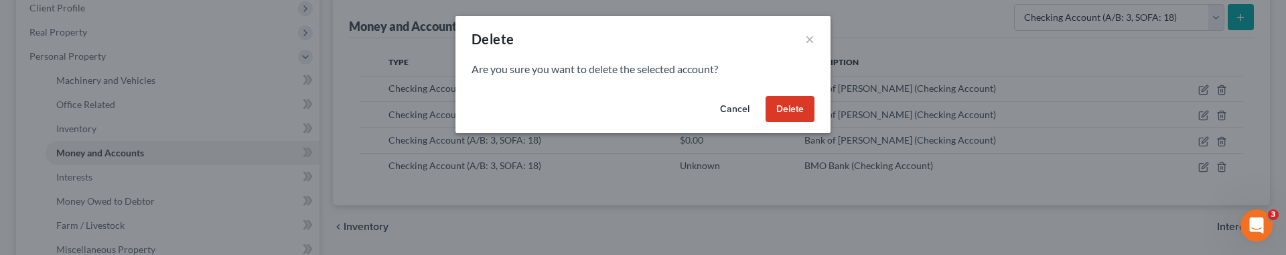
click at [784, 104] on button "Delete" at bounding box center [790, 109] width 49 height 27
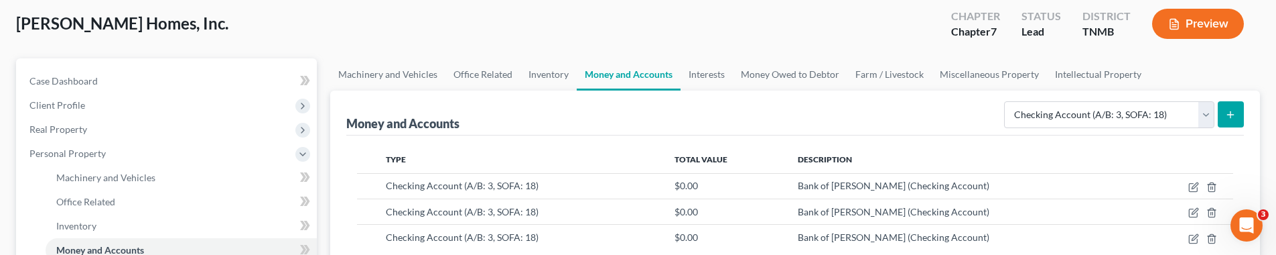
scroll to position [78, 0]
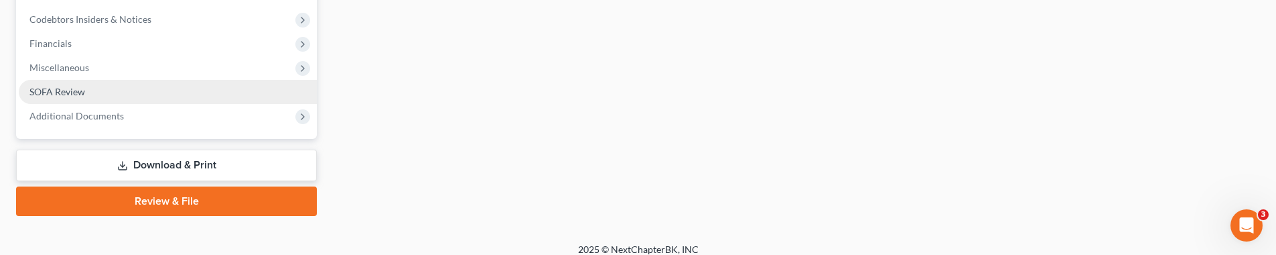
click at [191, 94] on link "SOFA Review" at bounding box center [168, 92] width 298 height 24
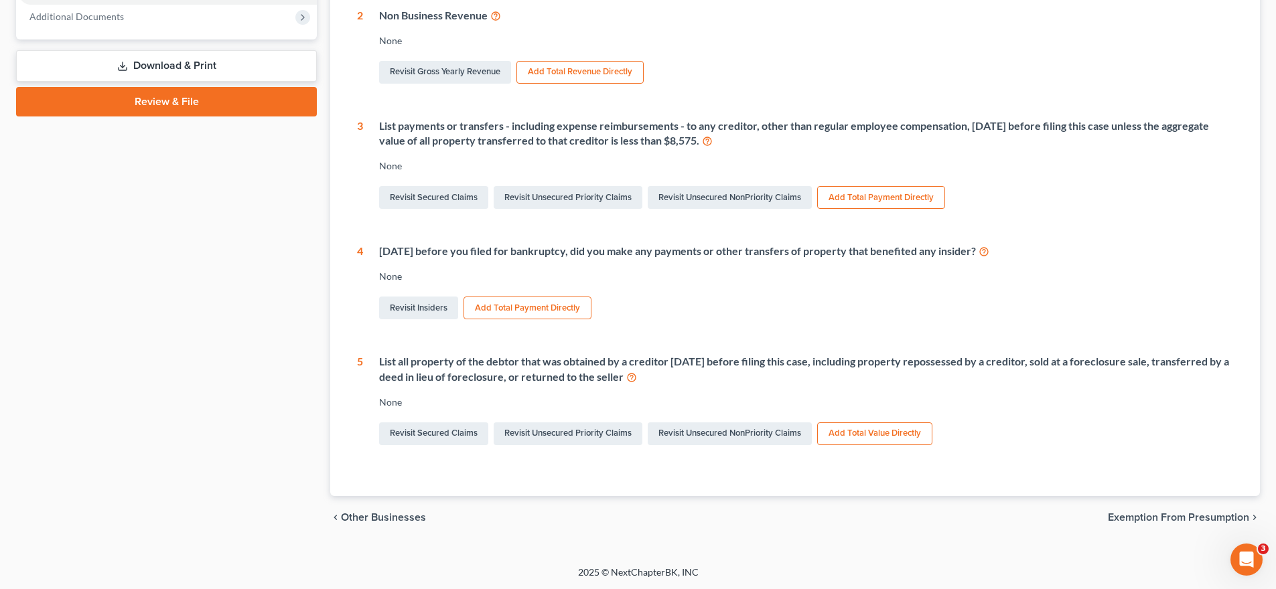
scroll to position [7, 0]
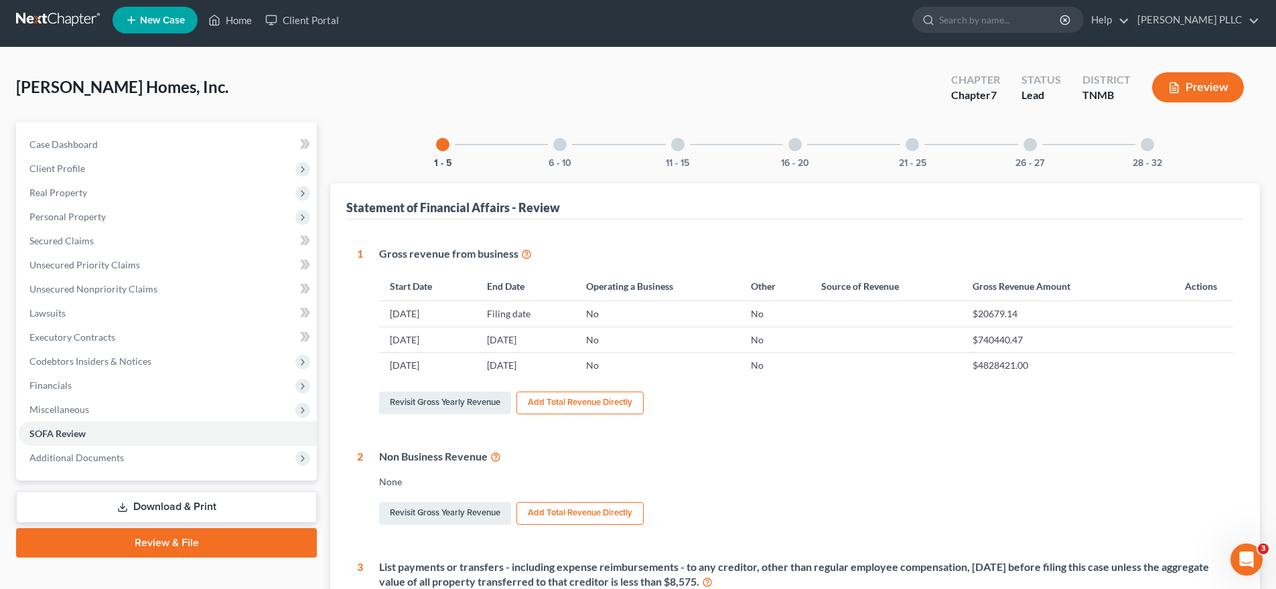
click at [556, 146] on div at bounding box center [559, 144] width 13 height 13
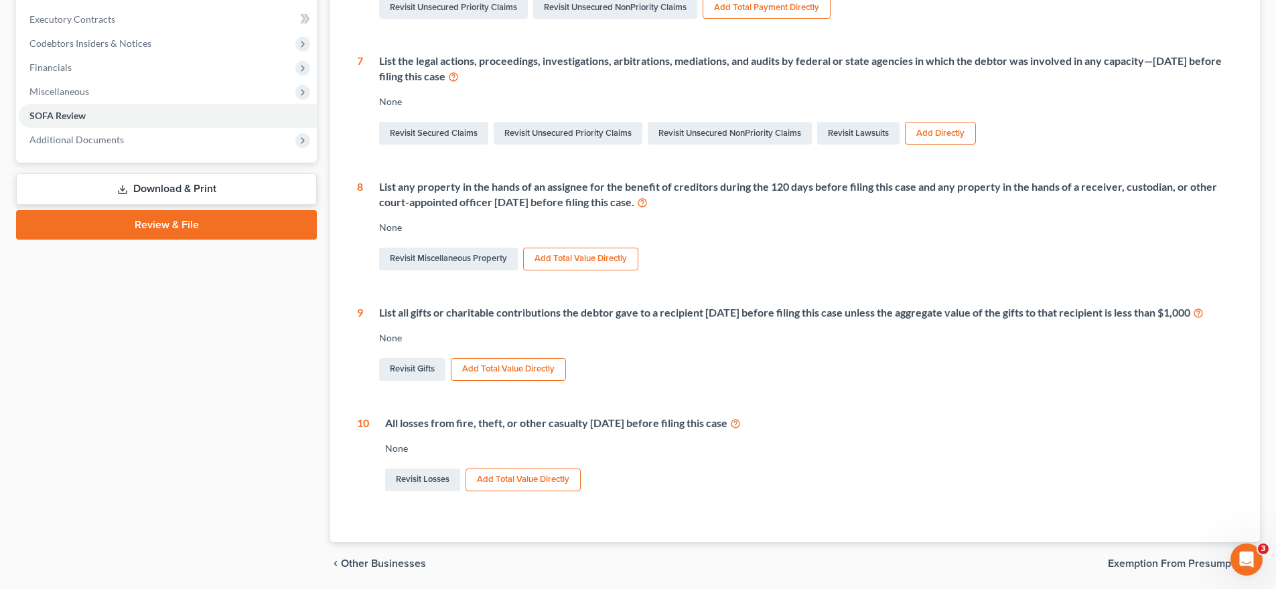
scroll to position [0, 0]
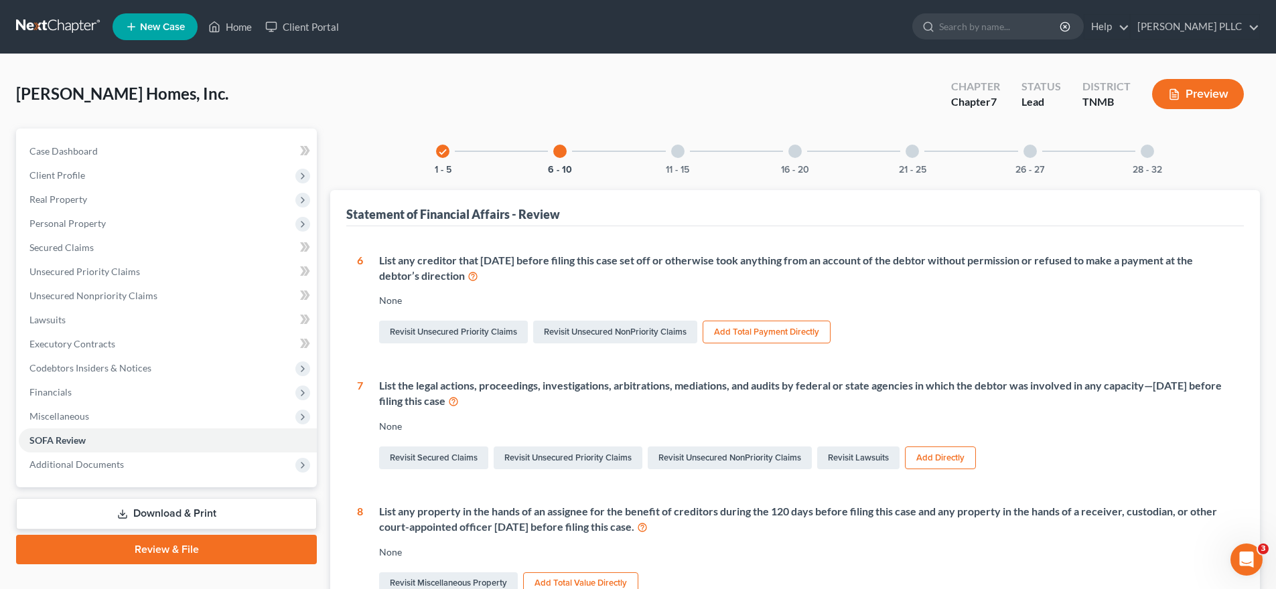
click at [677, 153] on div at bounding box center [677, 151] width 13 height 13
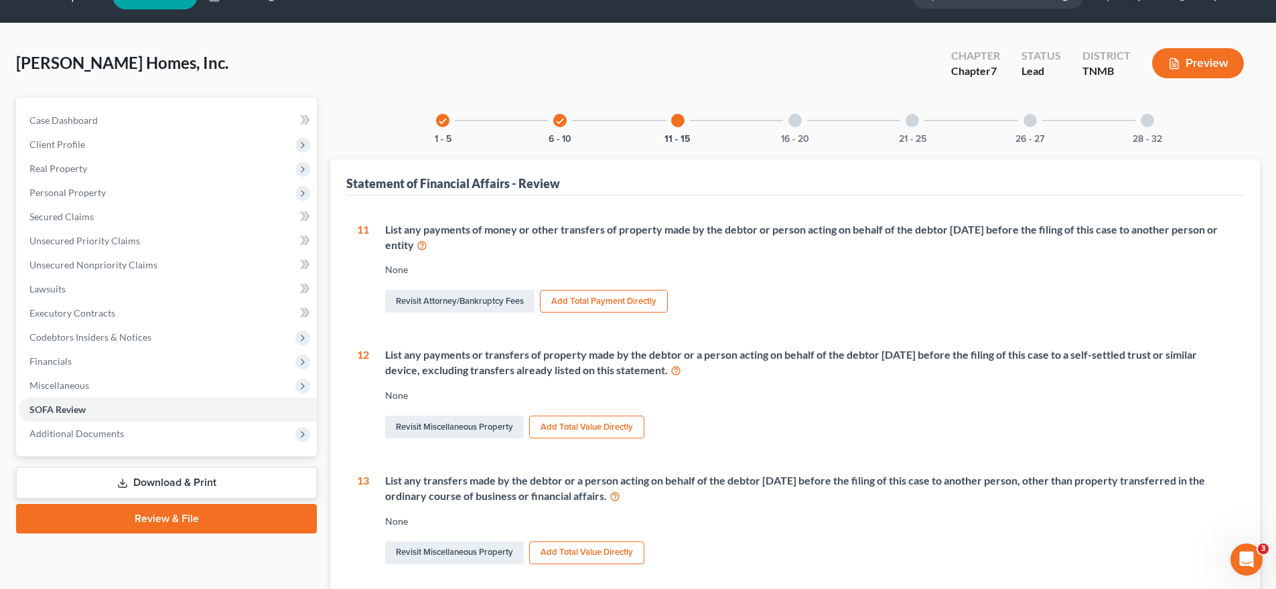
scroll to position [124, 0]
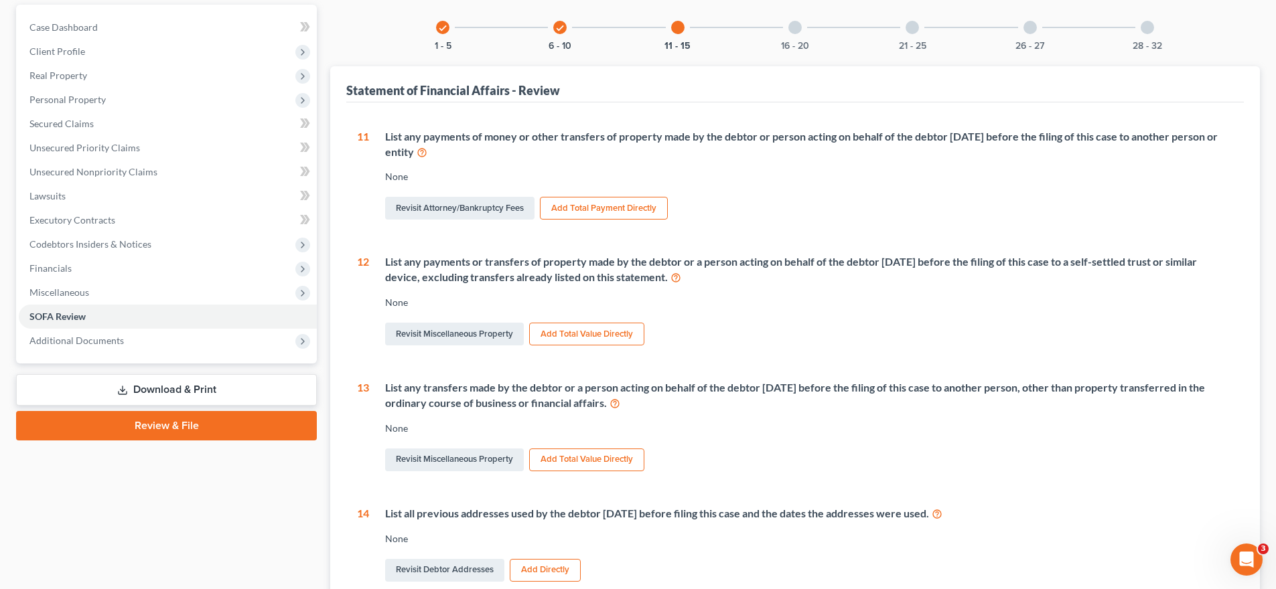
click at [794, 31] on div at bounding box center [794, 27] width 13 height 13
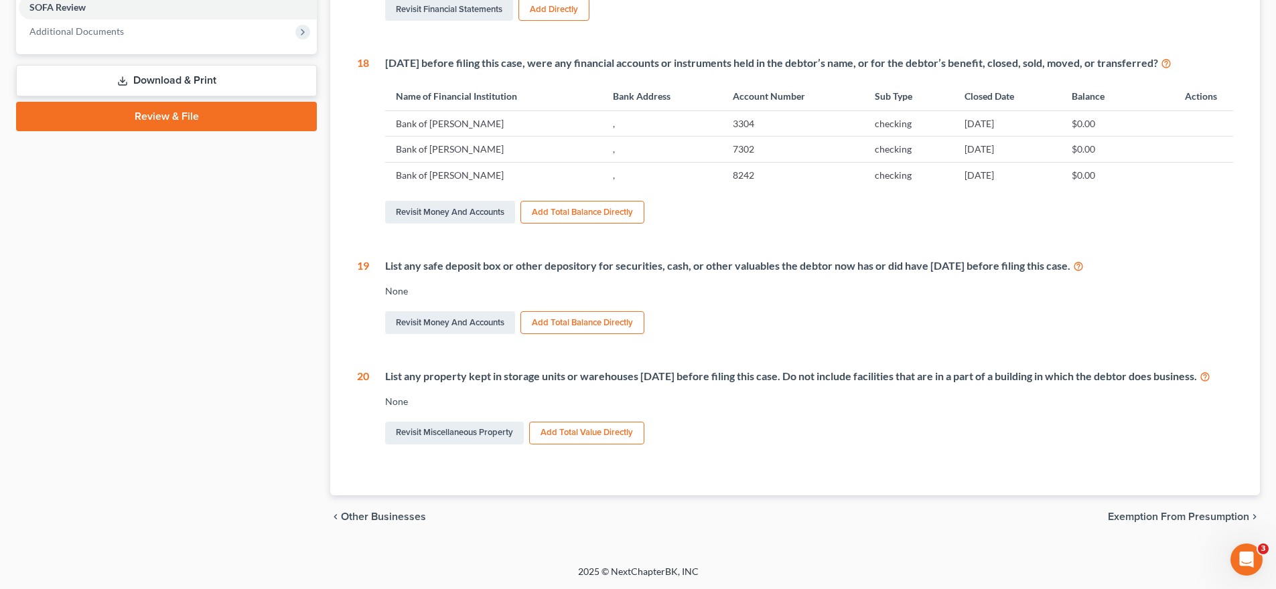
scroll to position [0, 0]
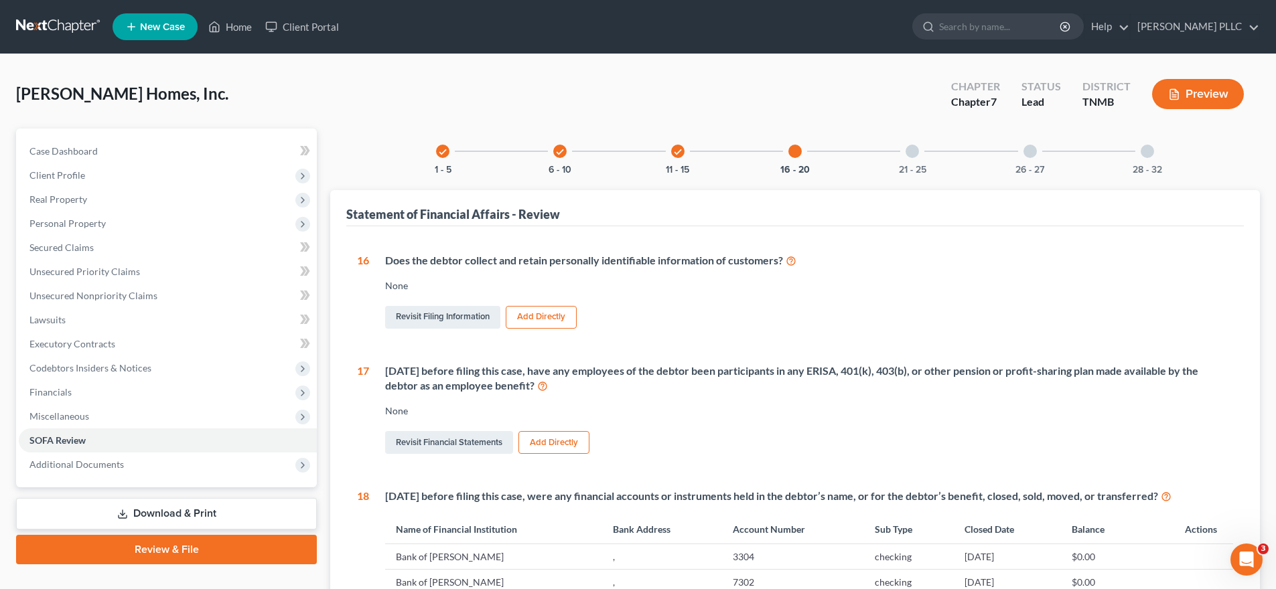
click at [837, 152] on div at bounding box center [912, 151] width 13 height 13
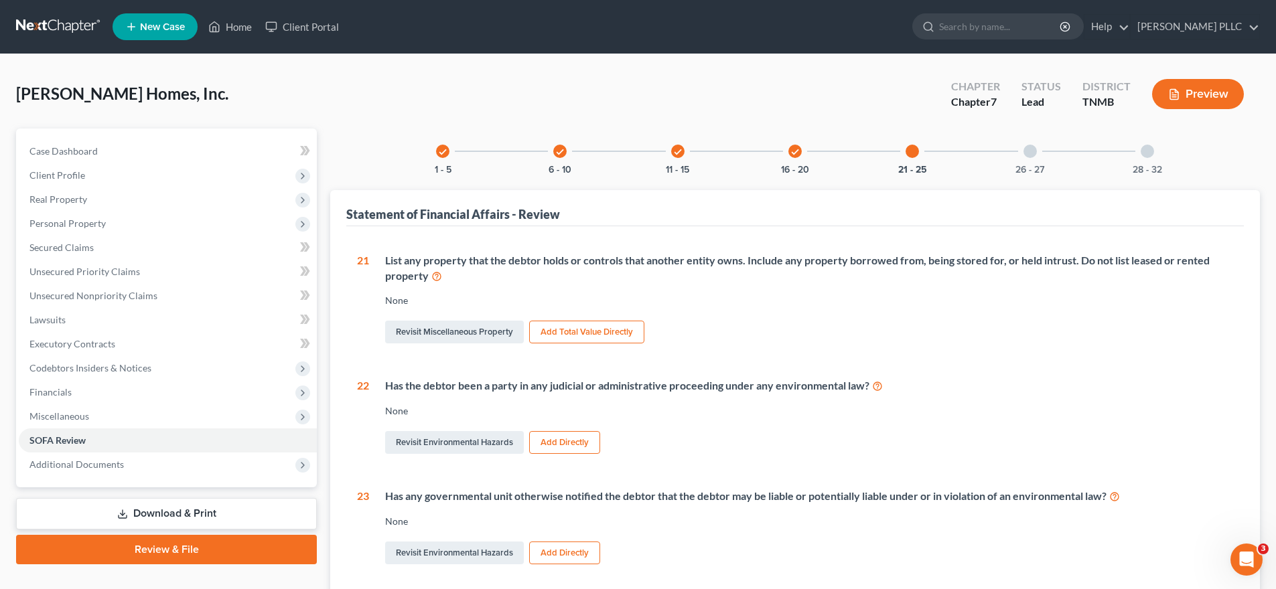
click at [837, 152] on div at bounding box center [1030, 151] width 13 height 13
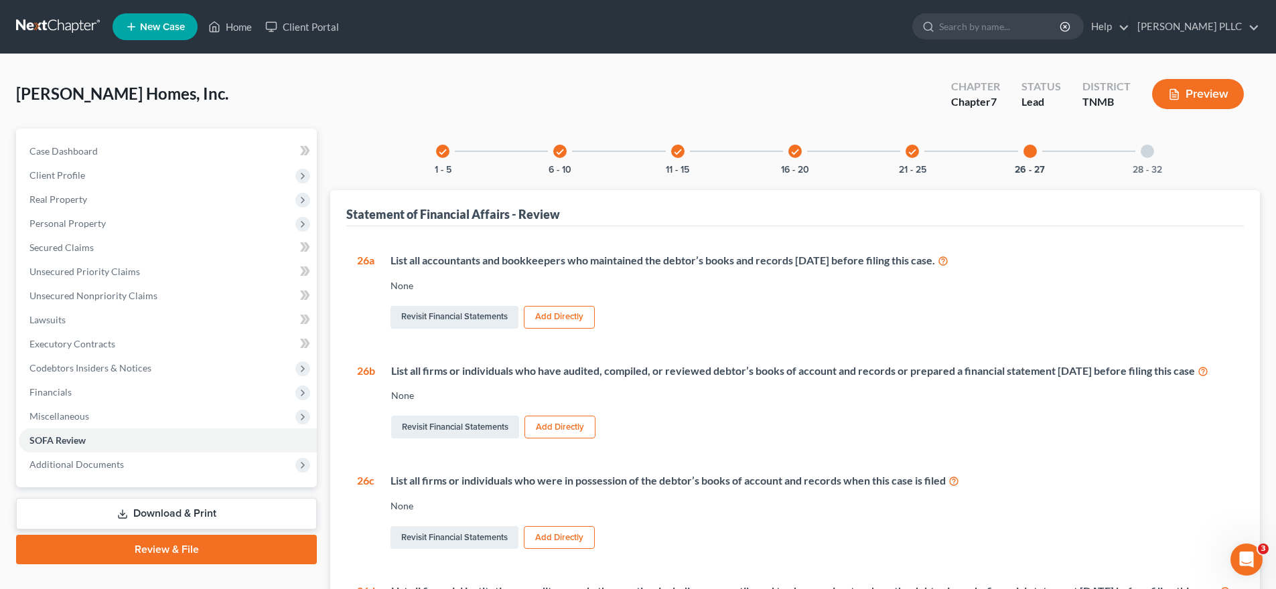
click at [837, 151] on div at bounding box center [1147, 151] width 13 height 13
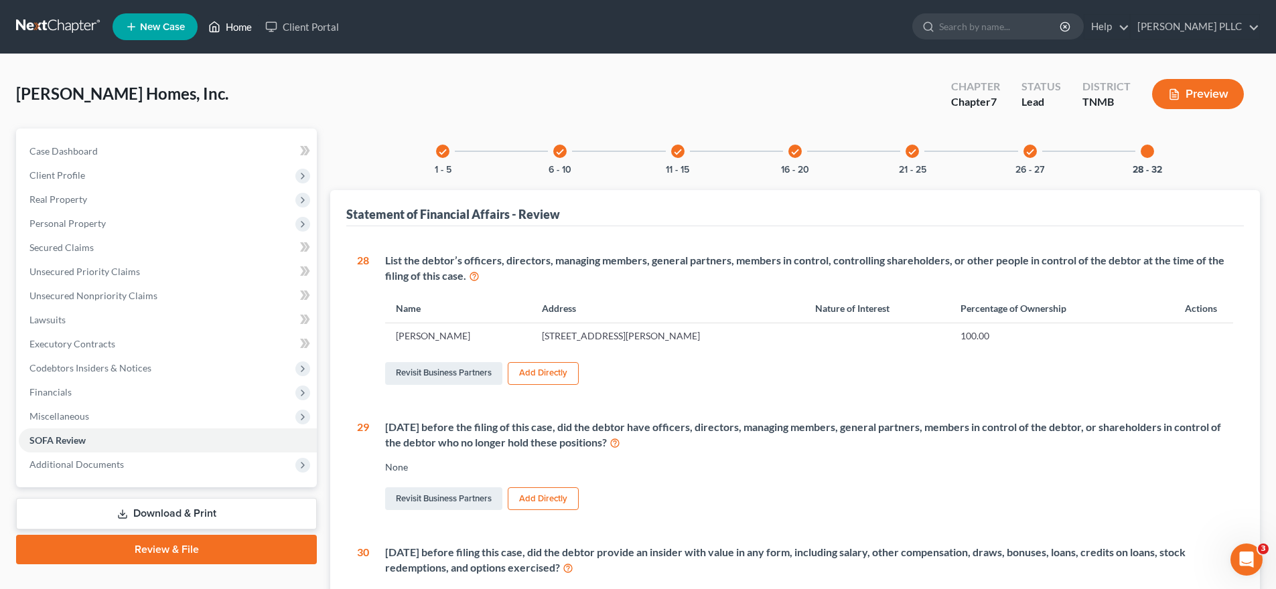
click at [223, 29] on link "Home" at bounding box center [230, 27] width 57 height 24
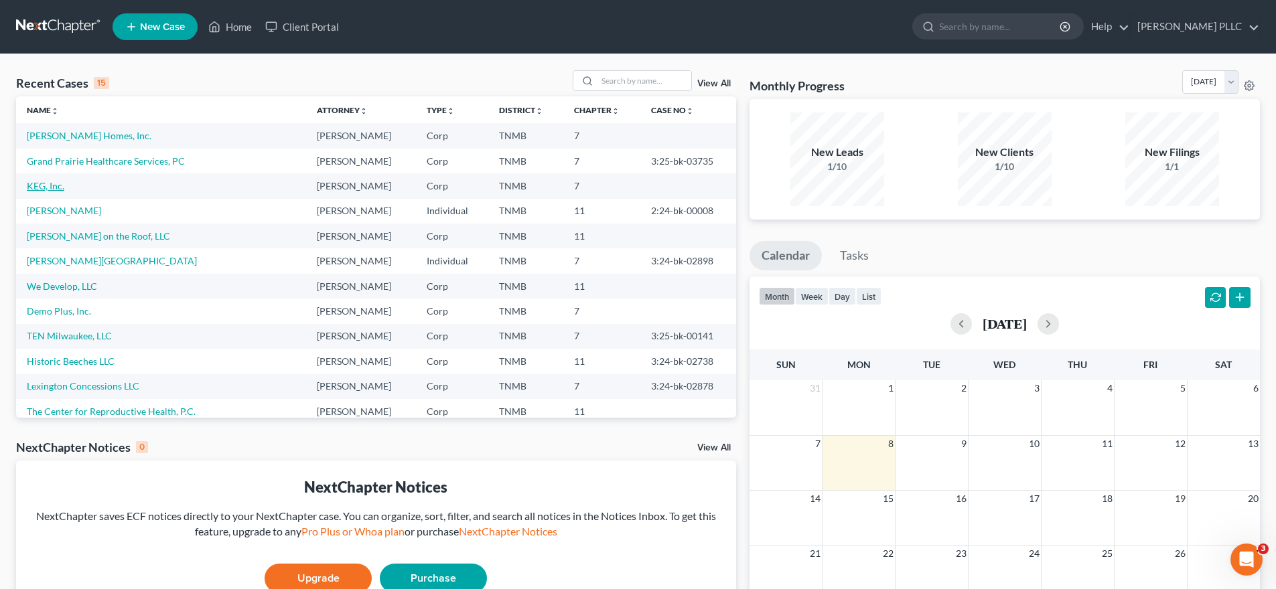
click at [30, 184] on link "KEG, Inc." at bounding box center [46, 185] width 38 height 11
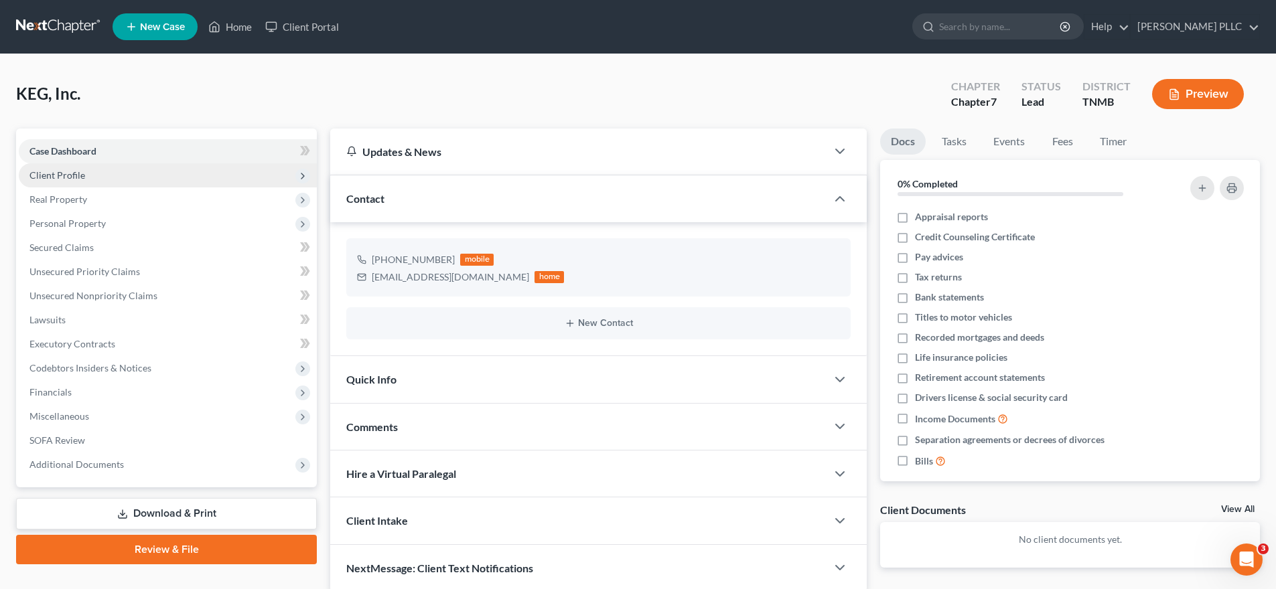
click at [57, 169] on span "Client Profile" at bounding box center [57, 174] width 56 height 11
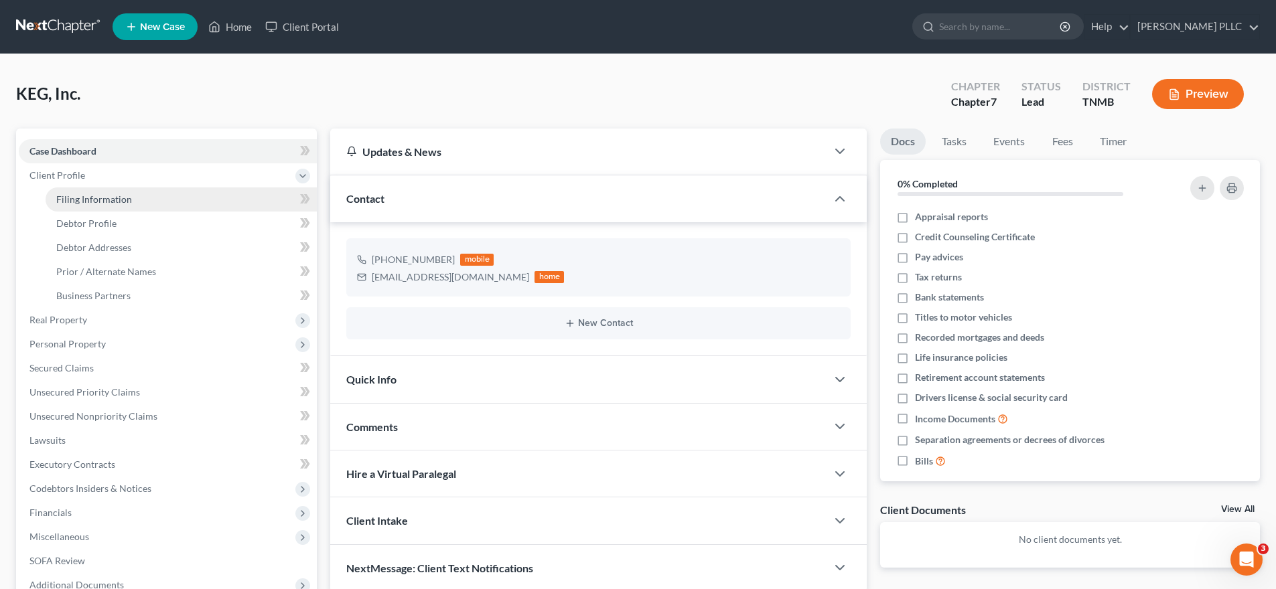
click at [107, 202] on span "Filing Information" at bounding box center [94, 199] width 76 height 11
select select "3"
select select "1"
select select "0"
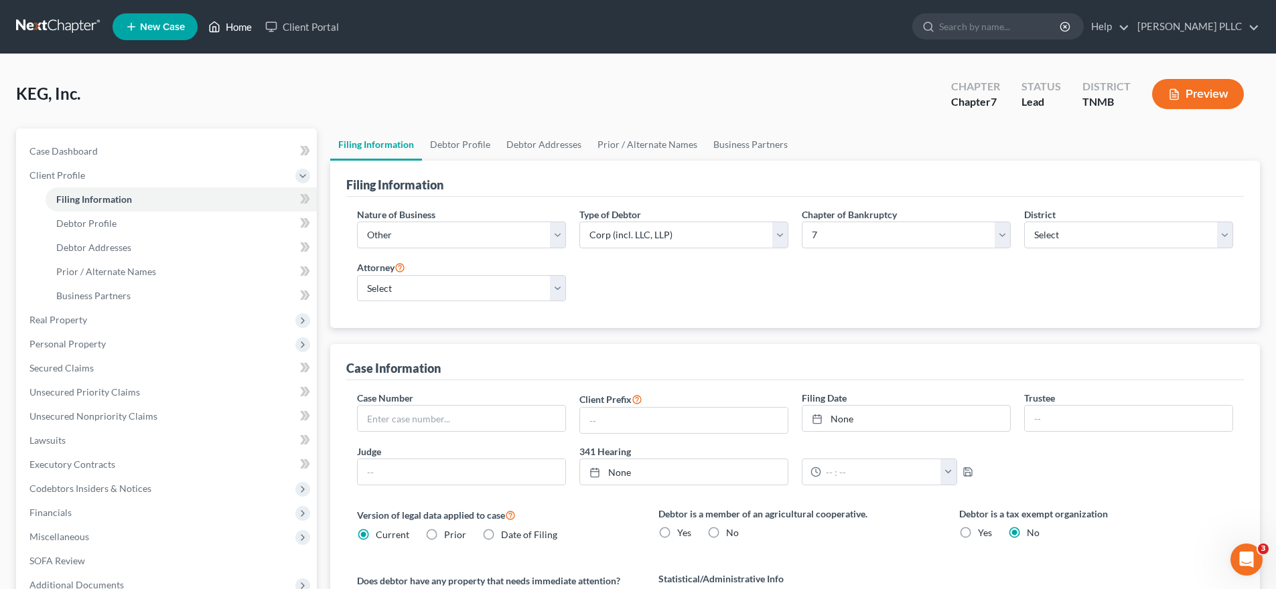
click at [240, 23] on link "Home" at bounding box center [230, 27] width 57 height 24
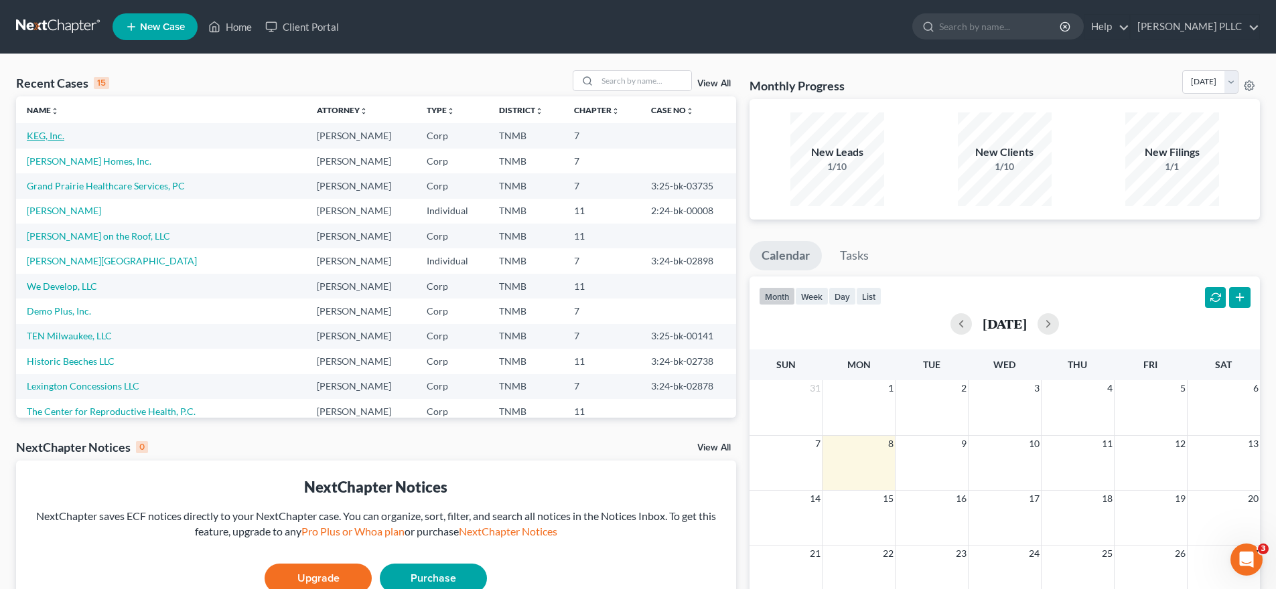
click at [41, 136] on link "KEG, Inc." at bounding box center [46, 135] width 38 height 11
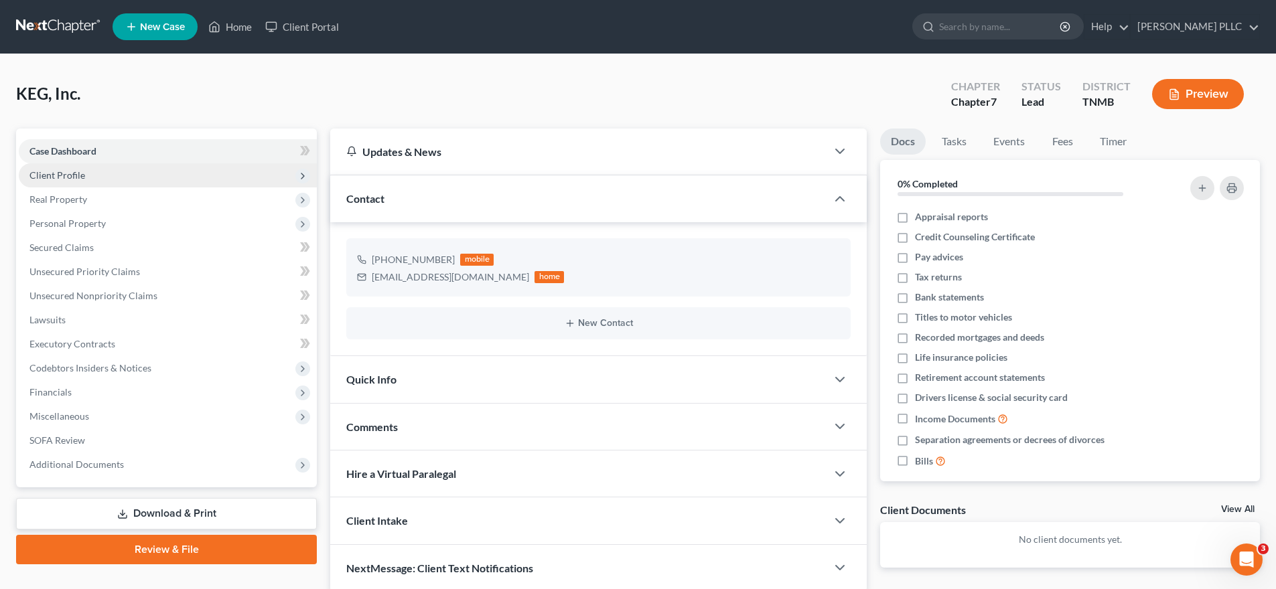
click at [193, 174] on span "Client Profile" at bounding box center [168, 175] width 298 height 24
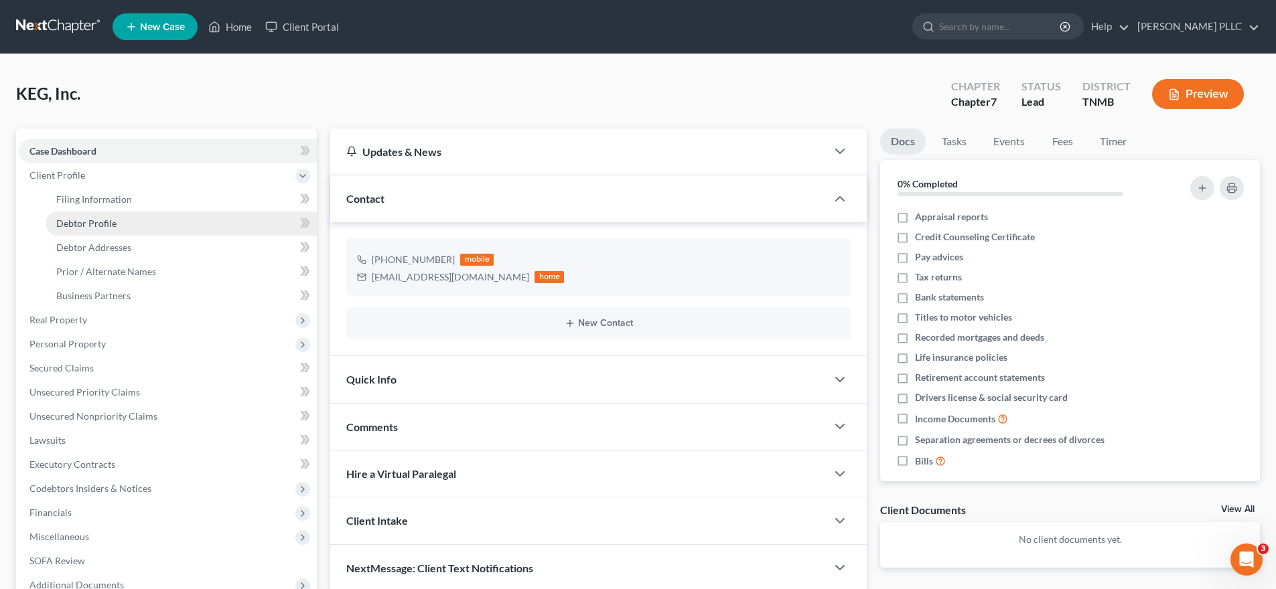
click at [243, 221] on link "Debtor Profile" at bounding box center [181, 224] width 271 height 24
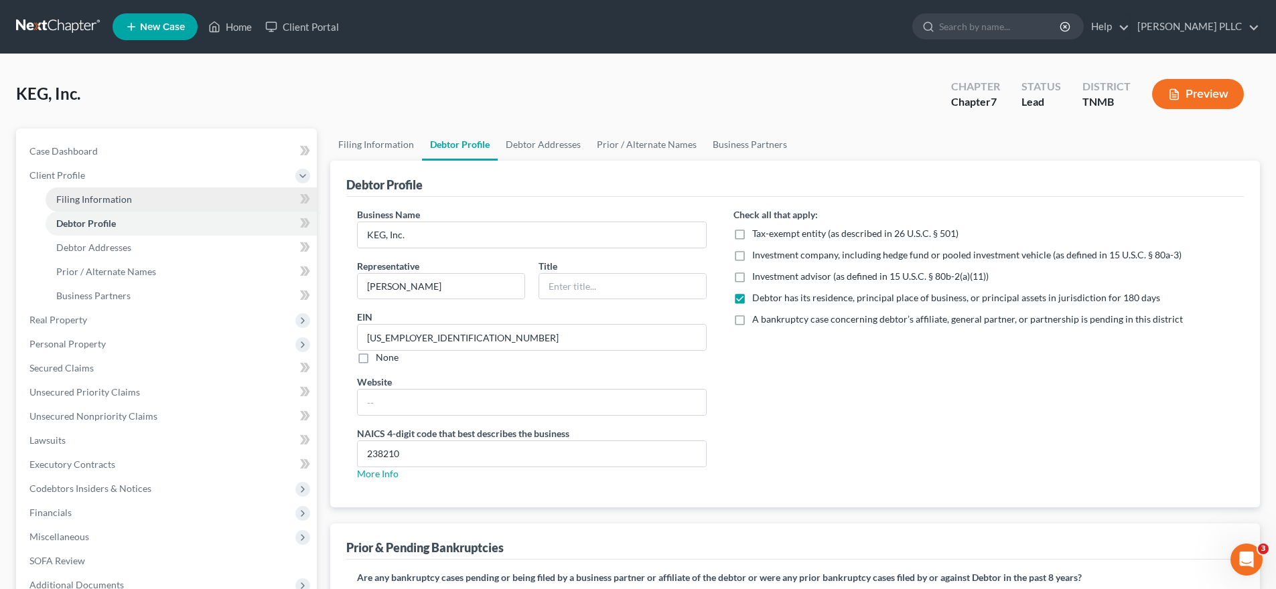
click at [145, 199] on link "Filing Information" at bounding box center [181, 200] width 271 height 24
select select "3"
select select "1"
select select "0"
select select "75"
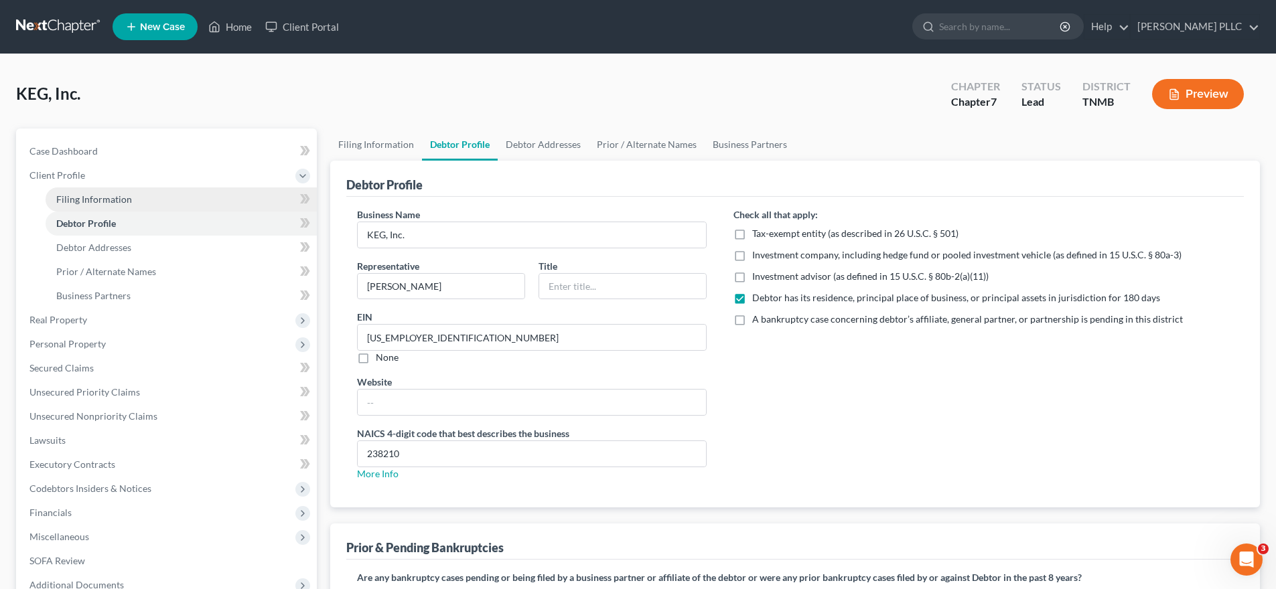
select select "0"
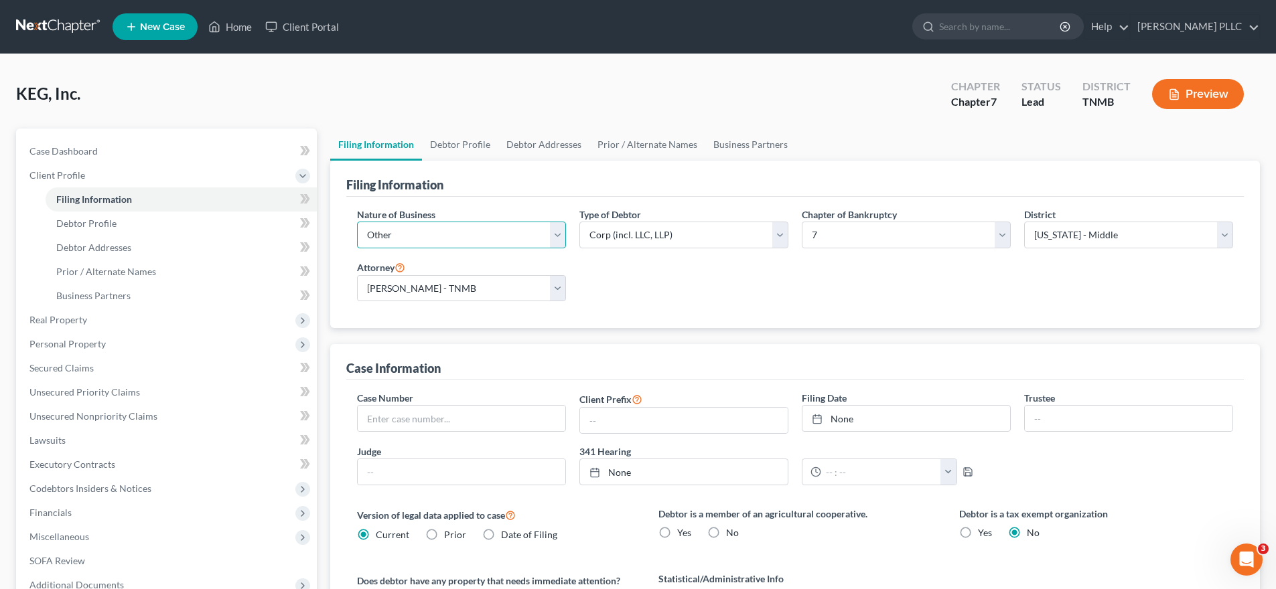
click at [532, 236] on select "Select Clearing Bank Commodity Broker Health Care Business Other Railroad Singl…" at bounding box center [461, 235] width 209 height 27
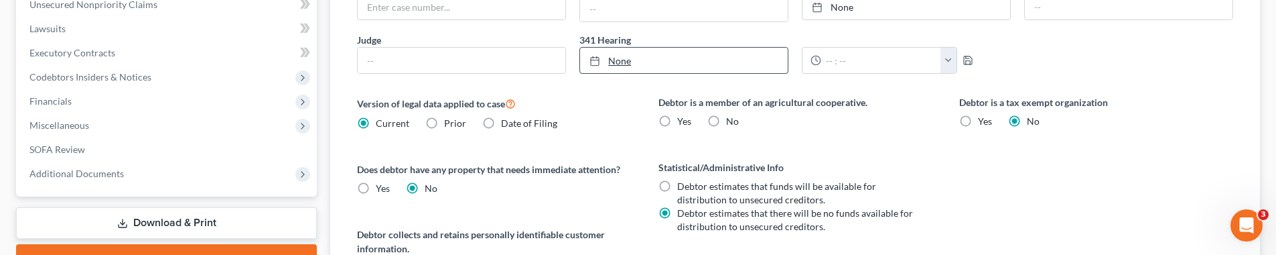
scroll to position [421, 0]
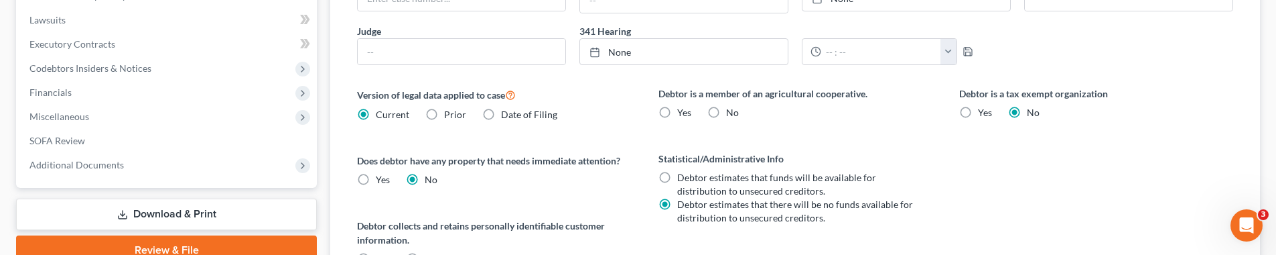
click at [726, 111] on label "No" at bounding box center [732, 112] width 13 height 13
click at [731, 111] on input "No" at bounding box center [735, 110] width 9 height 9
radio input "true"
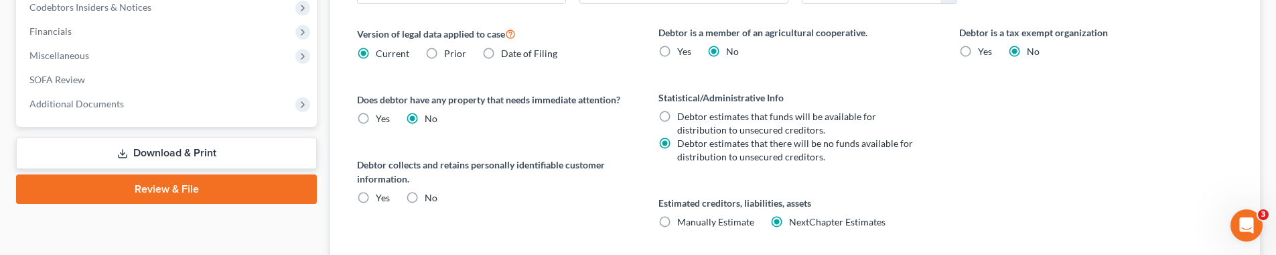
scroll to position [499, 0]
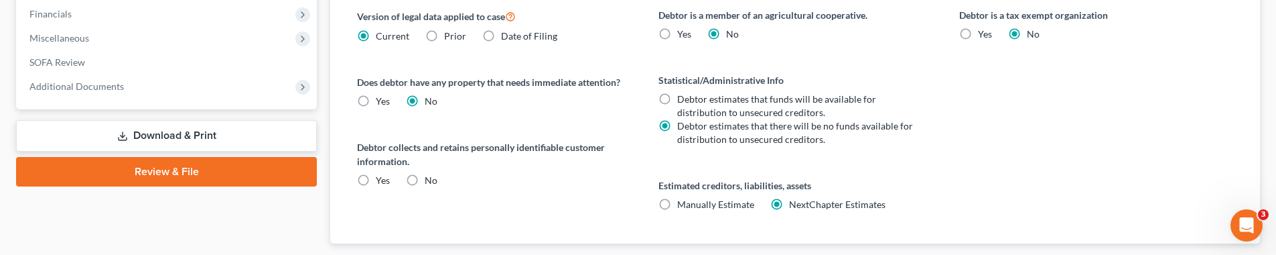
click at [425, 175] on label "No" at bounding box center [431, 179] width 13 height 13
click at [430, 175] on input "No" at bounding box center [434, 177] width 9 height 9
radio input "true"
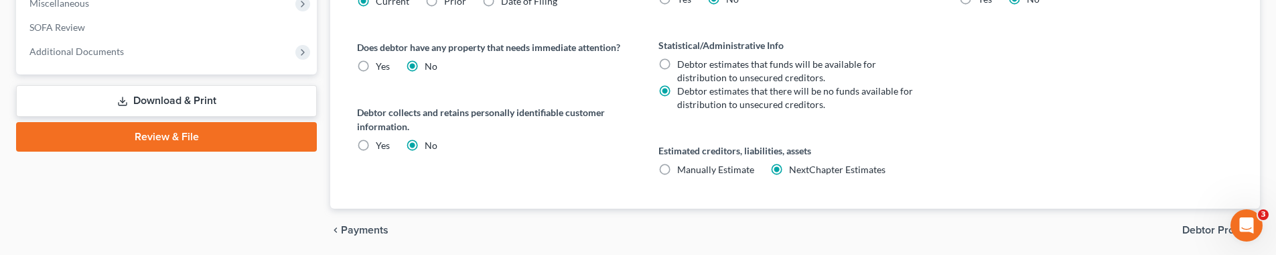
scroll to position [581, 0]
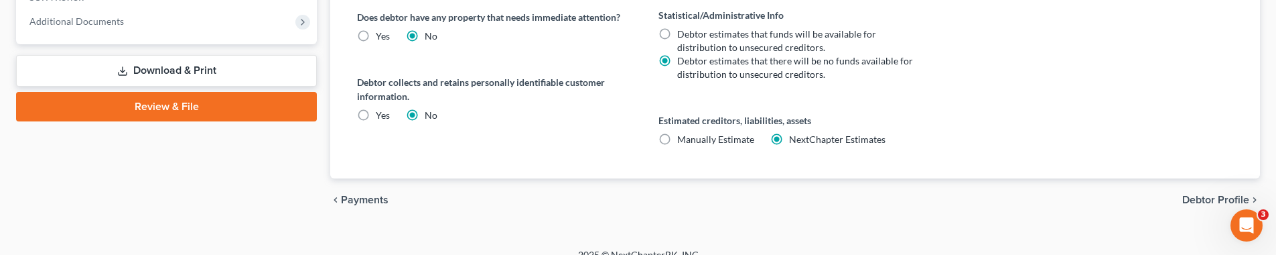
click at [837, 197] on span "Debtor Profile" at bounding box center [1215, 199] width 67 height 11
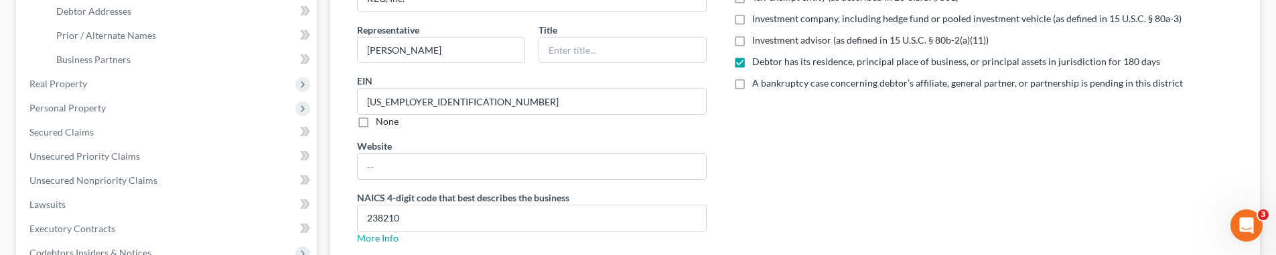
scroll to position [245, 0]
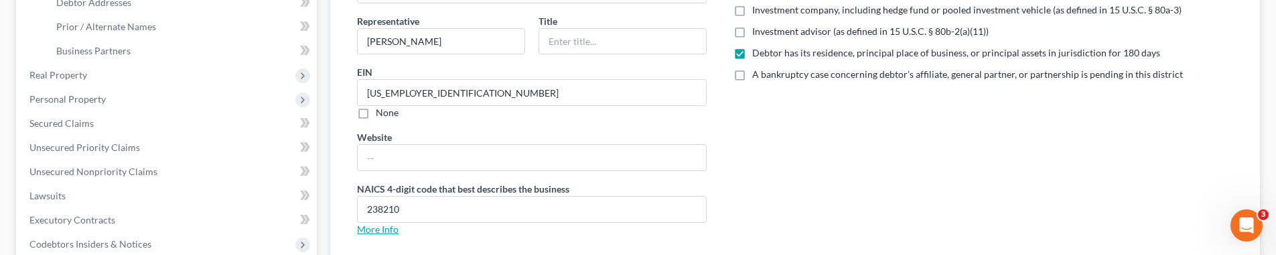
click at [360, 223] on link "More Info" at bounding box center [378, 228] width 42 height 11
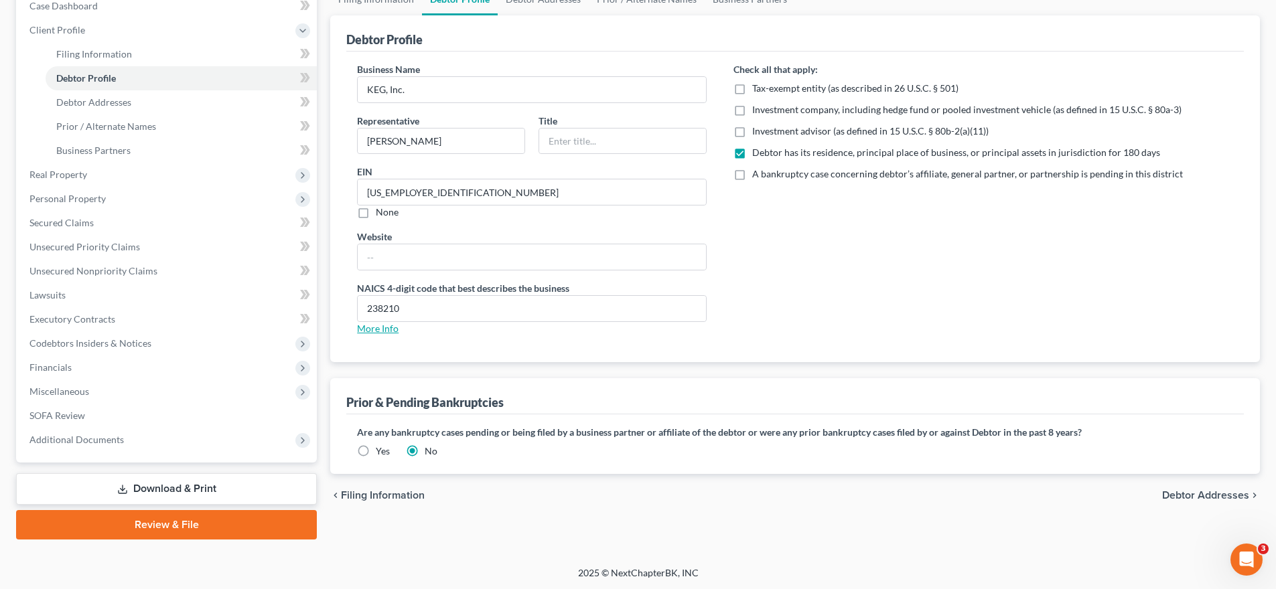
scroll to position [395, 0]
click at [390, 309] on input "238210" at bounding box center [532, 308] width 348 height 25
click at [837, 491] on span "Debtor Addresses" at bounding box center [1205, 495] width 87 height 11
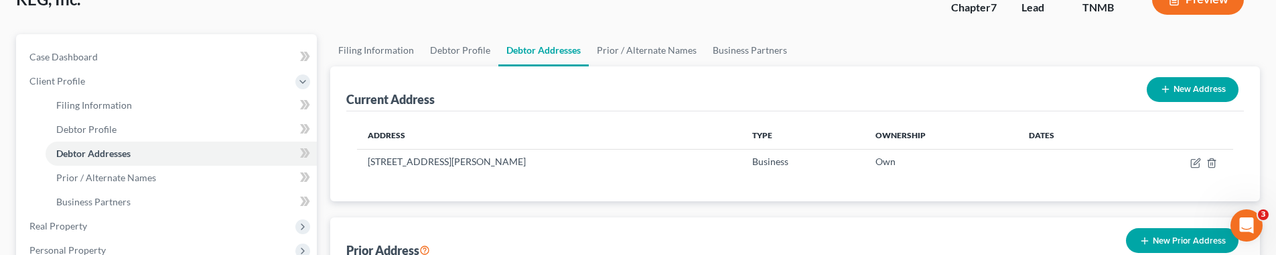
scroll to position [112, 0]
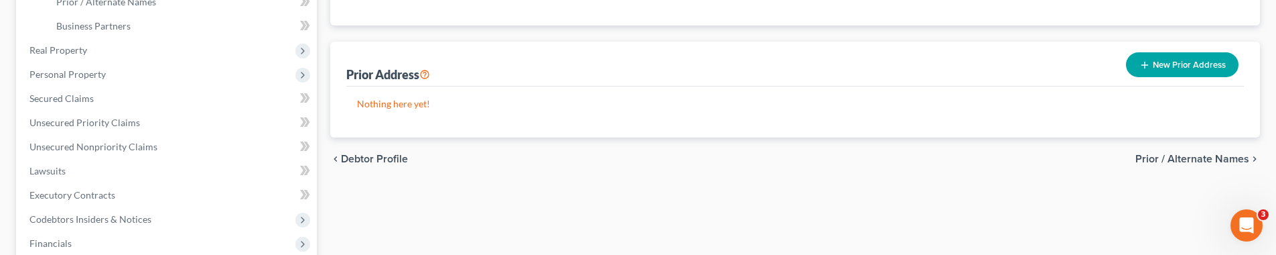
click at [837, 158] on span "Prior / Alternate Names" at bounding box center [1192, 158] width 114 height 11
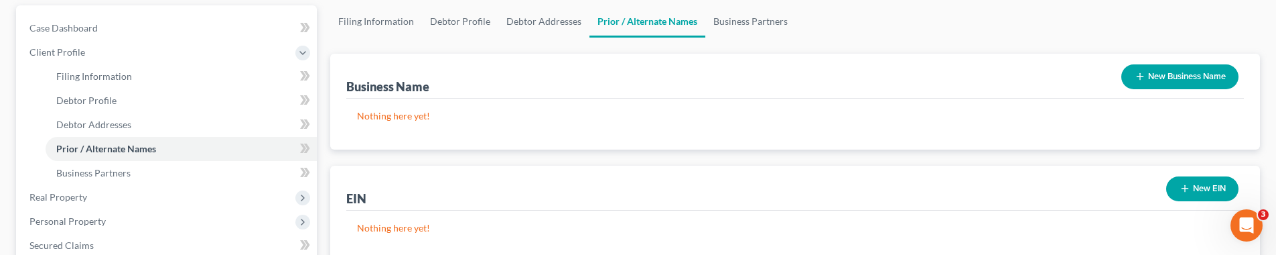
scroll to position [285, 0]
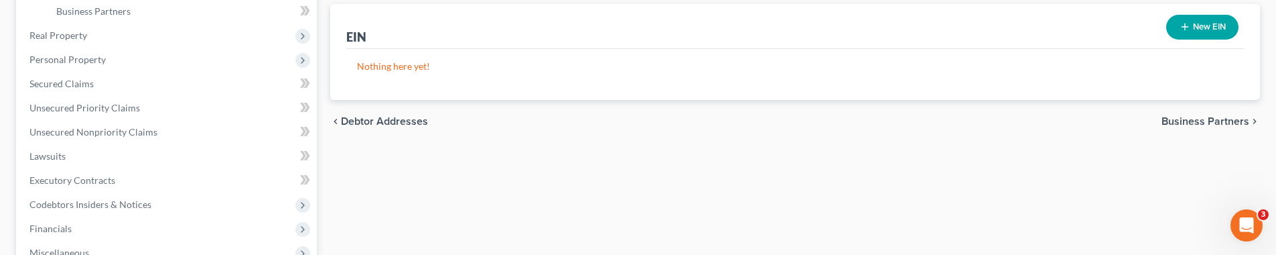
click at [837, 17] on button "New EIN" at bounding box center [1202, 27] width 72 height 25
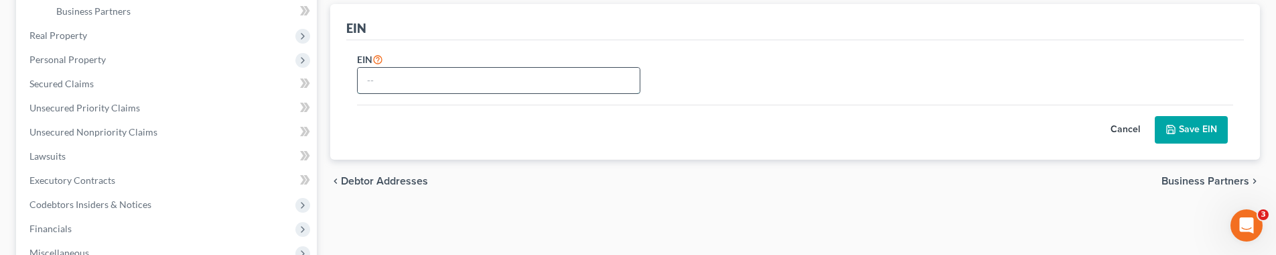
click at [496, 76] on input "text" at bounding box center [499, 80] width 282 height 25
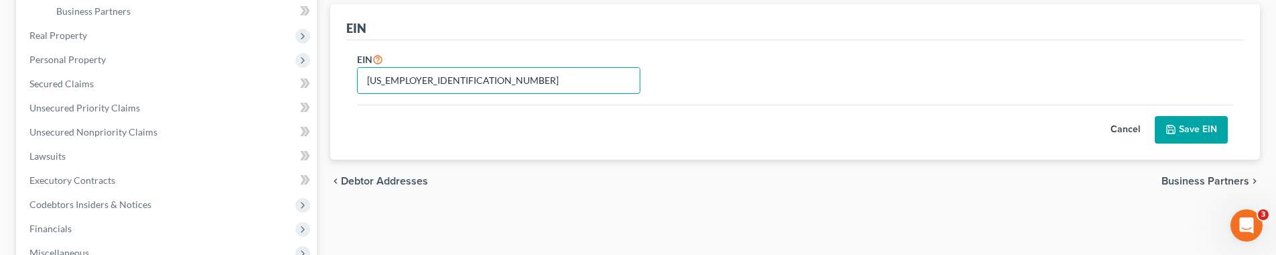
type input "[US_EMPLOYER_IDENTIFICATION_NUMBER]"
click at [837, 123] on button "Save EIN" at bounding box center [1191, 130] width 73 height 28
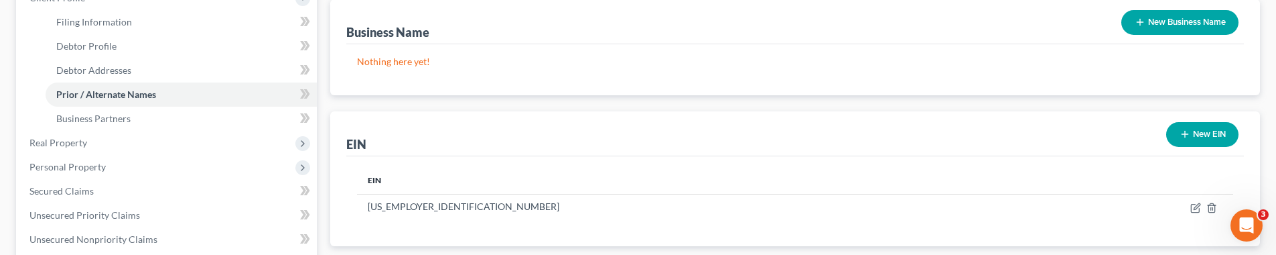
scroll to position [226, 0]
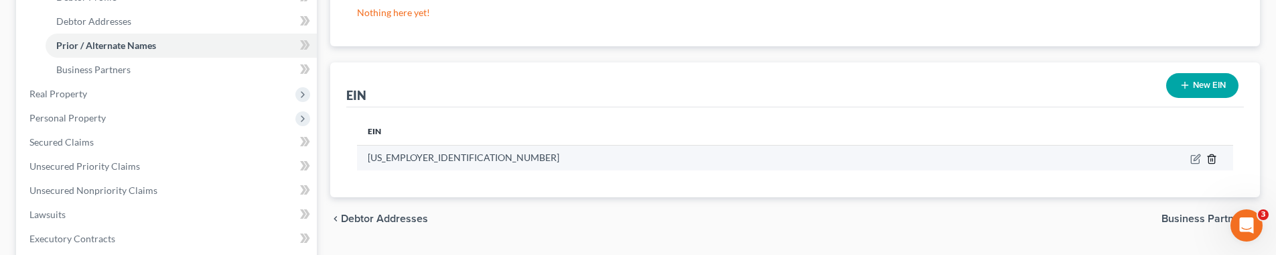
click at [837, 161] on icon "button" at bounding box center [1211, 158] width 11 height 11
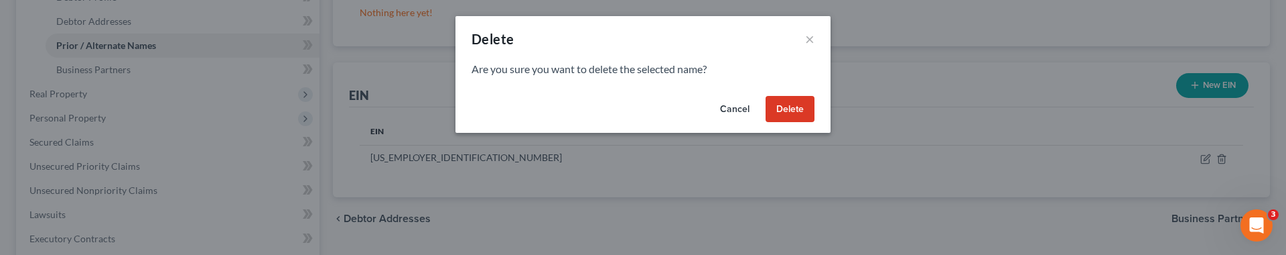
click at [801, 104] on button "Delete" at bounding box center [790, 109] width 49 height 27
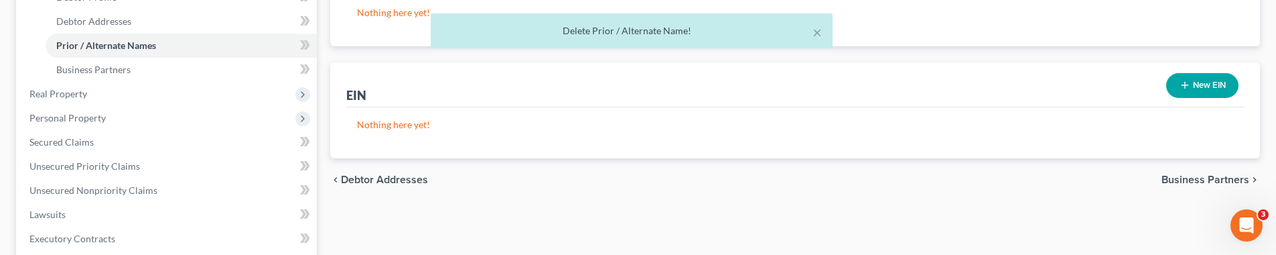
click at [409, 177] on span "Debtor Addresses" at bounding box center [384, 179] width 87 height 11
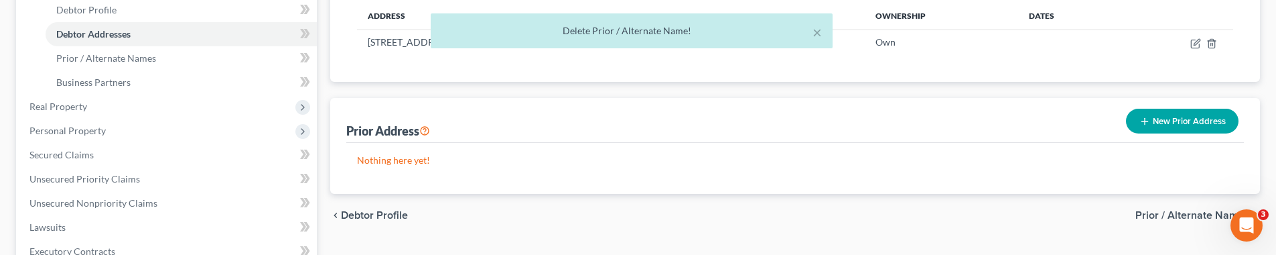
click at [391, 212] on span "Debtor Profile" at bounding box center [374, 215] width 67 height 11
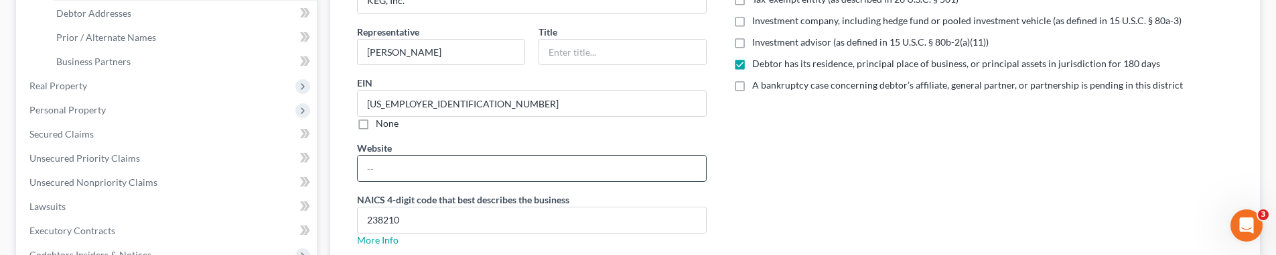
scroll to position [480, 0]
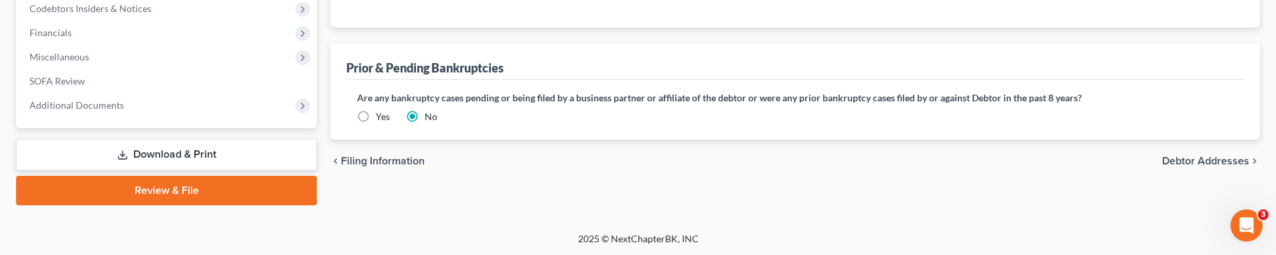
click at [837, 149] on div "chevron_left Filing Information Debtor Addresses chevron_right" at bounding box center [795, 160] width 930 height 43
click at [837, 157] on span "Debtor Addresses" at bounding box center [1205, 160] width 87 height 11
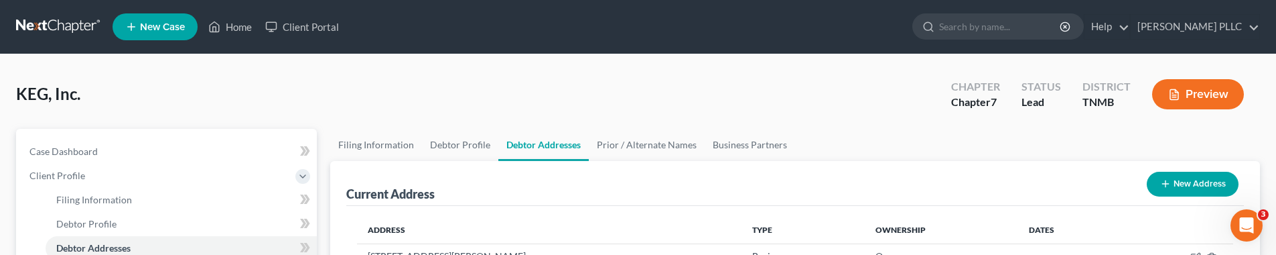
scroll to position [373, 0]
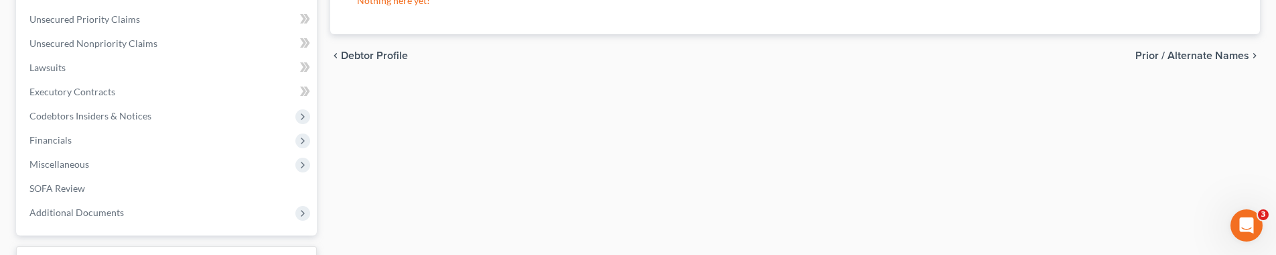
click at [837, 56] on span "Prior / Alternate Names" at bounding box center [1192, 55] width 114 height 11
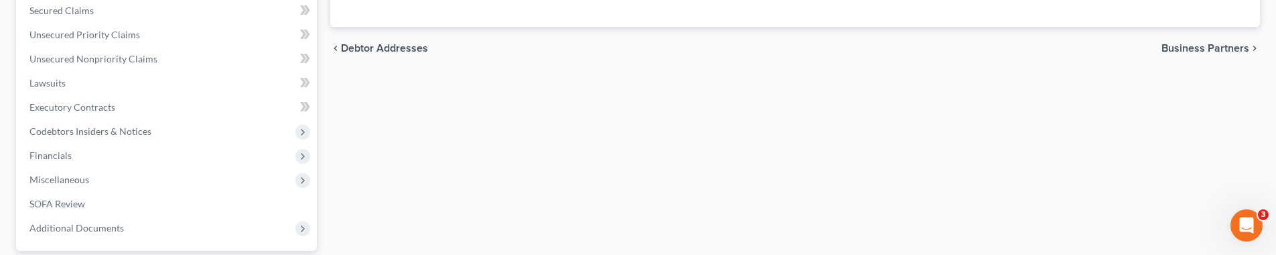
click at [837, 52] on span "Business Partners" at bounding box center [1206, 48] width 88 height 11
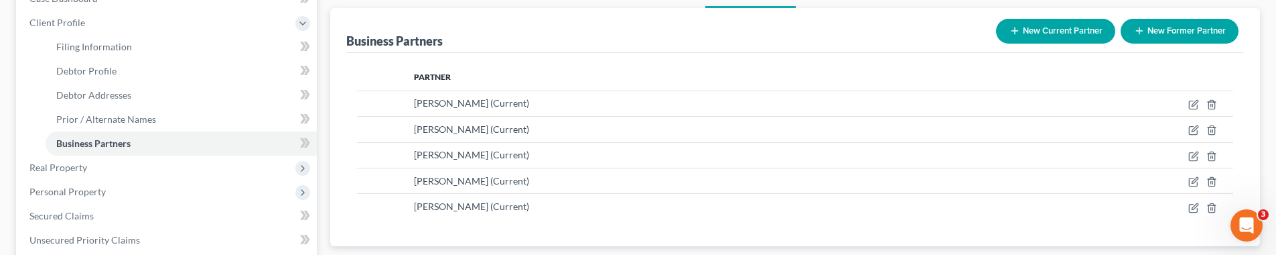
scroll to position [161, 0]
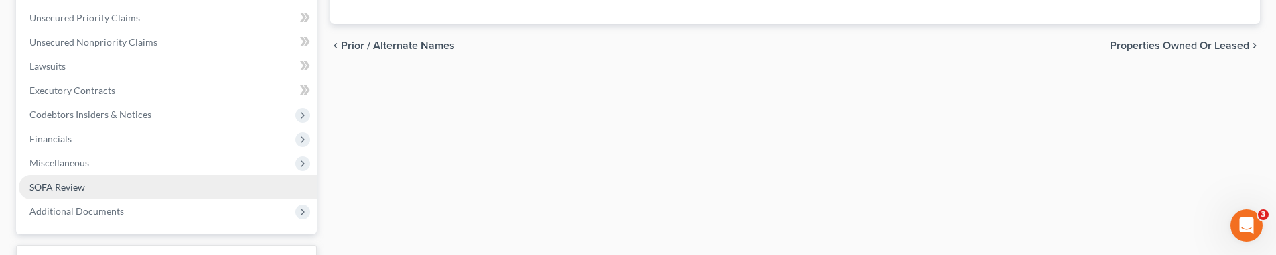
click at [142, 194] on link "SOFA Review" at bounding box center [168, 187] width 298 height 24
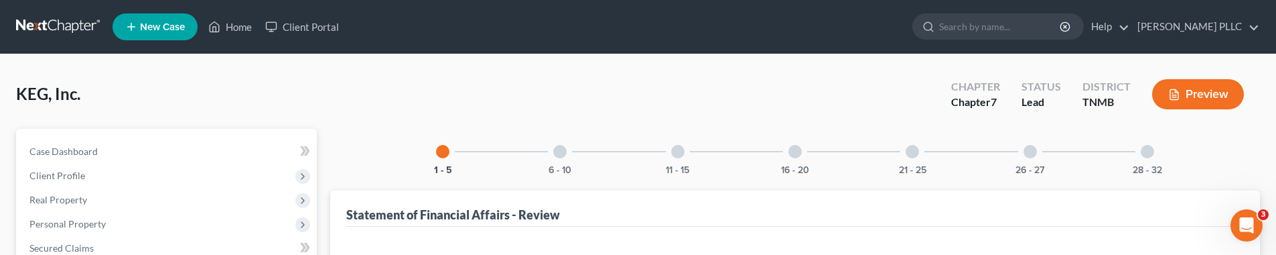
click at [794, 153] on div at bounding box center [794, 151] width 13 height 13
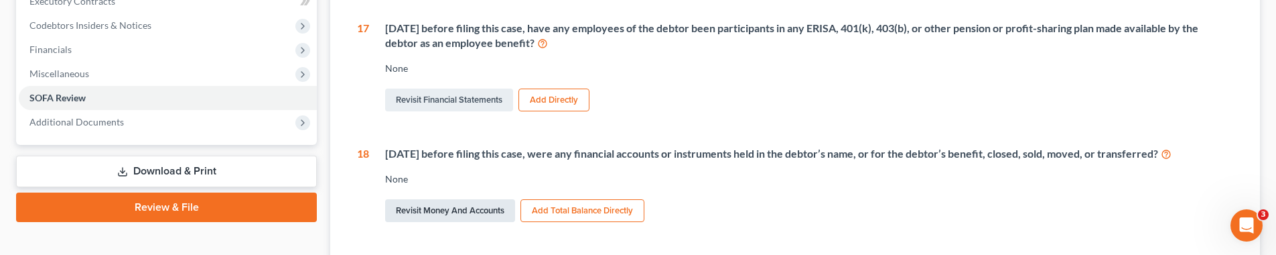
scroll to position [190, 0]
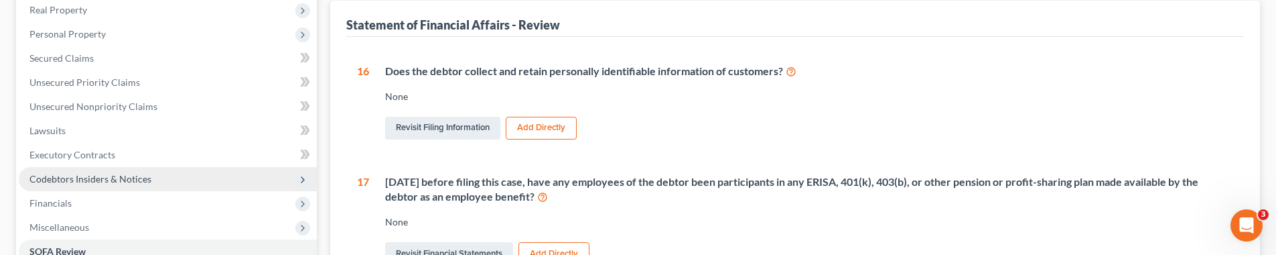
click at [259, 175] on span "Codebtors Insiders & Notices" at bounding box center [168, 179] width 298 height 24
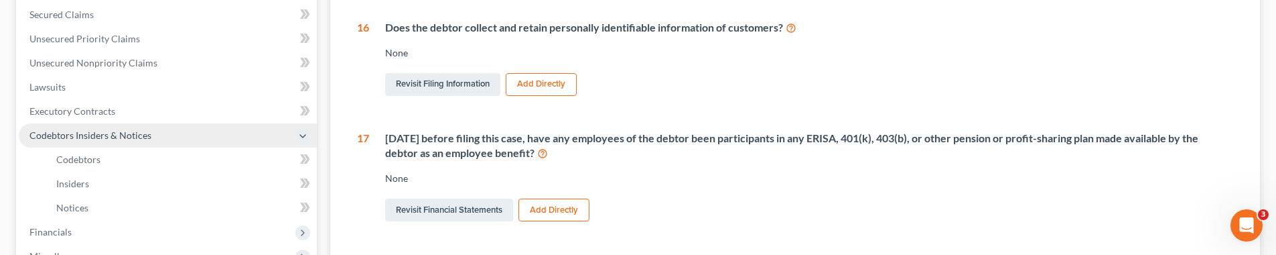
scroll to position [251, 0]
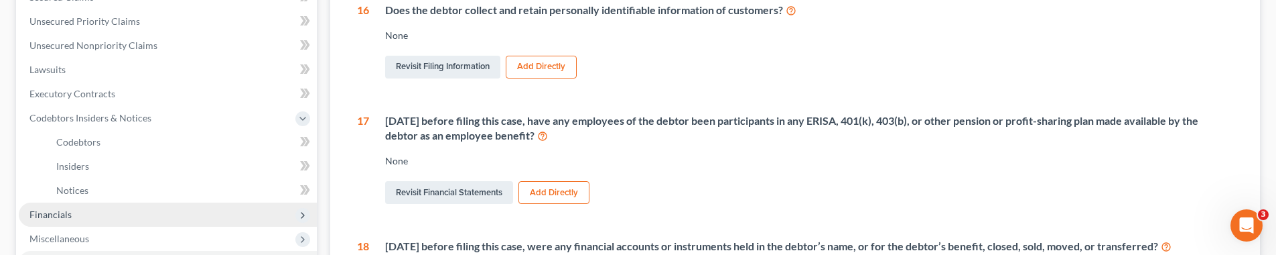
click at [253, 204] on span "Financials" at bounding box center [168, 214] width 298 height 24
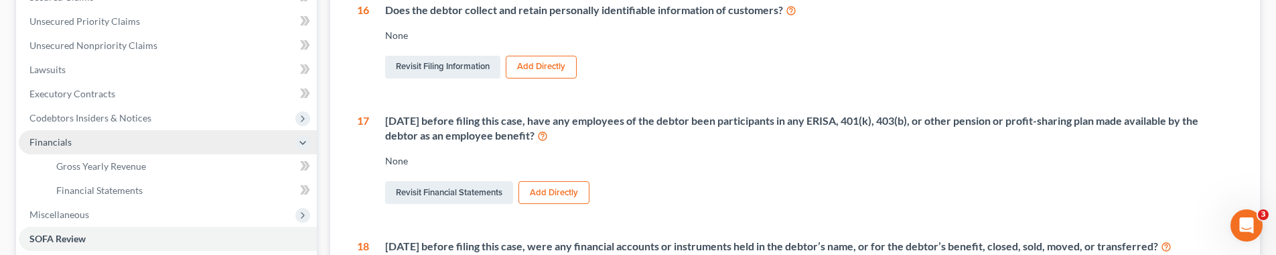
scroll to position [268, 0]
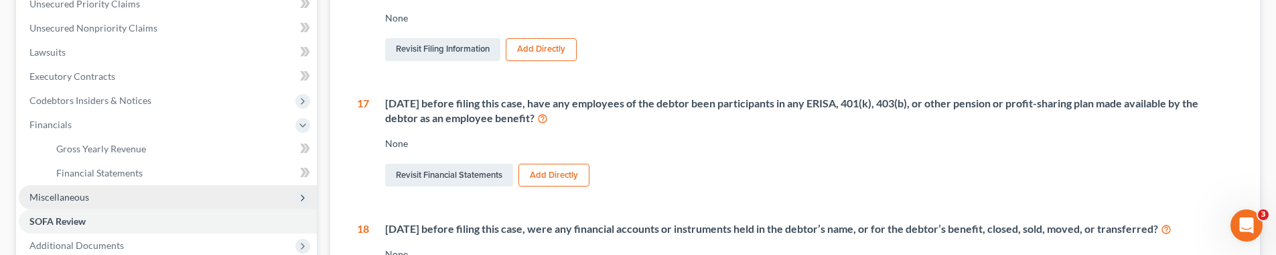
click at [256, 195] on span "Miscellaneous" at bounding box center [168, 197] width 298 height 24
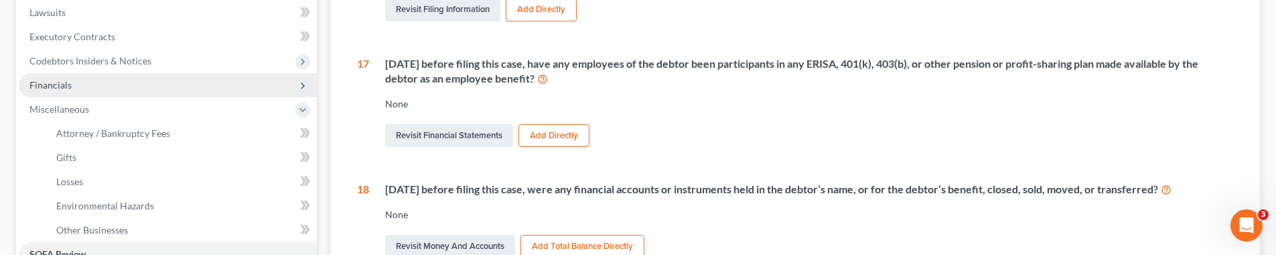
scroll to position [368, 0]
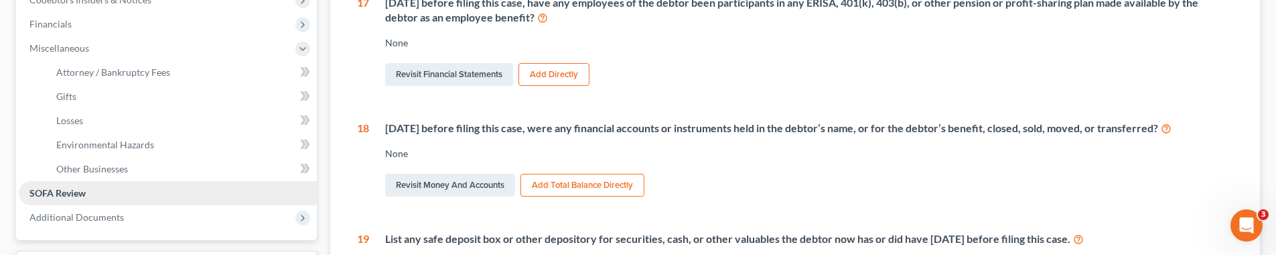
click at [261, 189] on link "SOFA Review" at bounding box center [168, 193] width 298 height 24
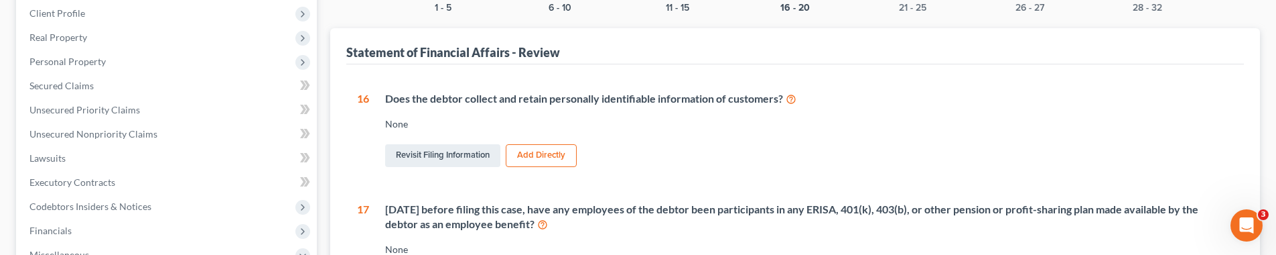
scroll to position [145, 0]
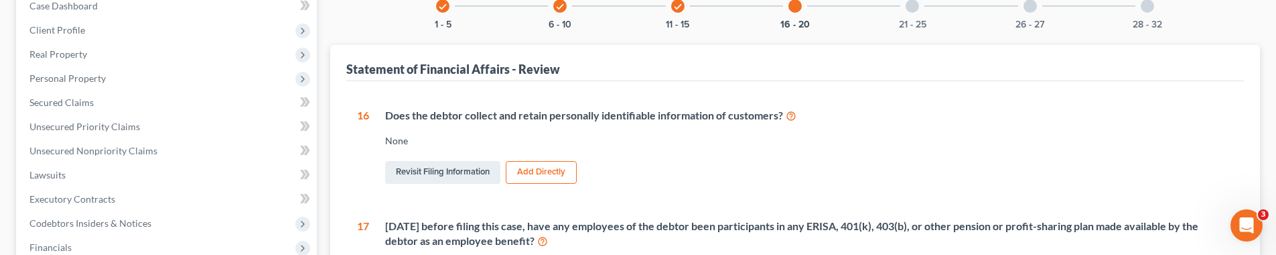
click at [562, 5] on icon "check" at bounding box center [559, 6] width 9 height 9
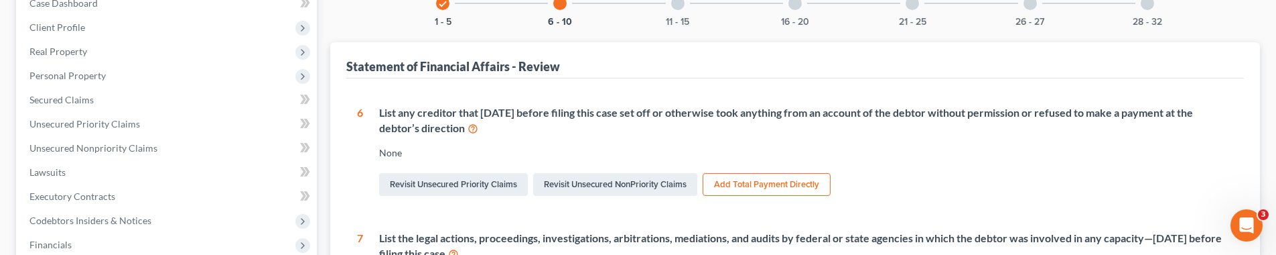
scroll to position [139, 0]
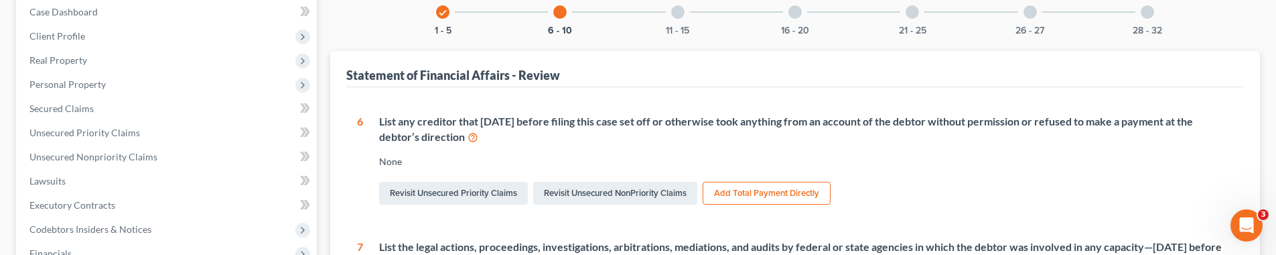
click at [679, 15] on div at bounding box center [677, 11] width 13 height 13
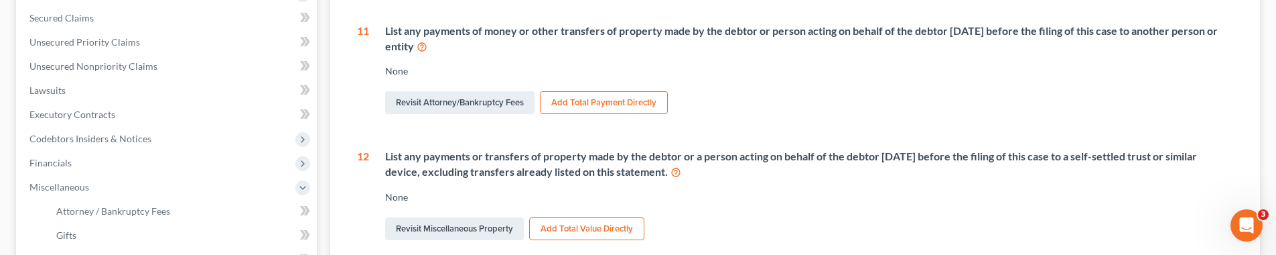
scroll to position [140, 0]
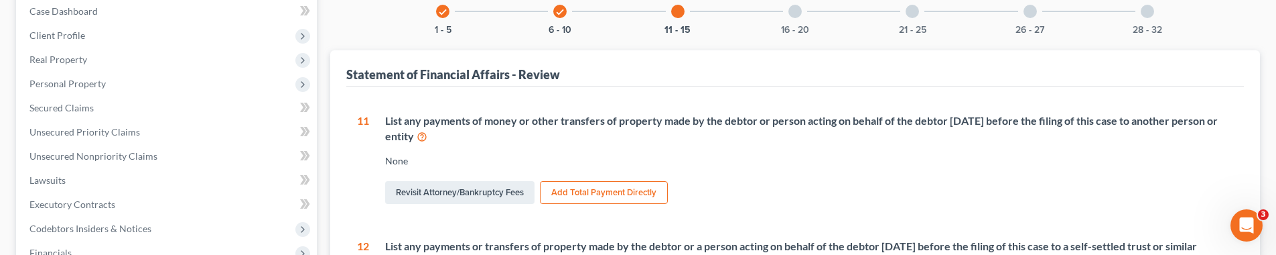
click at [781, 10] on div "16 - 20" at bounding box center [795, 12] width 46 height 46
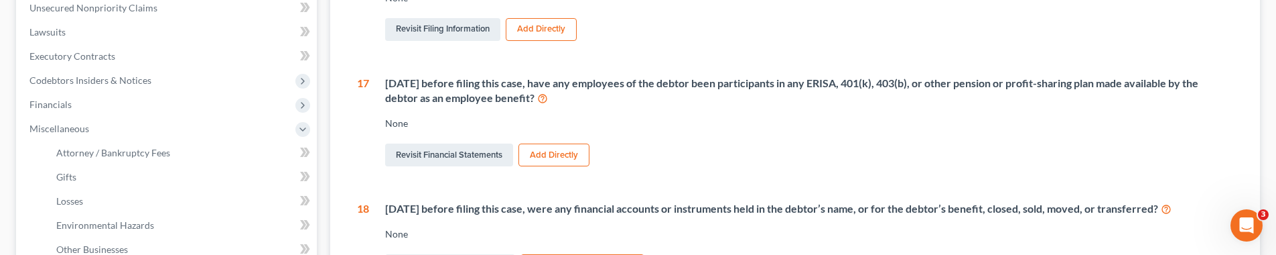
scroll to position [129, 0]
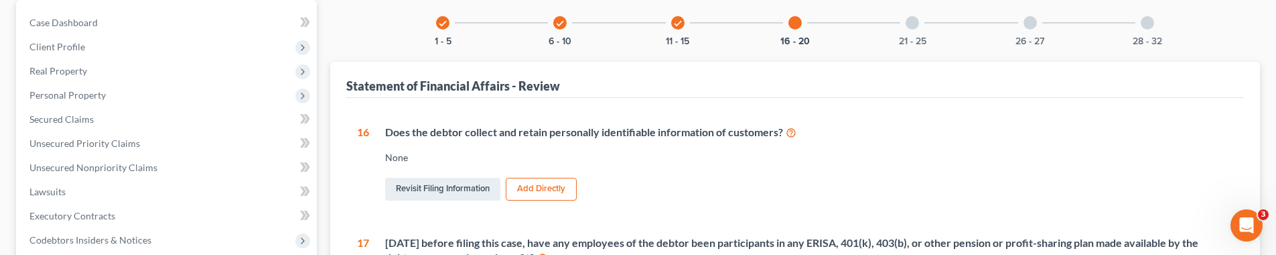
click at [837, 19] on div "21 - 25" at bounding box center [913, 23] width 46 height 46
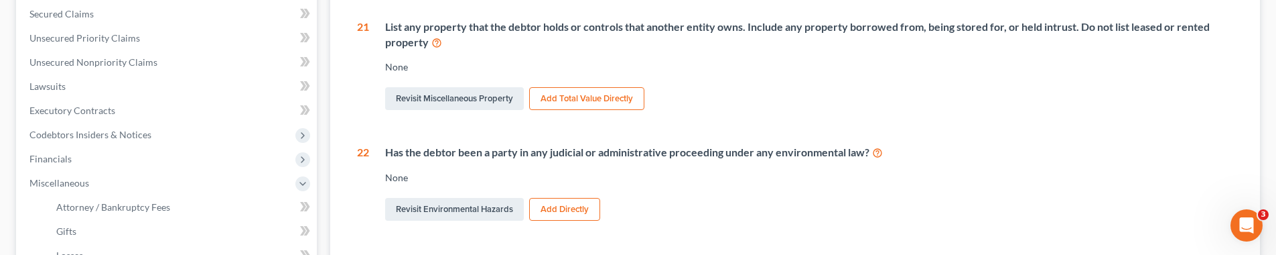
scroll to position [0, 0]
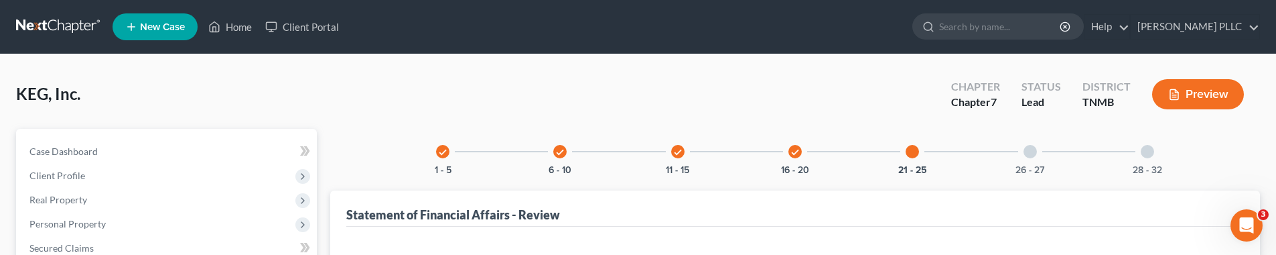
click at [837, 155] on div at bounding box center [1030, 151] width 13 height 13
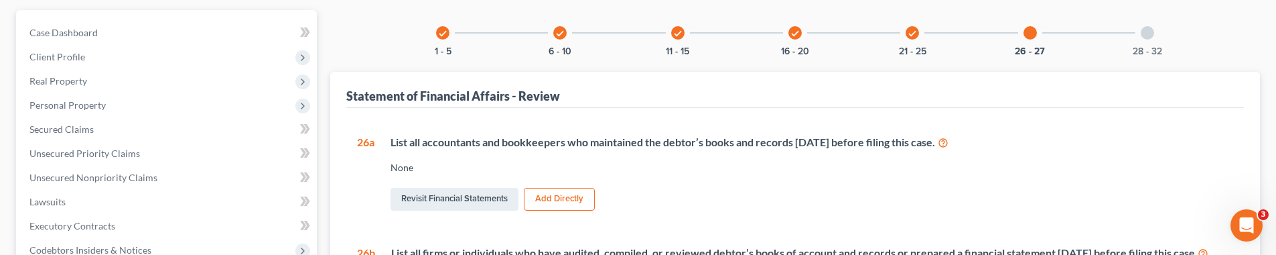
scroll to position [127, 0]
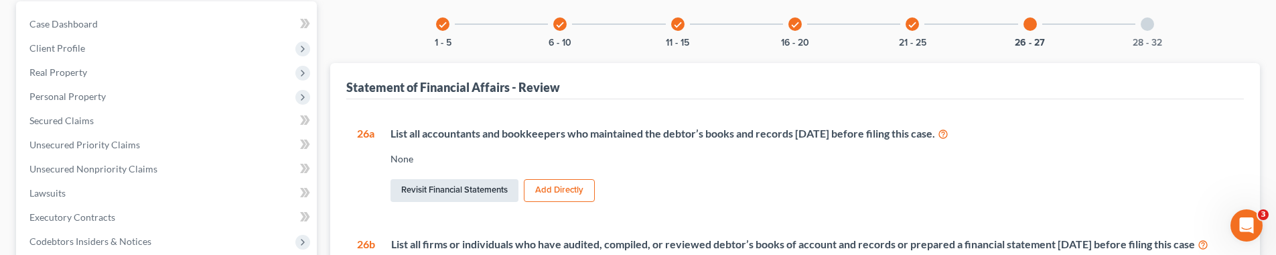
click at [504, 189] on link "Revisit Financial Statements" at bounding box center [455, 190] width 128 height 23
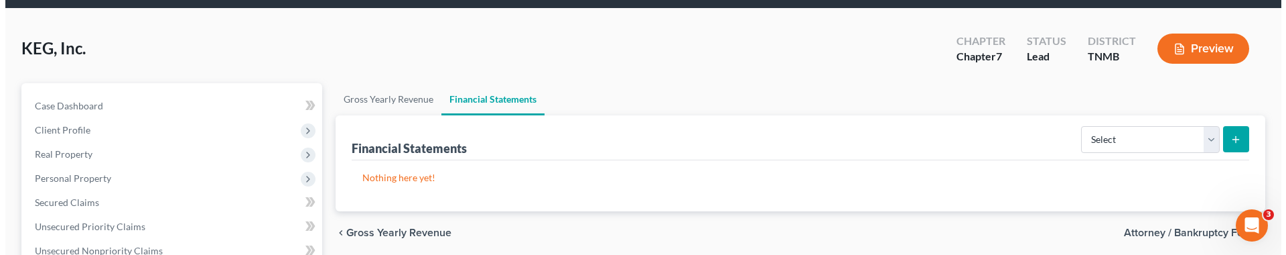
scroll to position [54, 0]
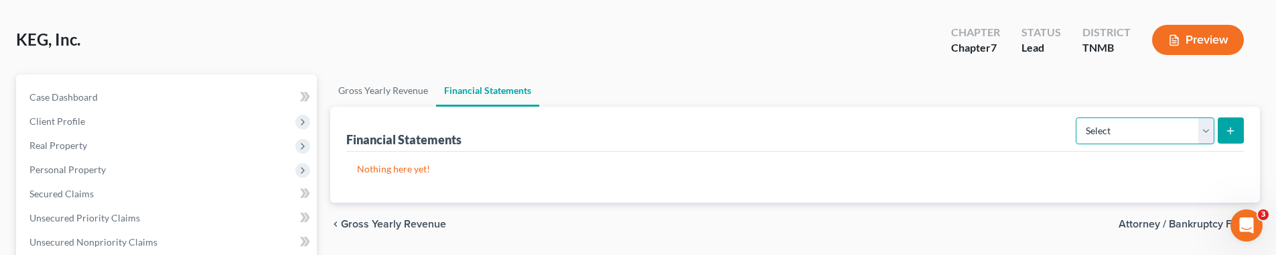
click at [837, 129] on select "Select Auditor Bookkeeper Creditor Pension Contribution Records Keeper Tax Cons…" at bounding box center [1145, 130] width 139 height 27
select select "bookkeeper"
click at [837, 117] on select "Select Auditor Bookkeeper Creditor Pension Contribution Records Keeper Tax Cons…" at bounding box center [1145, 130] width 139 height 27
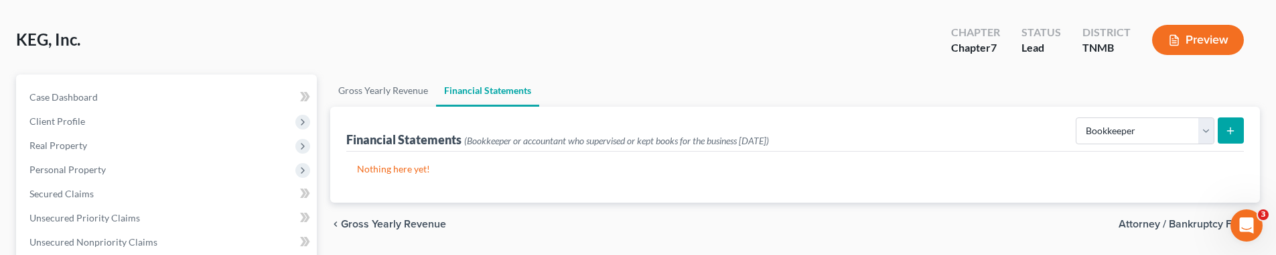
click at [837, 131] on line "submit" at bounding box center [1231, 130] width 0 height 6
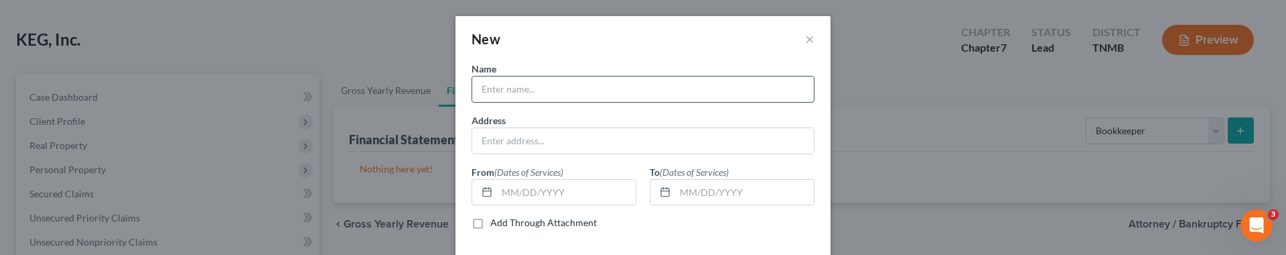
click at [636, 95] on input "text" at bounding box center [643, 88] width 342 height 25
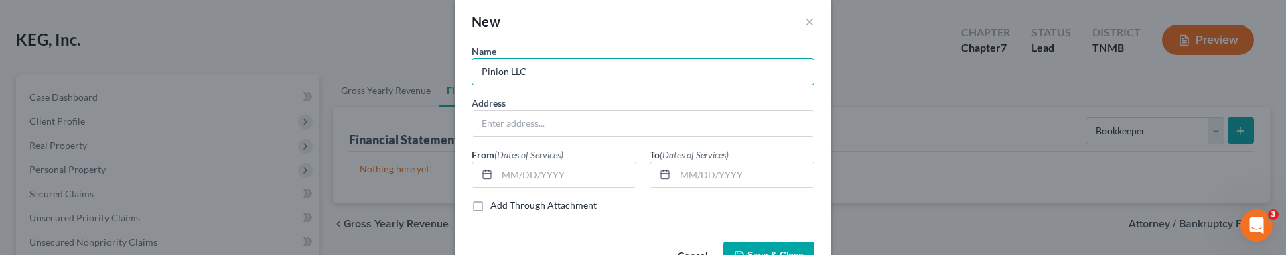
scroll to position [59, 0]
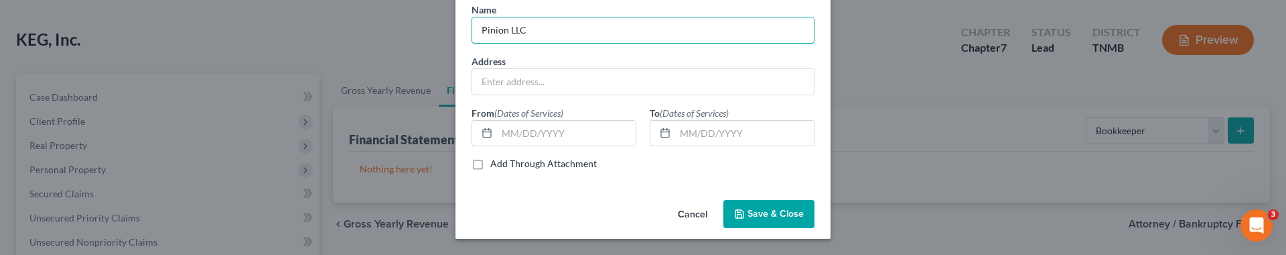
type input "Pinion LLC"
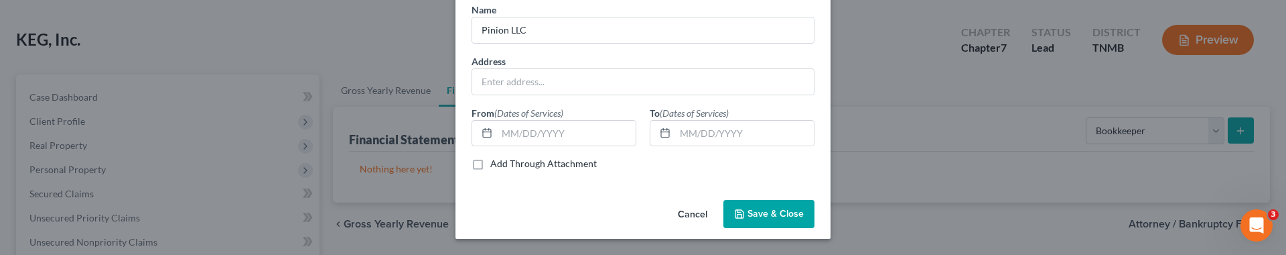
click at [742, 210] on button "Save & Close" at bounding box center [768, 214] width 91 height 28
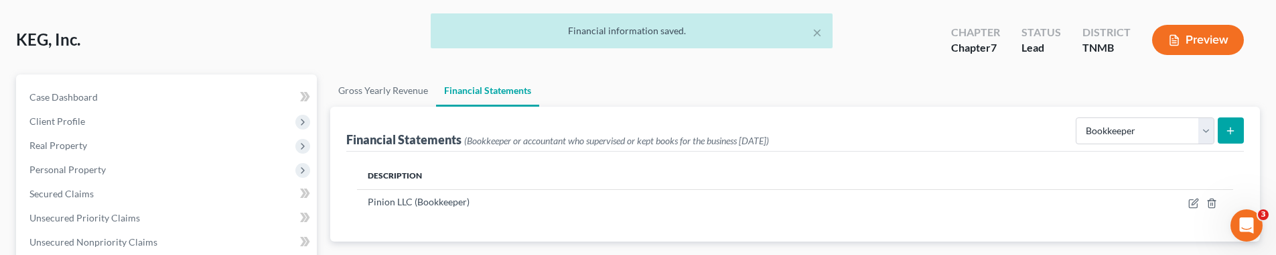
click at [837, 127] on icon "submit" at bounding box center [1230, 130] width 11 height 11
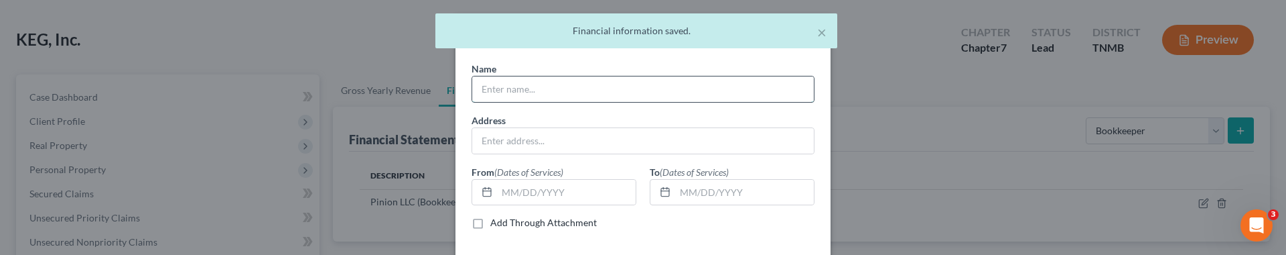
click at [576, 84] on input "text" at bounding box center [643, 88] width 342 height 25
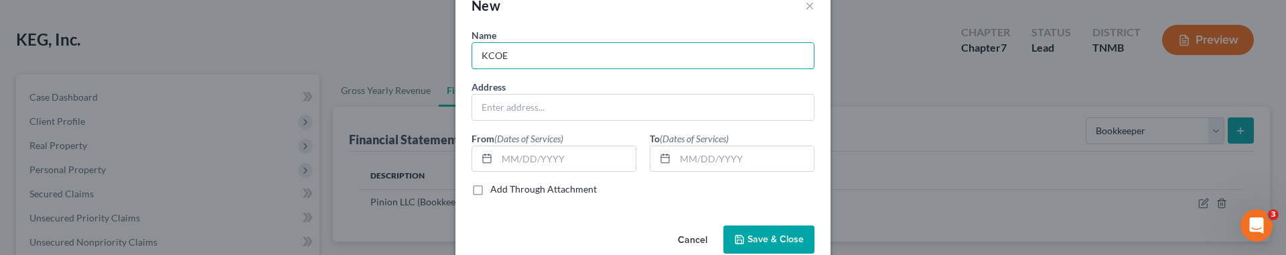
scroll to position [51, 0]
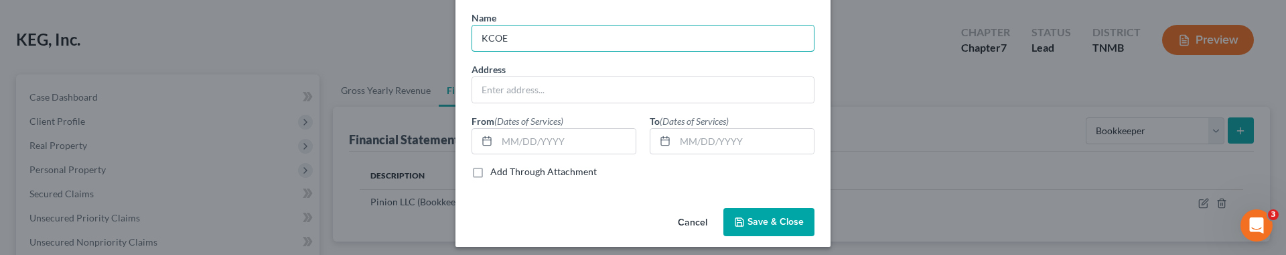
type input "KCOE"
click at [777, 216] on span "Save & Close" at bounding box center [776, 221] width 56 height 11
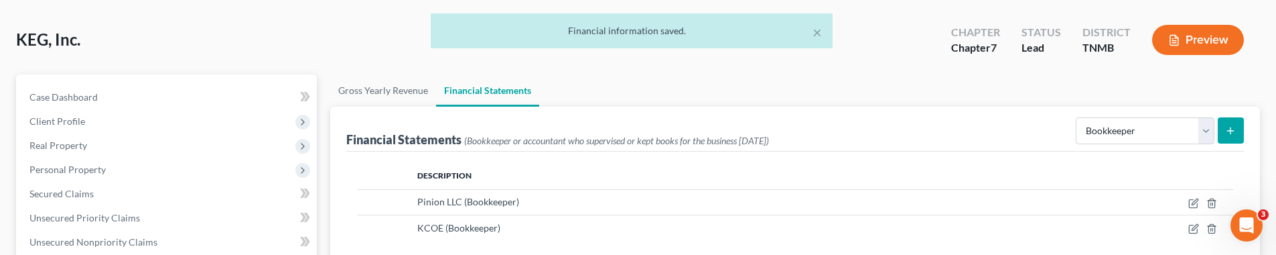
click at [837, 126] on icon "submit" at bounding box center [1230, 130] width 11 height 11
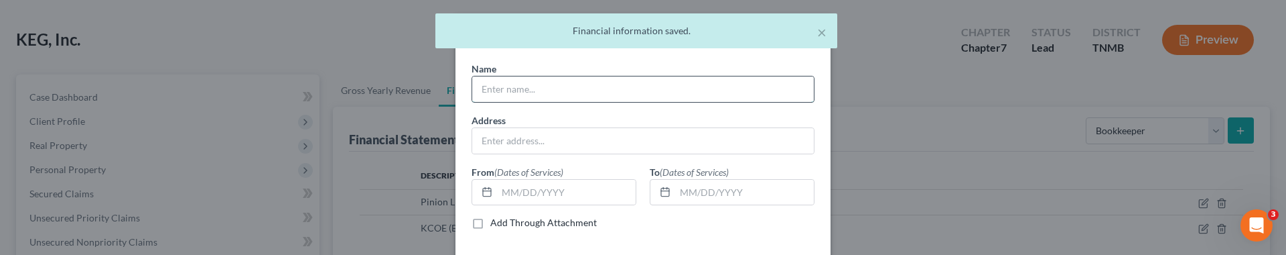
click at [617, 88] on input "text" at bounding box center [643, 88] width 342 height 25
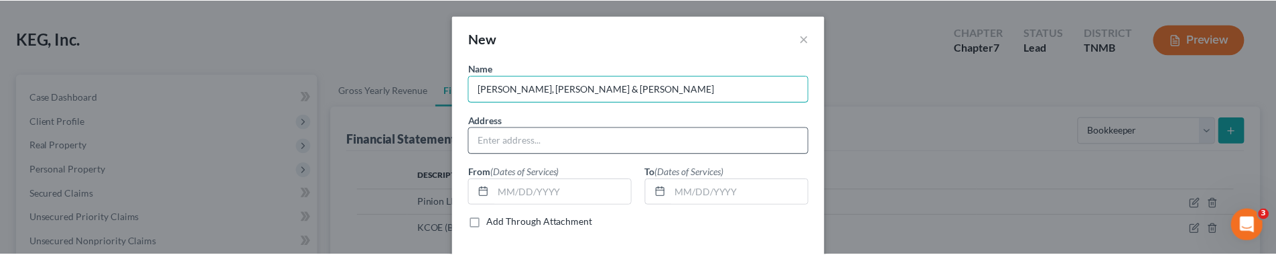
scroll to position [59, 0]
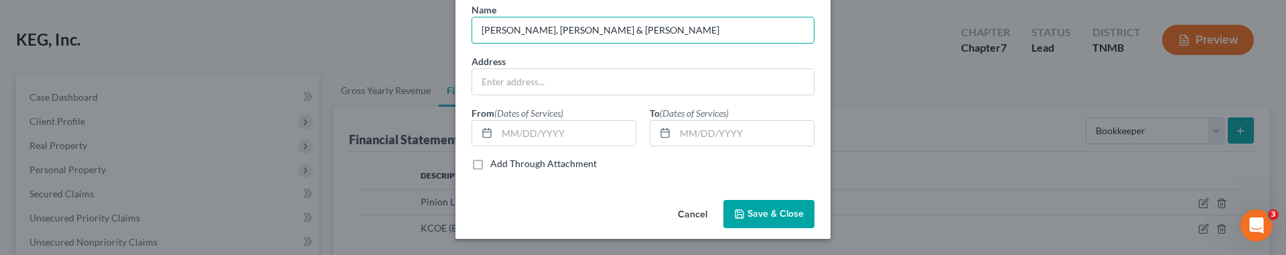
type input "[PERSON_NAME], [PERSON_NAME] & [PERSON_NAME]"
click at [766, 218] on span "Save & Close" at bounding box center [776, 213] width 56 height 11
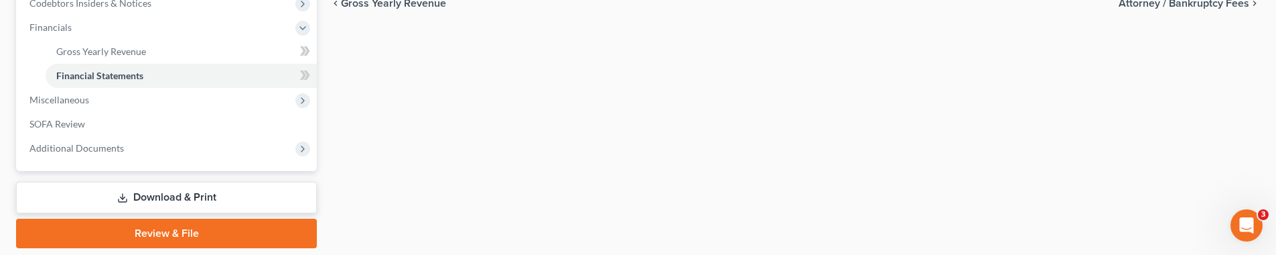
scroll to position [408, 0]
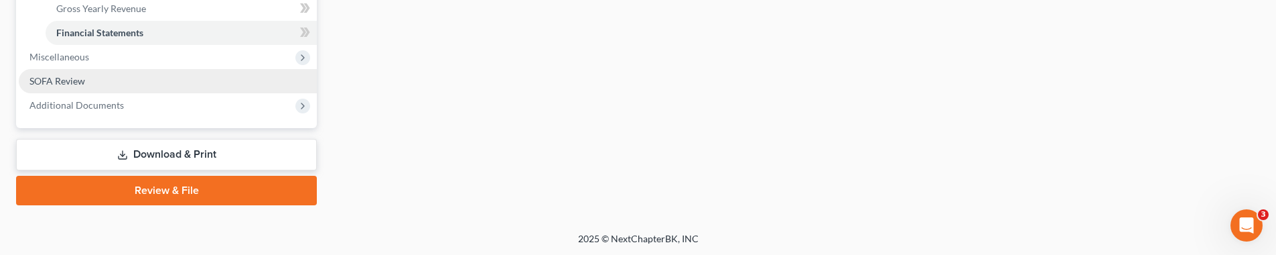
click at [168, 87] on link "SOFA Review" at bounding box center [168, 81] width 298 height 24
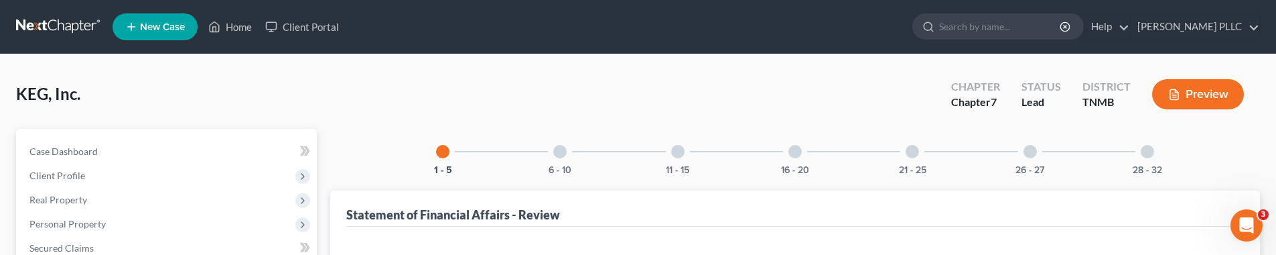
click at [837, 154] on div at bounding box center [1030, 151] width 13 height 13
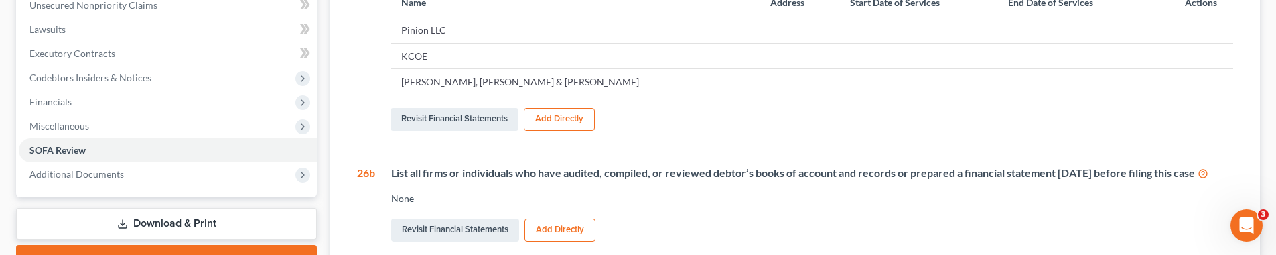
scroll to position [357, 0]
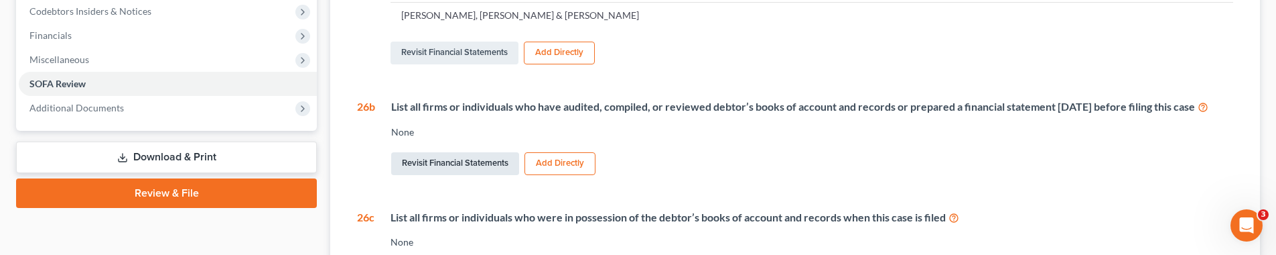
click at [488, 173] on link "Revisit Financial Statements" at bounding box center [455, 163] width 128 height 23
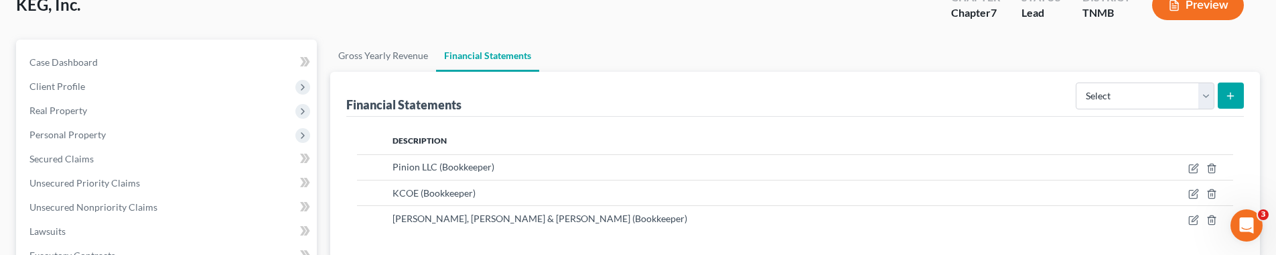
scroll to position [98, 0]
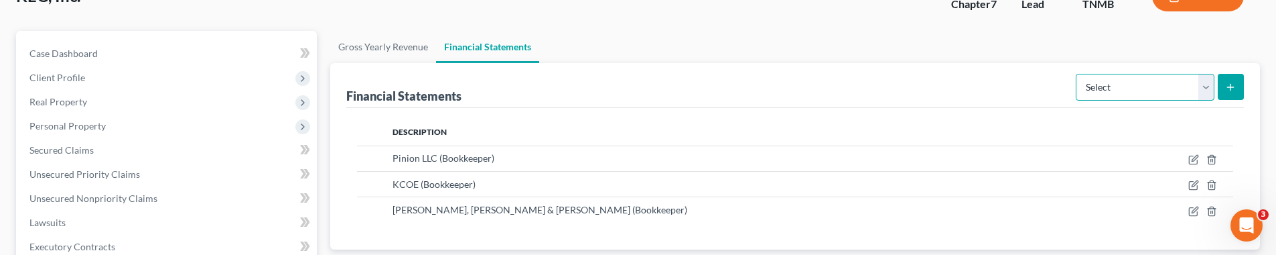
click at [837, 92] on select "Select Auditor Bookkeeper Creditor Pension Contribution Records Keeper Tax Cons…" at bounding box center [1145, 87] width 139 height 27
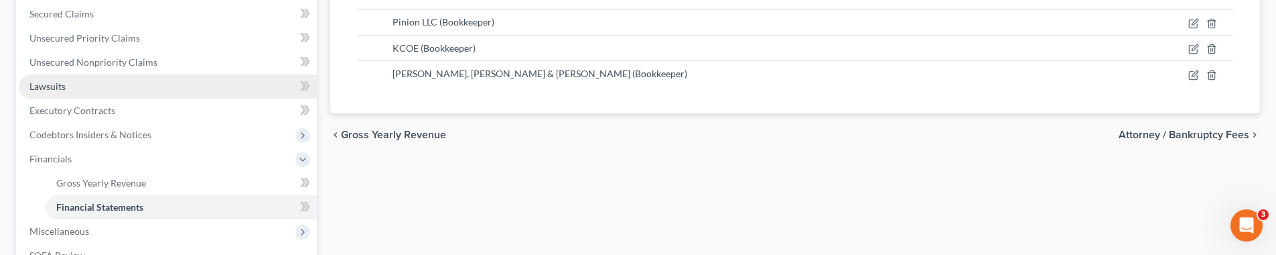
scroll to position [0, 0]
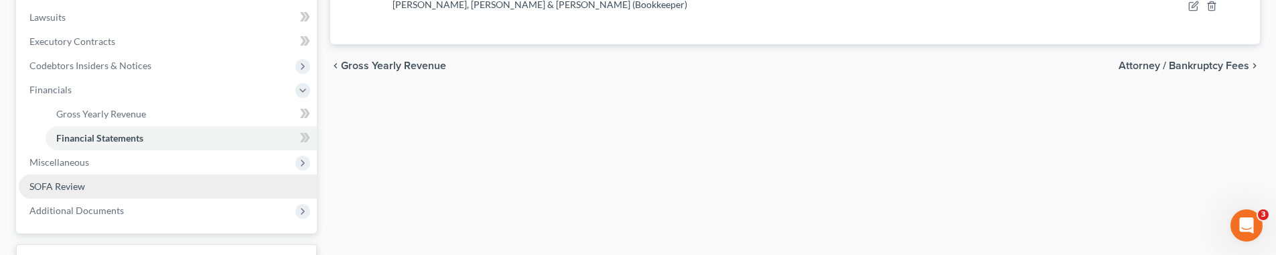
click at [212, 182] on link "SOFA Review" at bounding box center [168, 186] width 298 height 24
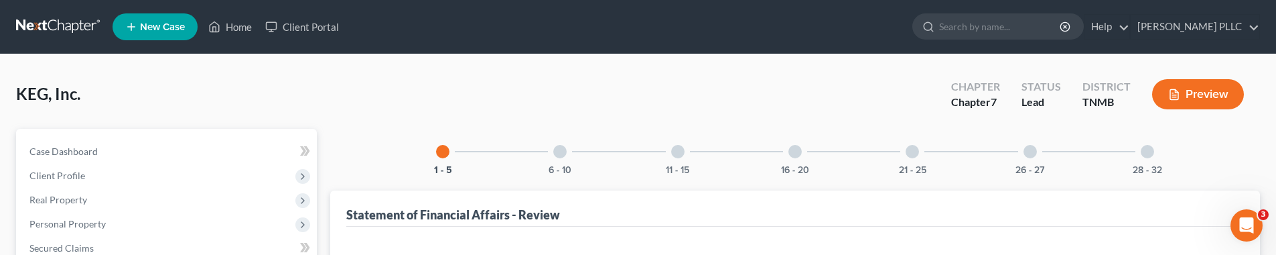
click at [837, 153] on div at bounding box center [1030, 151] width 13 height 13
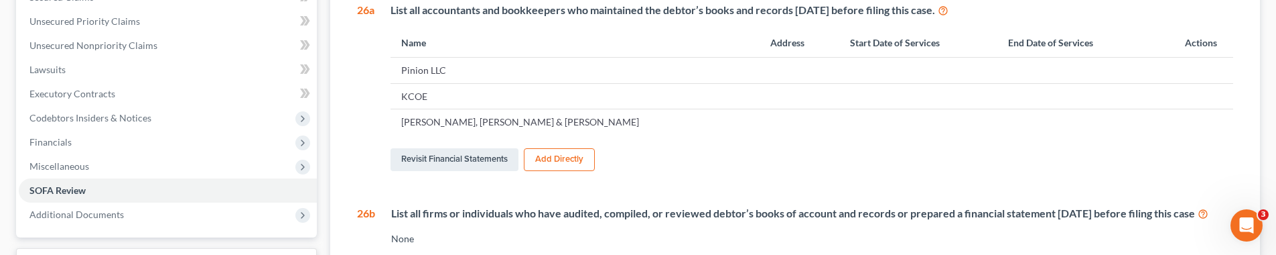
scroll to position [442, 0]
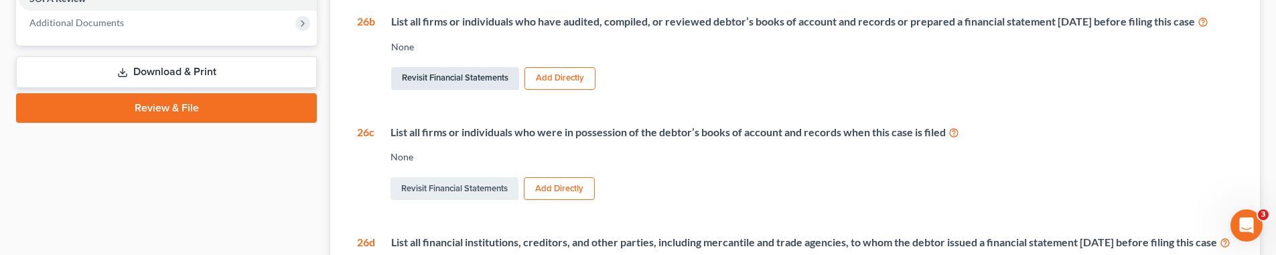
click at [482, 87] on link "Revisit Financial Statements" at bounding box center [455, 78] width 128 height 23
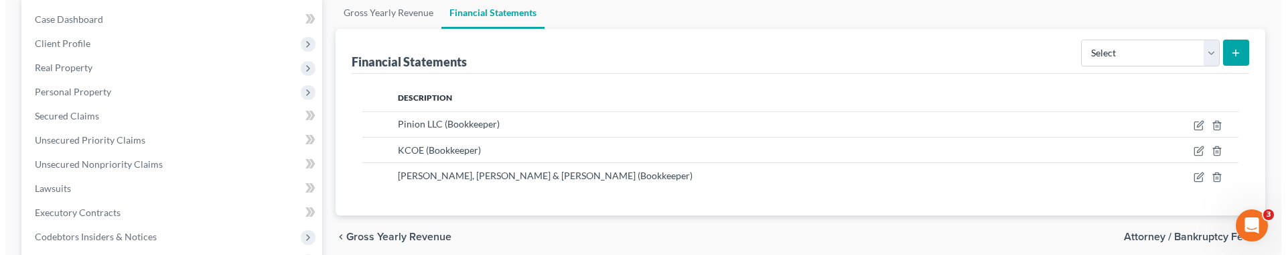
scroll to position [123, 0]
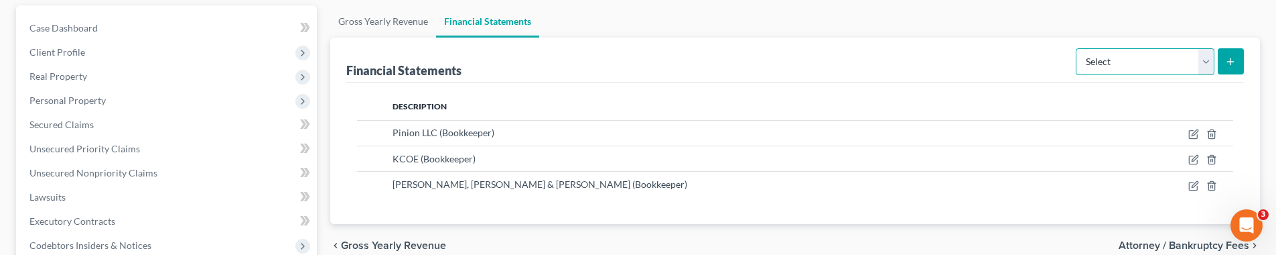
click at [837, 67] on select "Select Auditor Bookkeeper Creditor Pension Contribution Records Keeper Tax Cons…" at bounding box center [1145, 61] width 139 height 27
select select "auditor"
click at [837, 48] on select "Select Auditor Bookkeeper Creditor Pension Contribution Records Keeper Tax Cons…" at bounding box center [1145, 61] width 139 height 27
click at [837, 62] on button "submit" at bounding box center [1231, 61] width 26 height 26
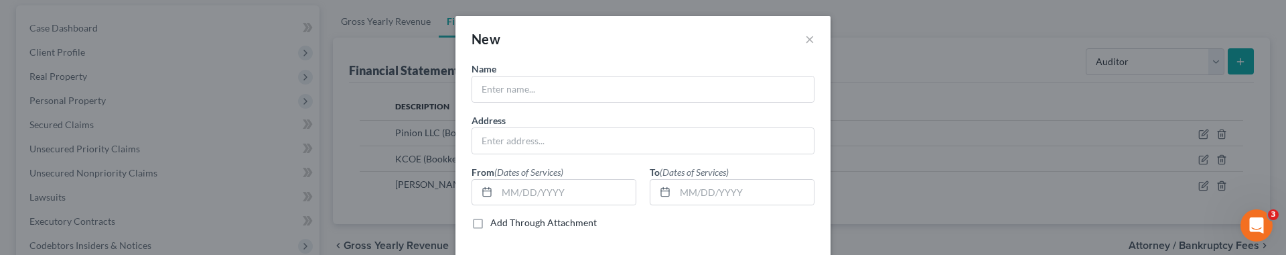
click at [744, 73] on div "Name *" at bounding box center [643, 82] width 356 height 41
click at [754, 91] on input "text" at bounding box center [643, 88] width 342 height 25
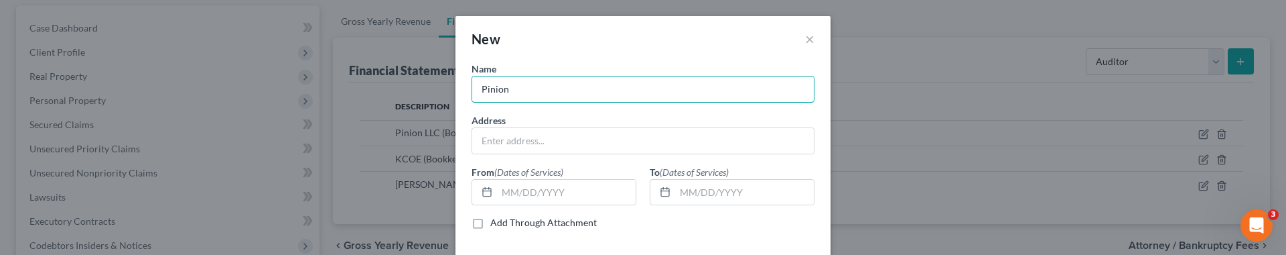
type input "Pinion LLC"
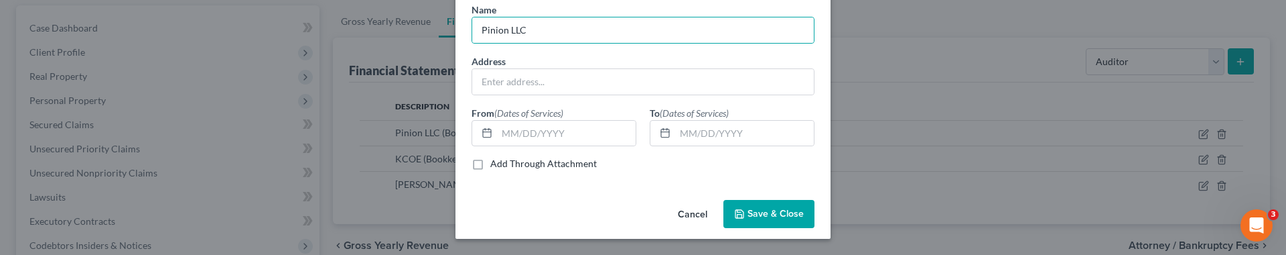
click at [769, 212] on span "Save & Close" at bounding box center [776, 213] width 56 height 11
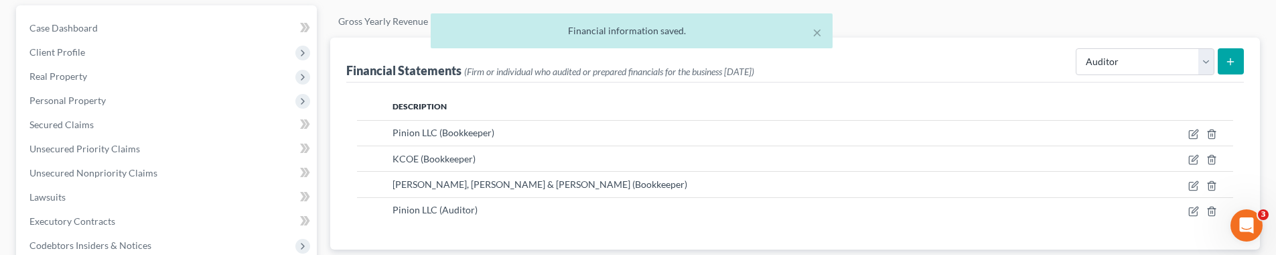
click at [837, 62] on icon "submit" at bounding box center [1230, 61] width 11 height 11
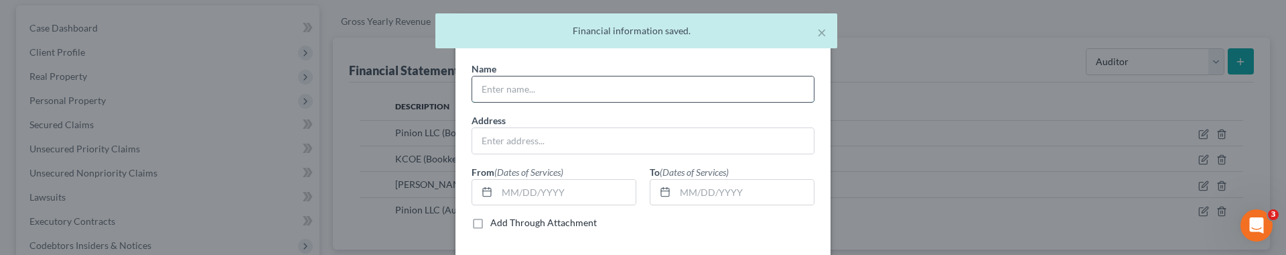
click at [664, 94] on input "text" at bounding box center [643, 88] width 342 height 25
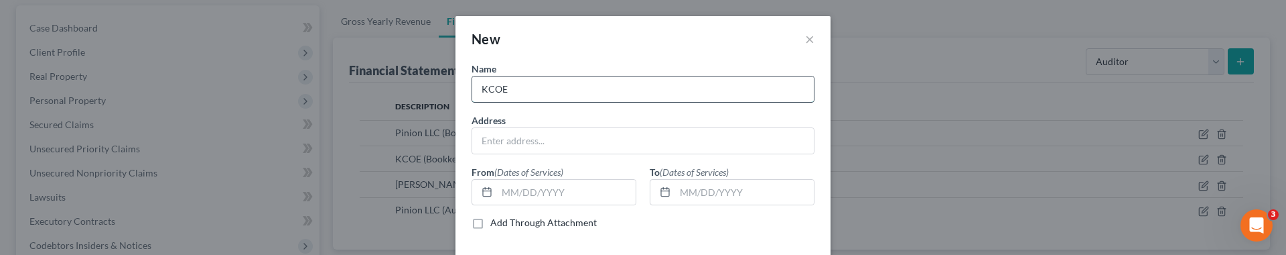
type input "KCOE"
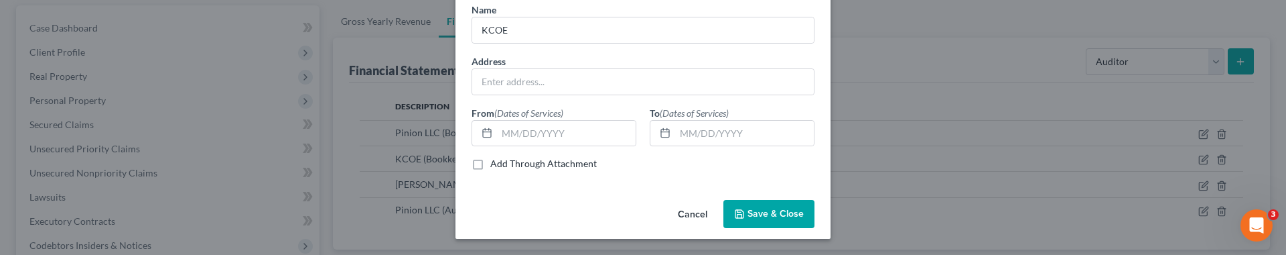
click at [727, 210] on button "Save & Close" at bounding box center [768, 214] width 91 height 28
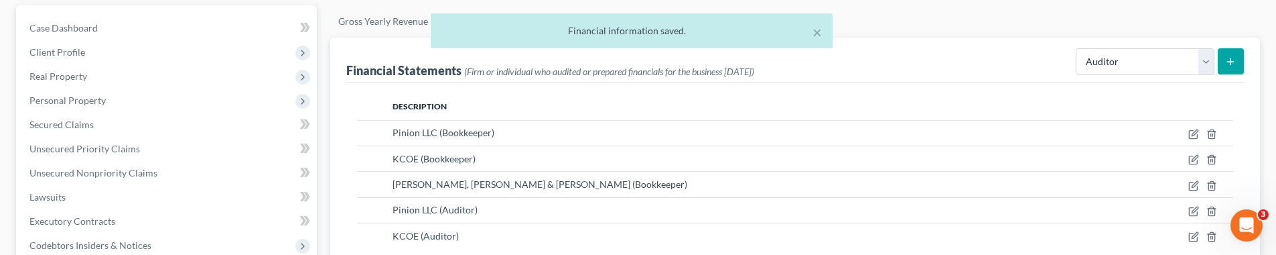
click at [837, 62] on icon "submit" at bounding box center [1230, 61] width 11 height 11
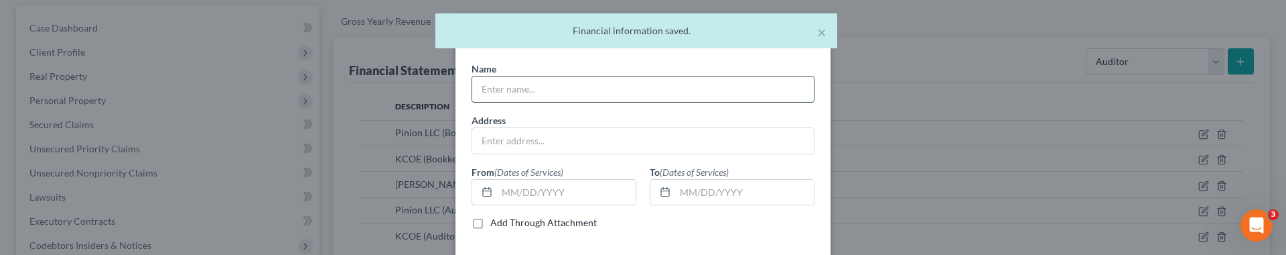
click at [687, 84] on input "text" at bounding box center [643, 88] width 342 height 25
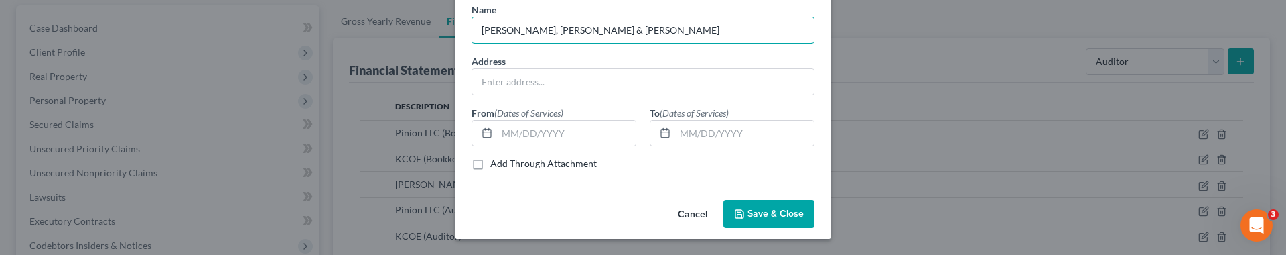
type input "[PERSON_NAME], [PERSON_NAME] & [PERSON_NAME]"
click at [760, 221] on button "Save & Close" at bounding box center [768, 214] width 91 height 28
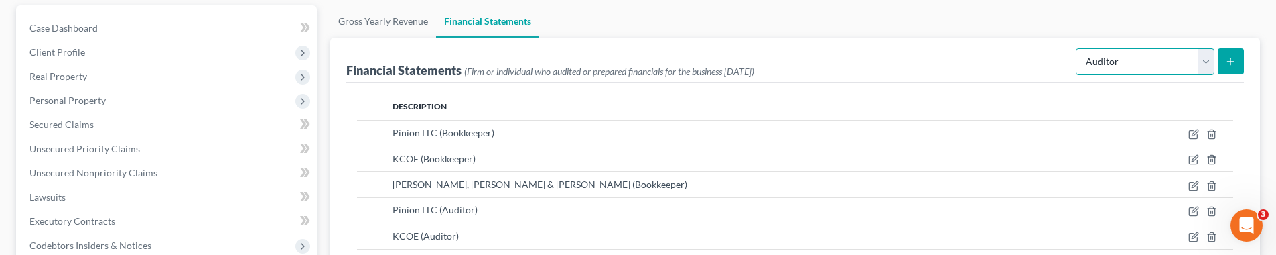
click at [837, 62] on select "Select Auditor Bookkeeper Creditor Pension Contribution Records Keeper Tax Cons…" at bounding box center [1145, 61] width 139 height 27
select select "records_keeper"
click at [837, 48] on select "Select Auditor Bookkeeper Creditor Pension Contribution Records Keeper Tax Cons…" at bounding box center [1145, 61] width 139 height 27
click at [837, 64] on button "submit" at bounding box center [1231, 61] width 26 height 26
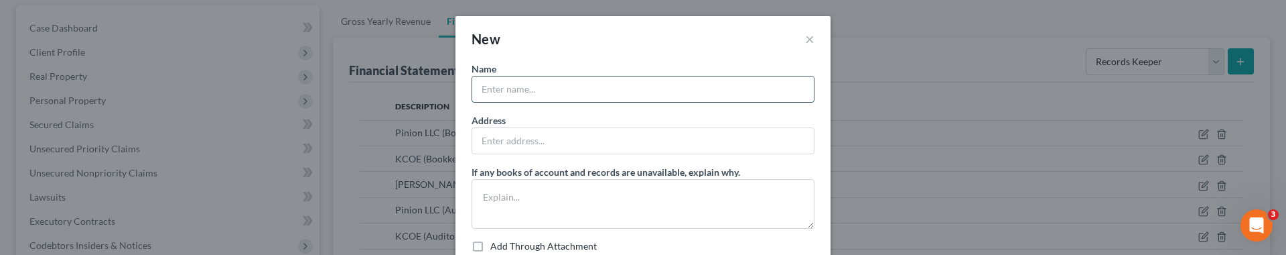
click at [610, 90] on input "text" at bounding box center [643, 88] width 342 height 25
type input "Pinion LLC"
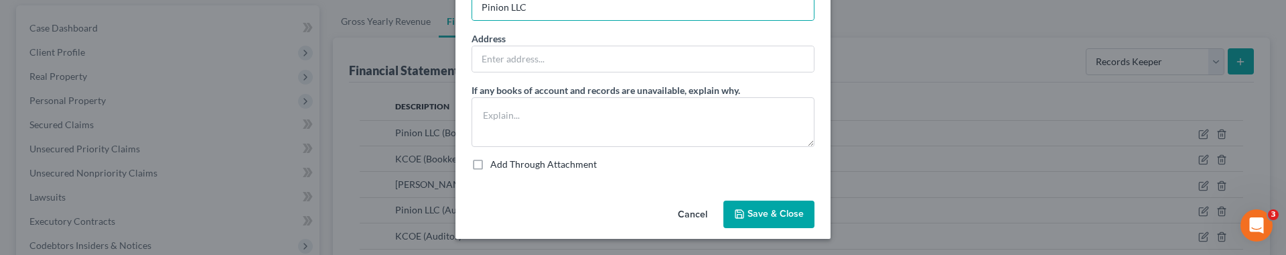
click at [768, 210] on span "Save & Close" at bounding box center [776, 213] width 56 height 11
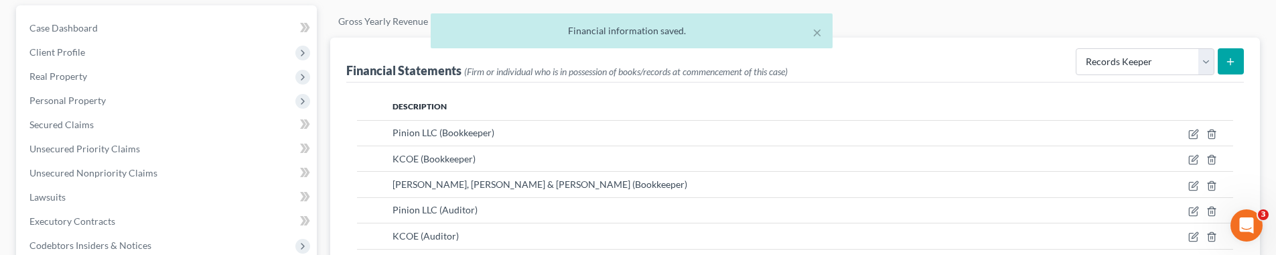
click at [837, 59] on button "submit" at bounding box center [1231, 61] width 26 height 26
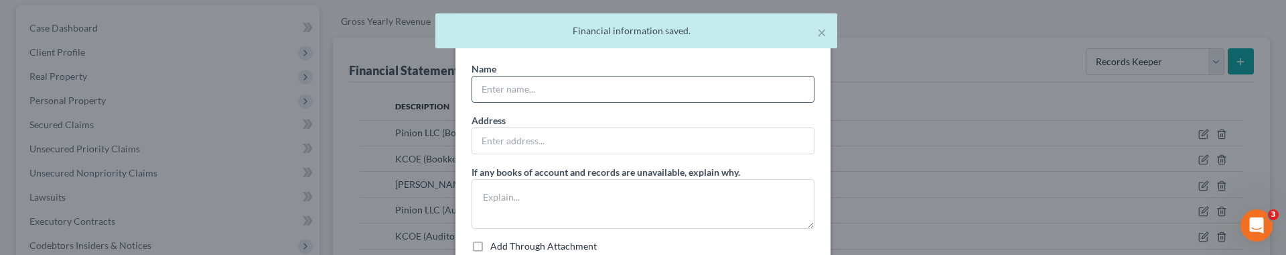
click at [656, 80] on input "text" at bounding box center [643, 88] width 342 height 25
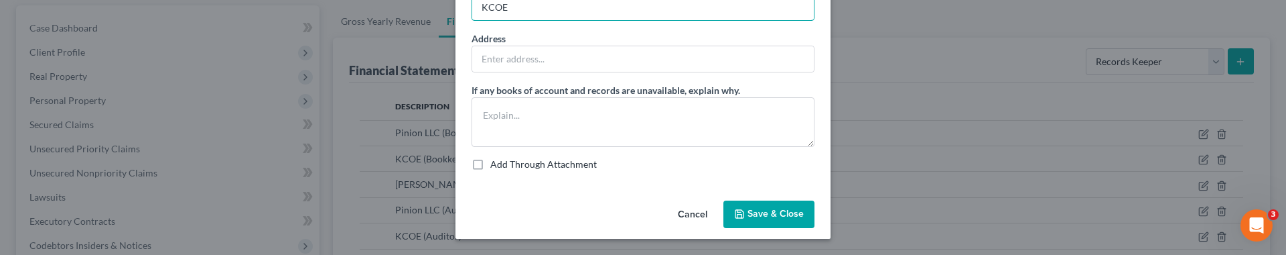
type input "KCOE"
click at [749, 213] on span "Save & Close" at bounding box center [776, 213] width 56 height 11
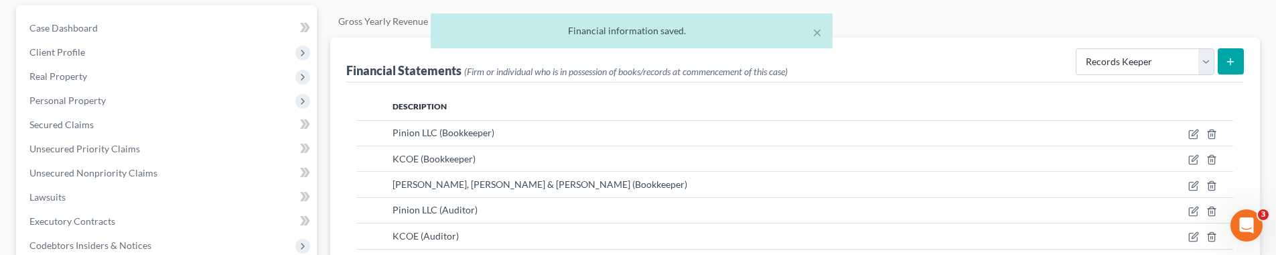
click at [837, 64] on icon "submit" at bounding box center [1230, 61] width 11 height 11
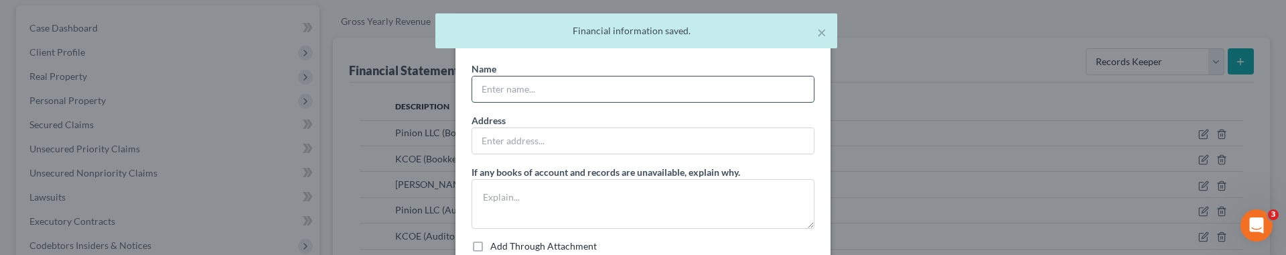
click at [699, 86] on input "text" at bounding box center [643, 88] width 342 height 25
type input "[PERSON_NAME], [PERSON_NAME] & [PERSON_NAME]"
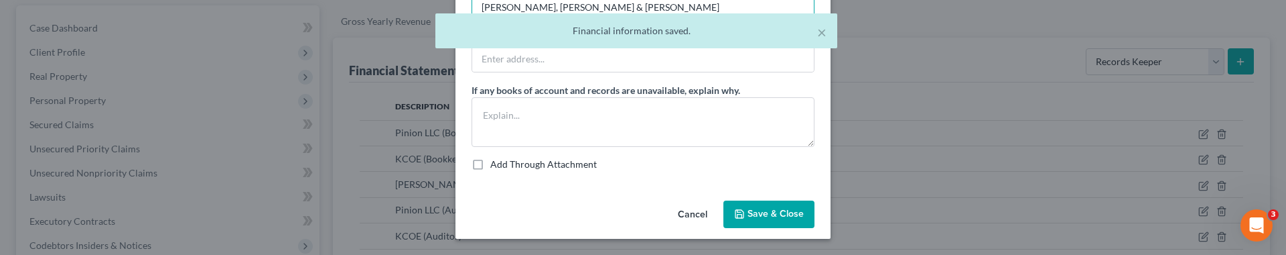
click at [727, 215] on button "Save & Close" at bounding box center [768, 214] width 91 height 28
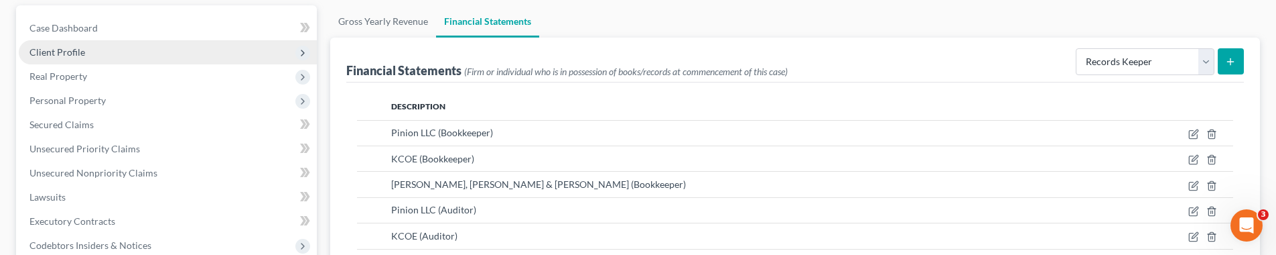
click at [244, 50] on span "Client Profile" at bounding box center [168, 52] width 298 height 24
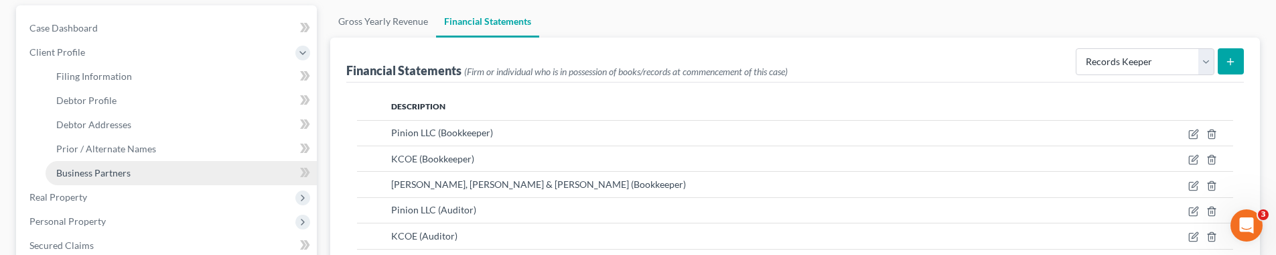
click at [277, 171] on link "Business Partners" at bounding box center [181, 173] width 271 height 24
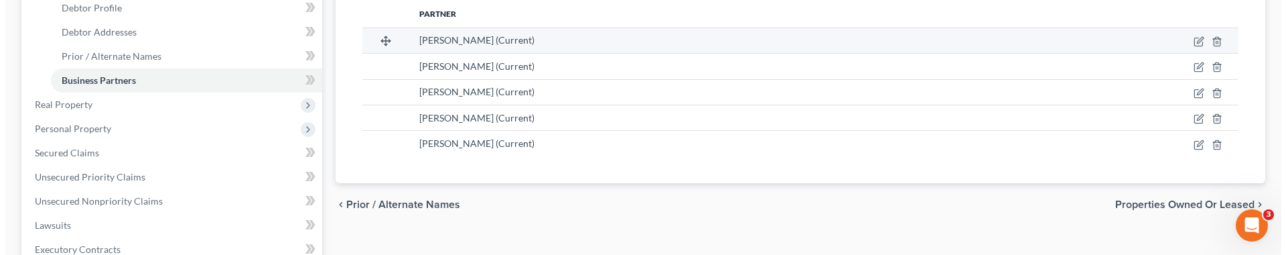
scroll to position [163, 0]
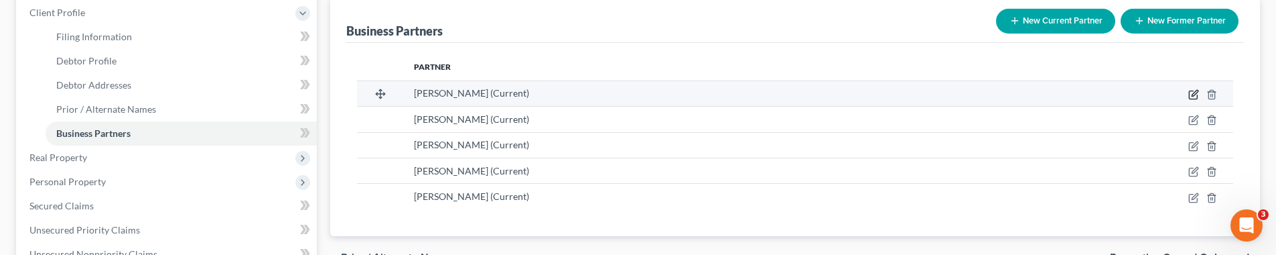
click at [837, 94] on icon "button" at bounding box center [1195, 93] width 6 height 6
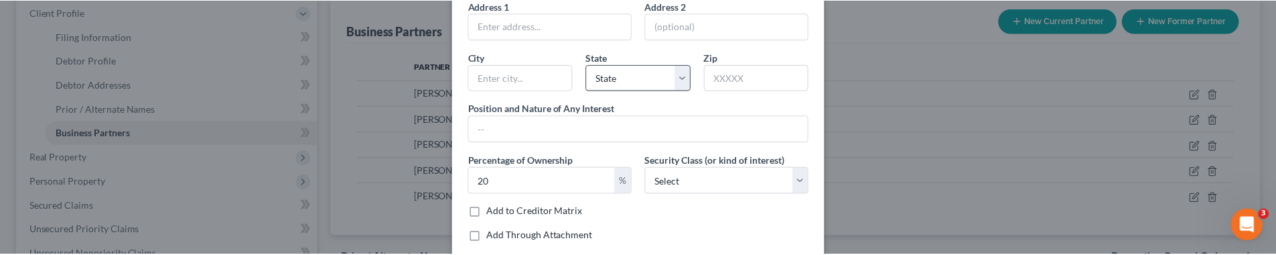
scroll to position [177, 0]
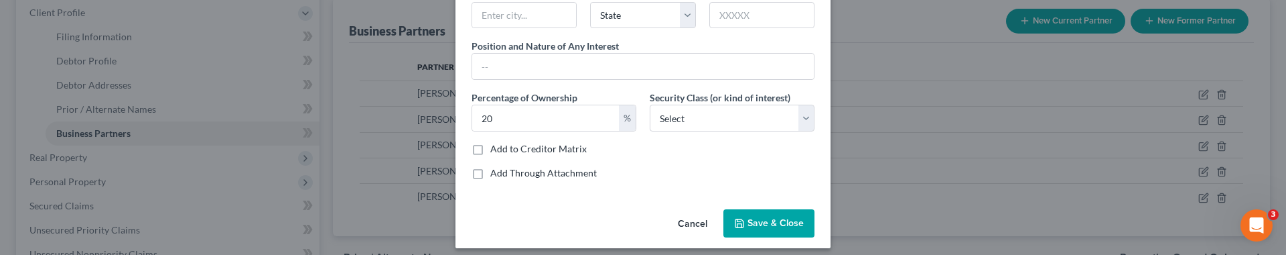
click at [693, 224] on button "Cancel" at bounding box center [692, 223] width 51 height 27
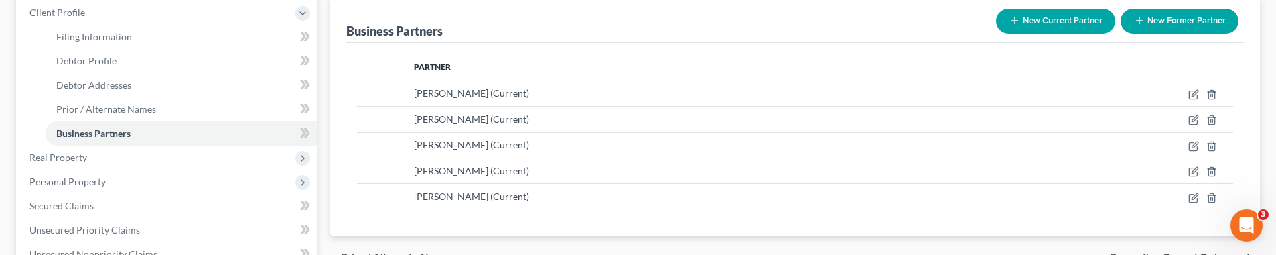
click at [571, 54] on th "Partner" at bounding box center [697, 67] width 589 height 27
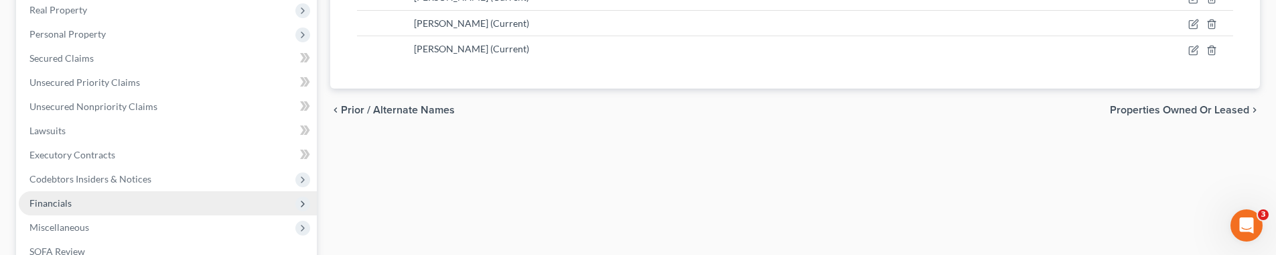
click at [232, 205] on span "Financials" at bounding box center [168, 203] width 298 height 24
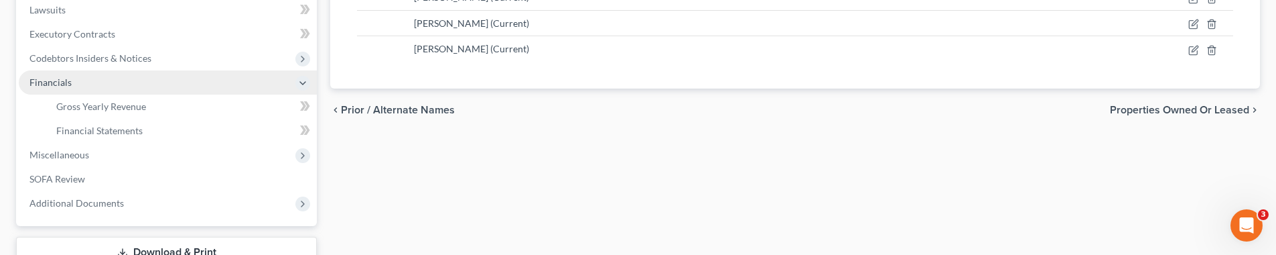
scroll to position [190, 0]
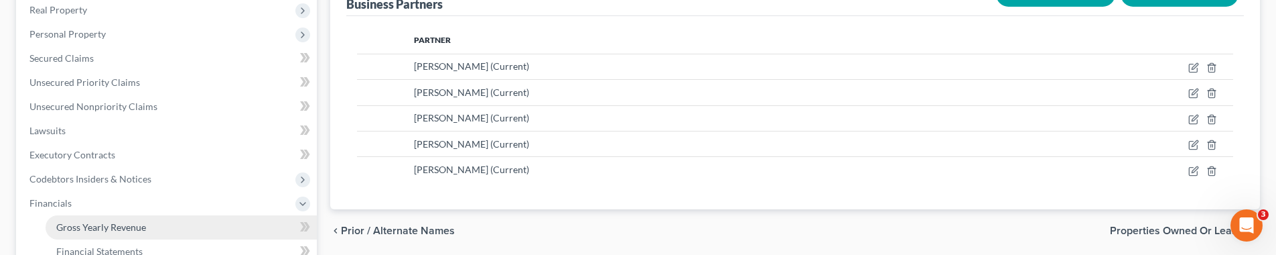
click at [218, 231] on link "Gross Yearly Revenue" at bounding box center [181, 227] width 271 height 24
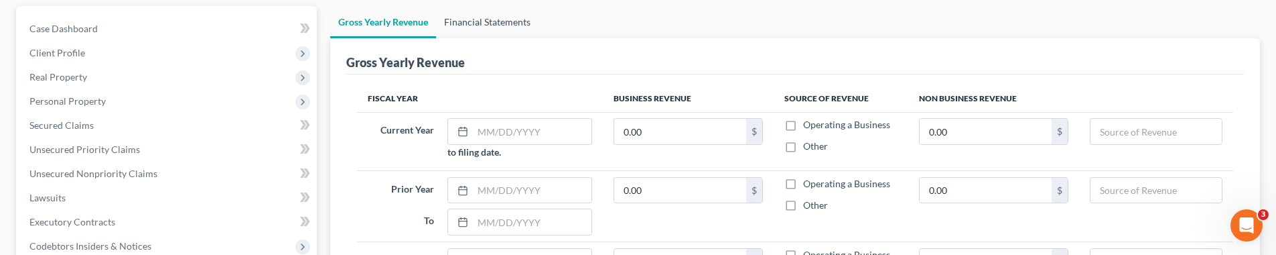
scroll to position [224, 0]
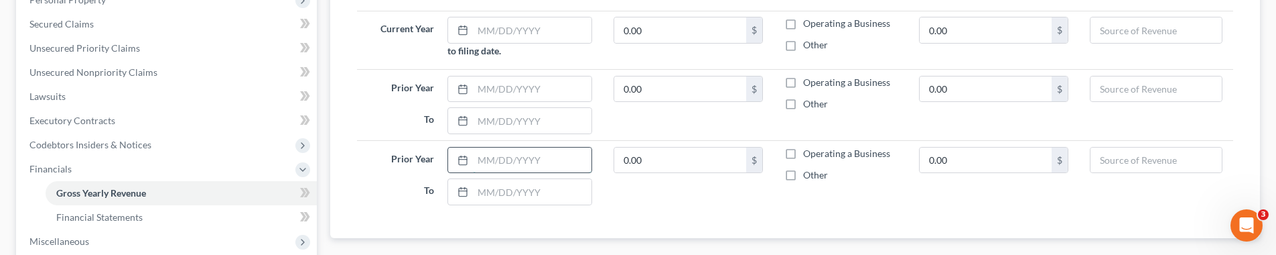
click at [521, 160] on input "text" at bounding box center [532, 159] width 119 height 25
type input "[DATE]"
type input "2,263,307"
click at [837, 176] on div "Other" at bounding box center [840, 174] width 113 height 13
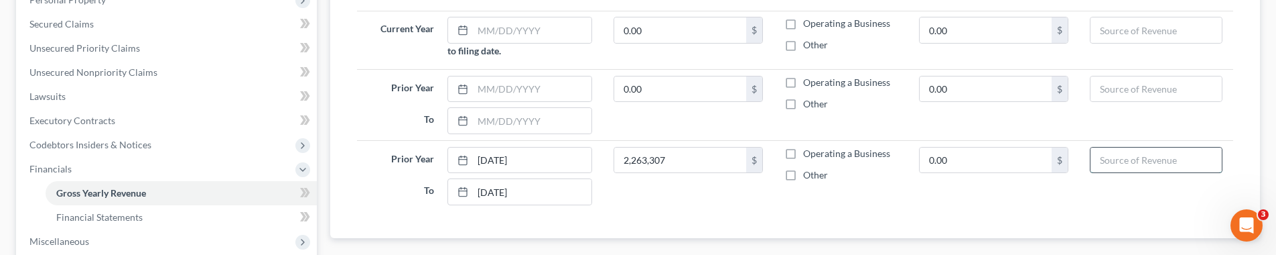
click at [837, 156] on input "text" at bounding box center [1156, 159] width 131 height 25
type input "Gross receipts or sales less return and allowances"
click at [837, 211] on div "Fiscal Year Business Revenue Source of Revenue Non Business Revenue Current Yea…" at bounding box center [795, 105] width 898 height 265
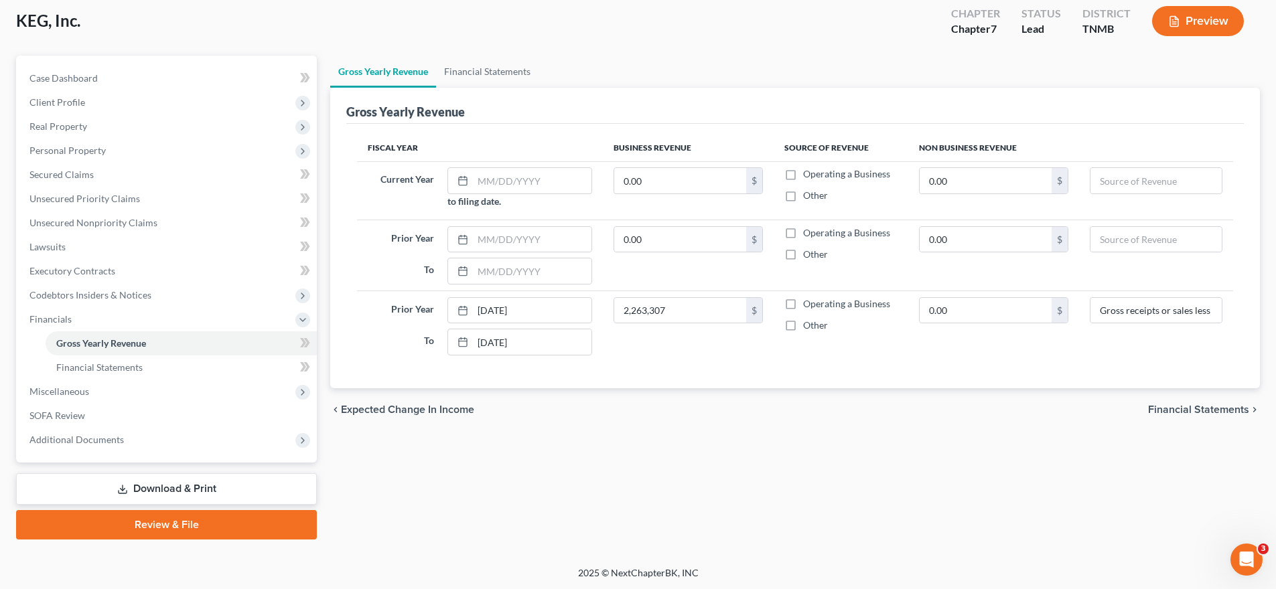
scroll to position [34, 0]
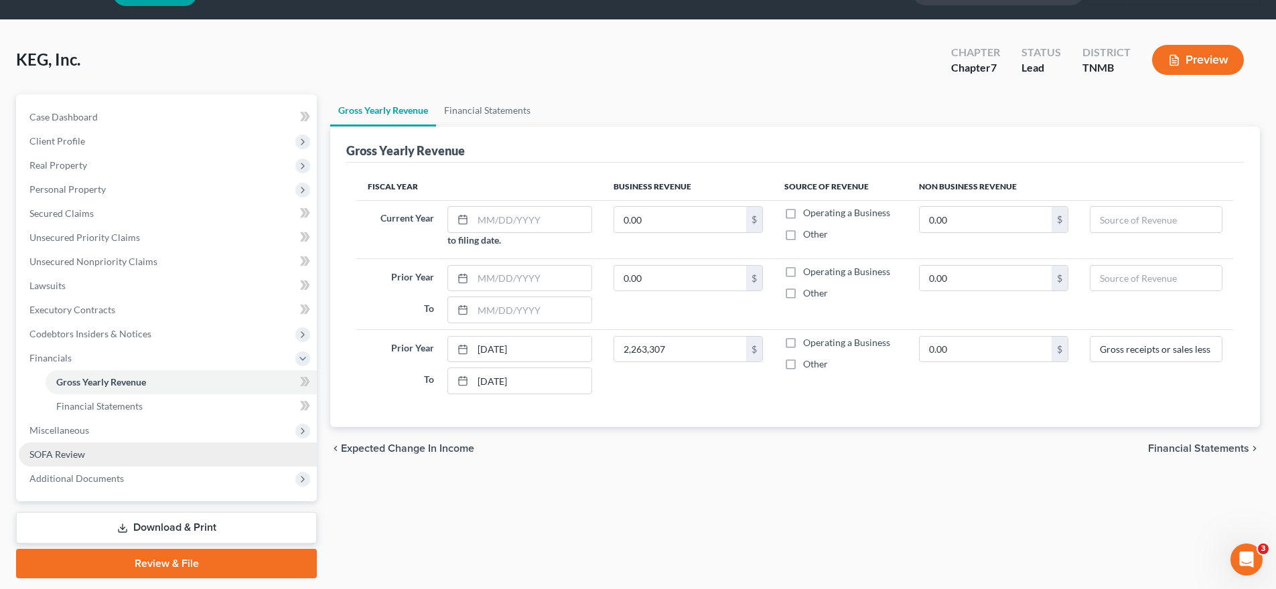
click at [86, 453] on link "SOFA Review" at bounding box center [168, 455] width 298 height 24
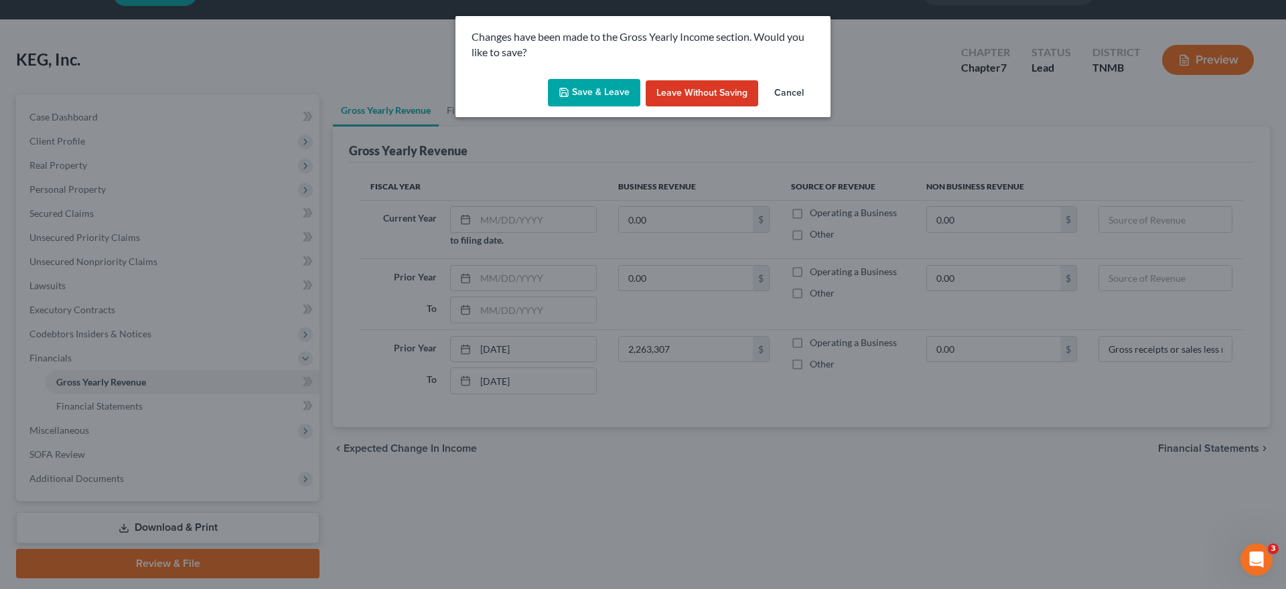
click at [626, 94] on button "Save & Leave" at bounding box center [594, 93] width 92 height 28
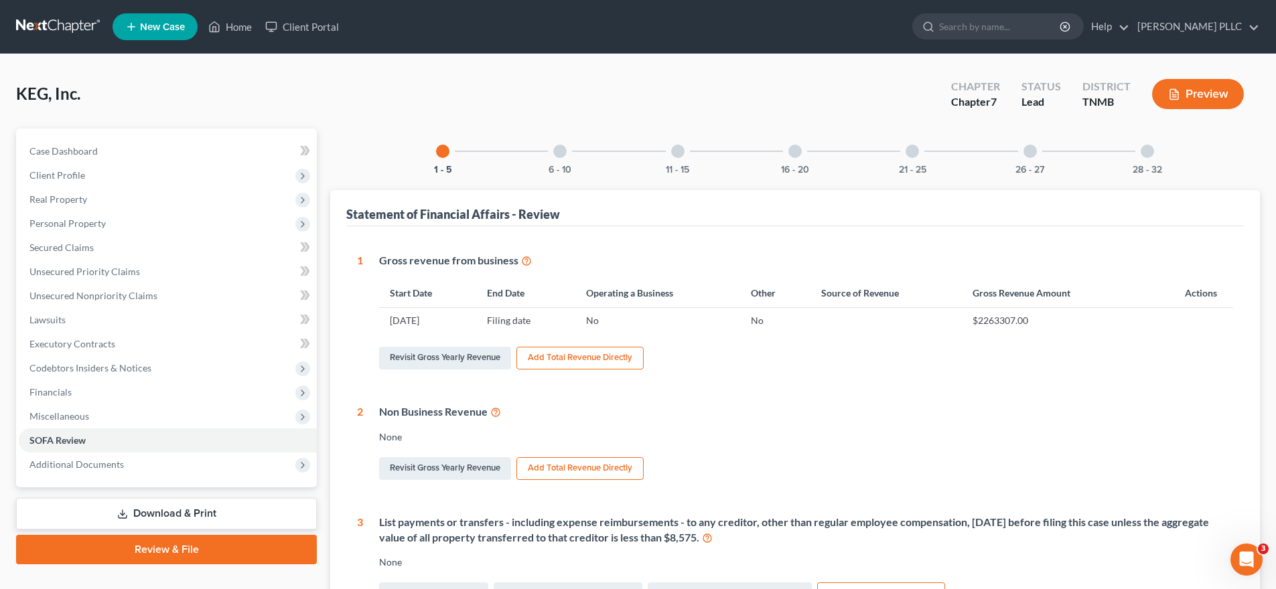
click at [799, 153] on div at bounding box center [794, 151] width 13 height 13
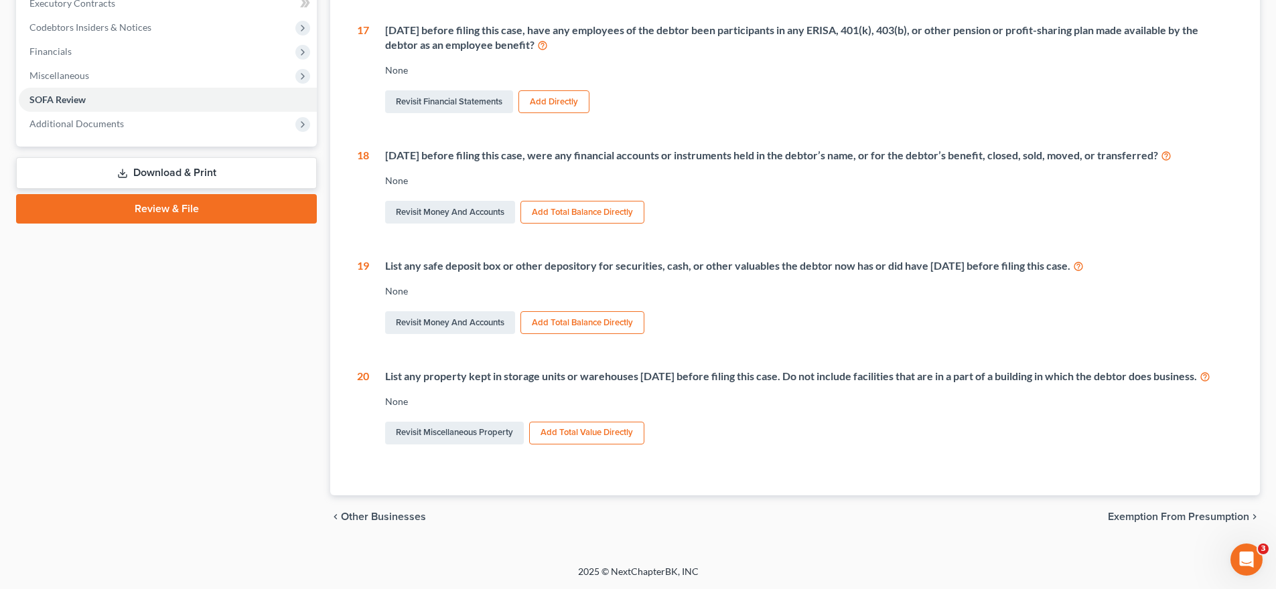
scroll to position [56, 0]
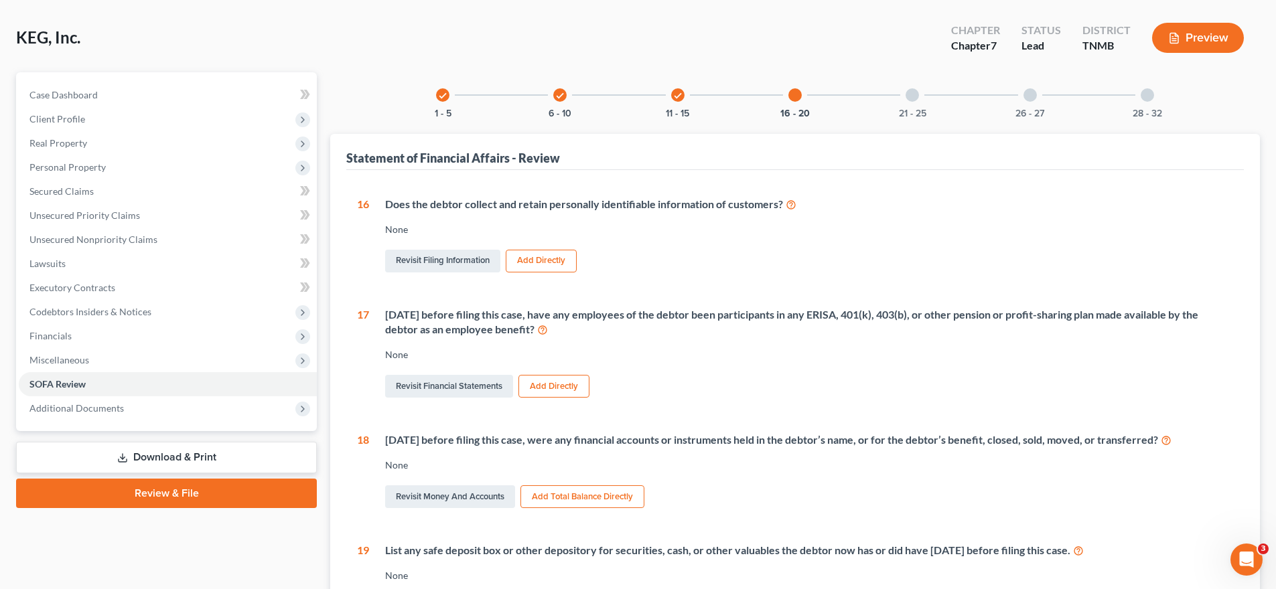
click at [837, 98] on div at bounding box center [912, 94] width 13 height 13
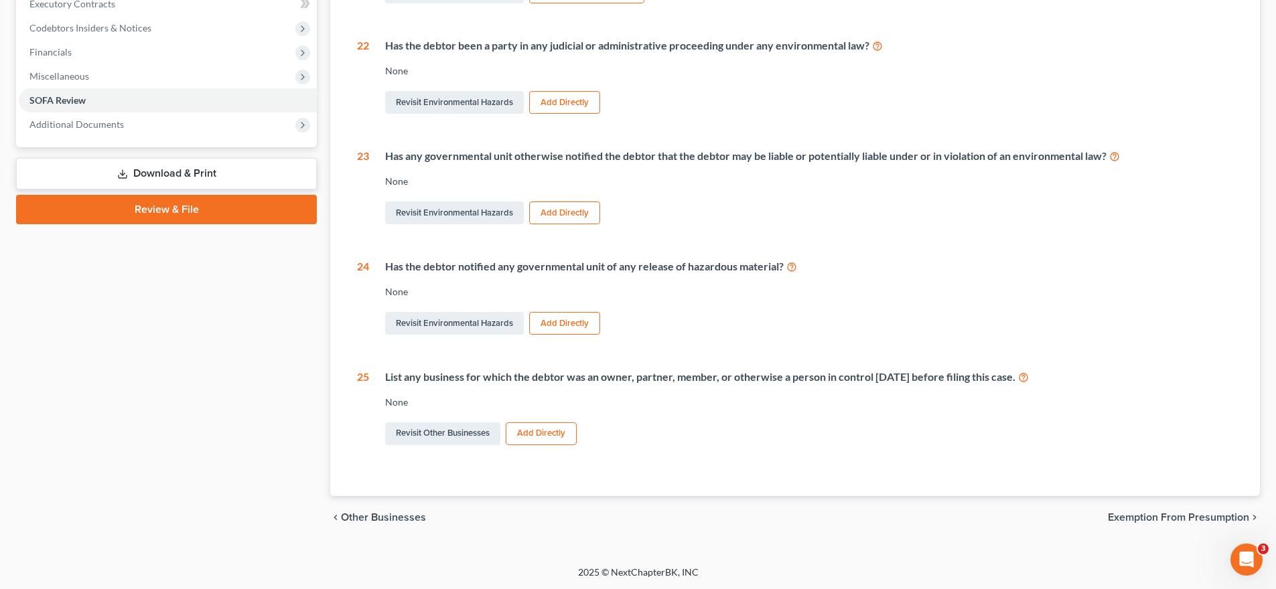
scroll to position [0, 0]
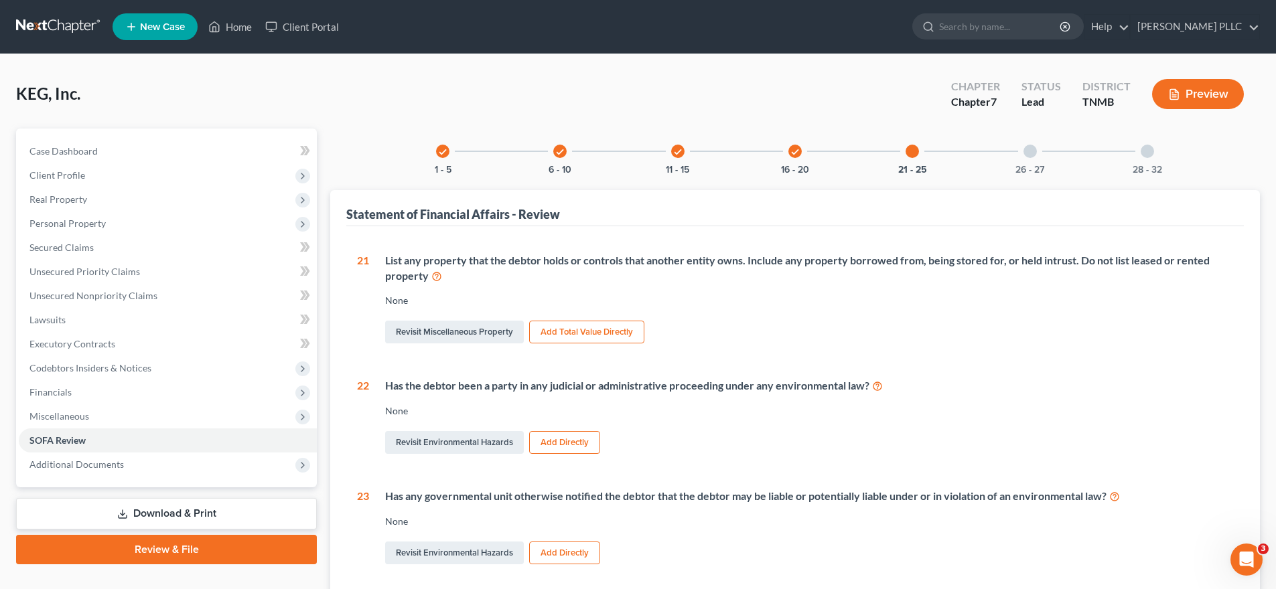
click at [837, 148] on div at bounding box center [1030, 151] width 13 height 13
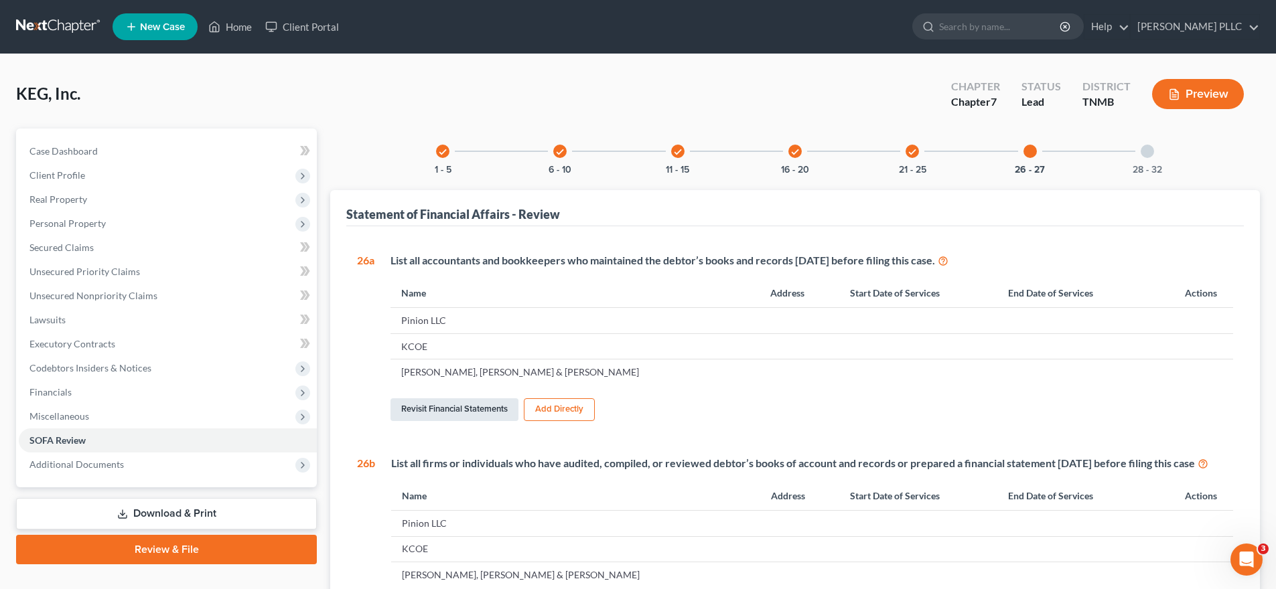
click at [461, 407] on link "Revisit Financial Statements" at bounding box center [455, 410] width 128 height 23
